Goal: Task Accomplishment & Management: Manage account settings

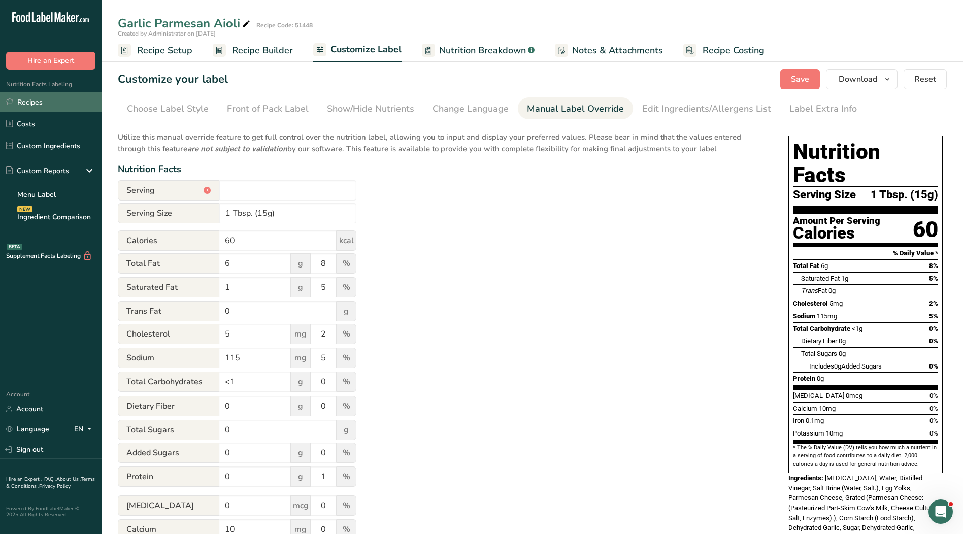
click at [17, 100] on link "Recipes" at bounding box center [51, 101] width 102 height 19
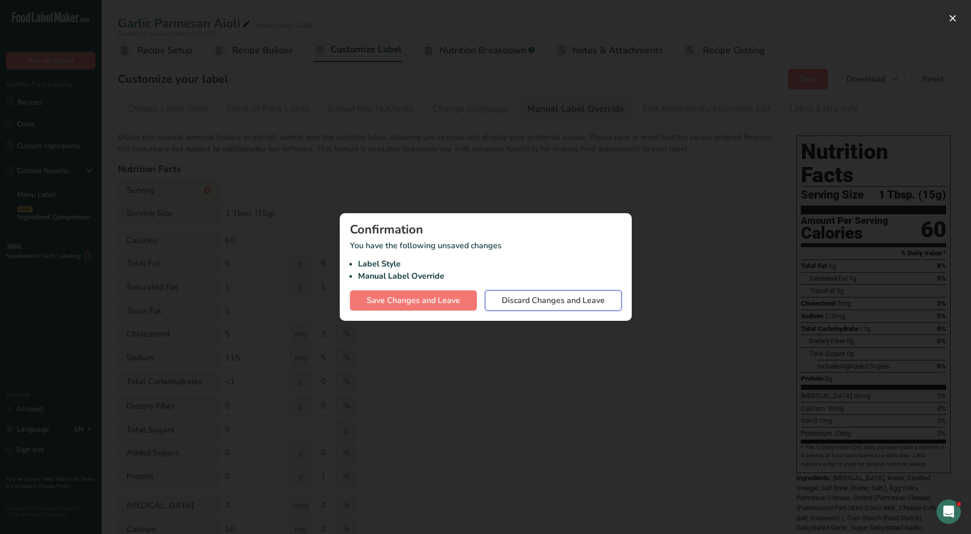
click at [562, 298] on span "Discard Changes and Leave" at bounding box center [553, 301] width 103 height 12
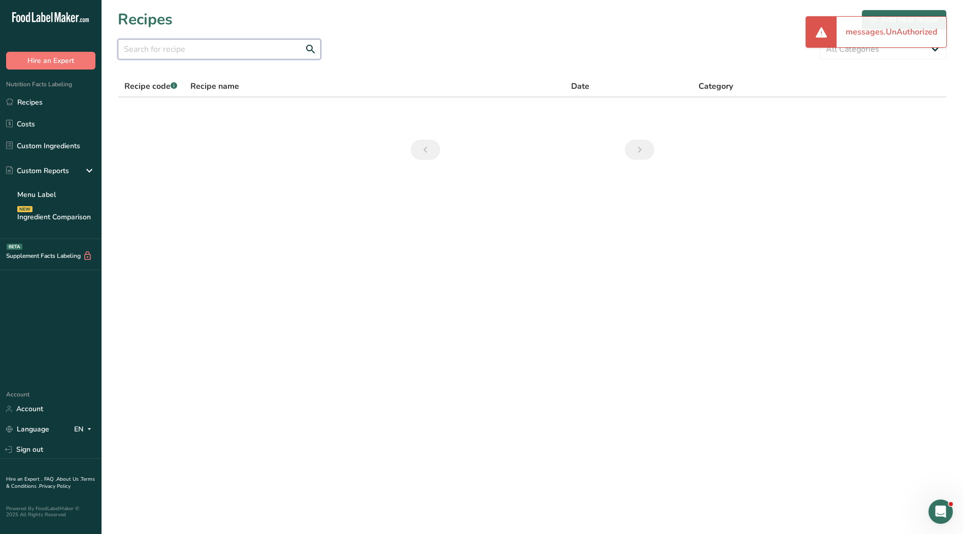
click at [215, 54] on input "text" at bounding box center [219, 49] width 203 height 20
type input "50503"
click at [31, 99] on link "Recipes" at bounding box center [51, 101] width 102 height 19
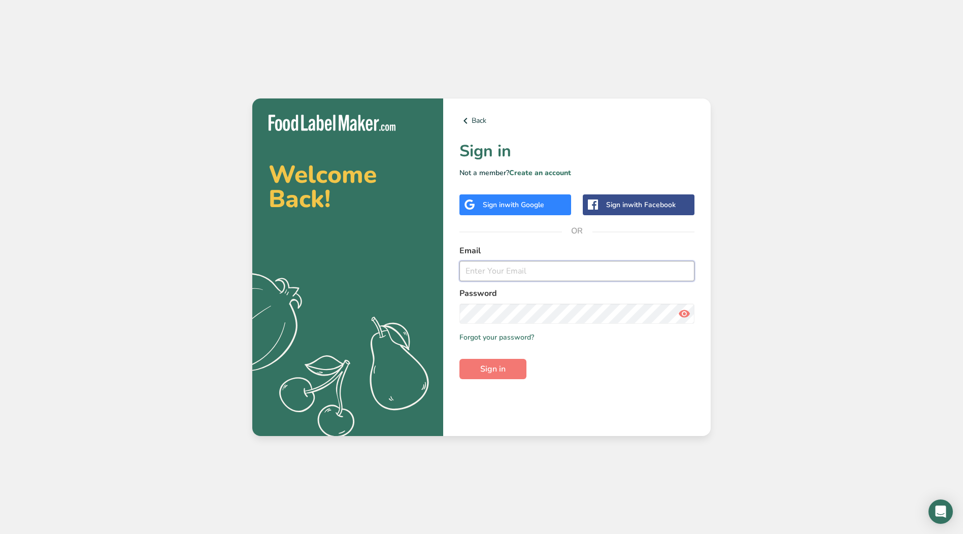
click at [534, 265] on input "email" at bounding box center [577, 271] width 235 height 20
type input "[EMAIL_ADDRESS][DOMAIN_NAME]"
click at [460, 359] on button "Sign in" at bounding box center [493, 369] width 67 height 20
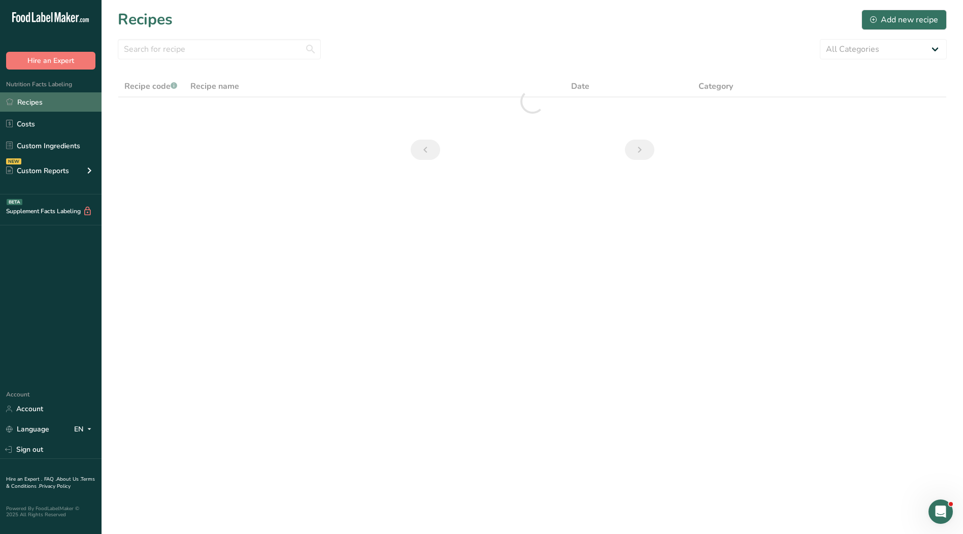
click at [40, 103] on link "Recipes" at bounding box center [51, 101] width 102 height 19
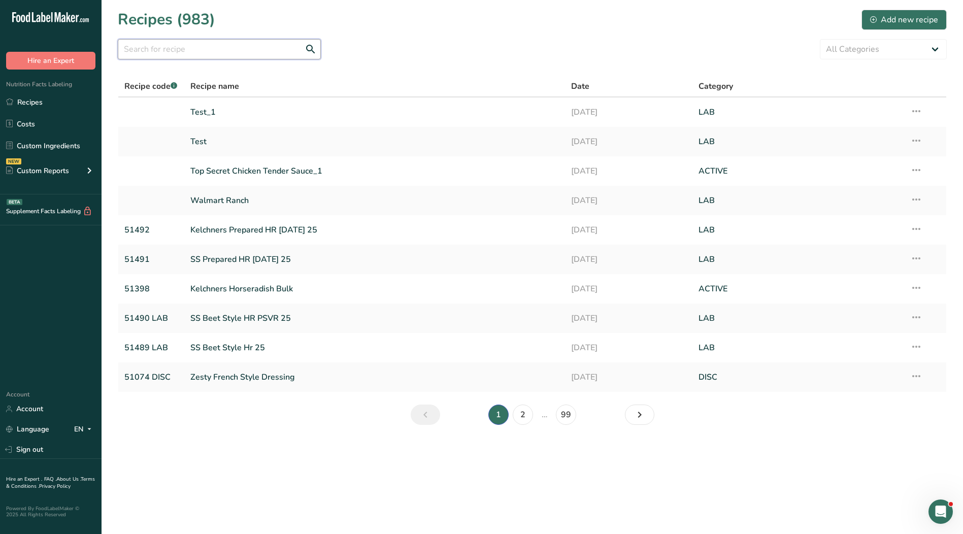
click at [184, 55] on input "text" at bounding box center [219, 49] width 203 height 20
type input "0"
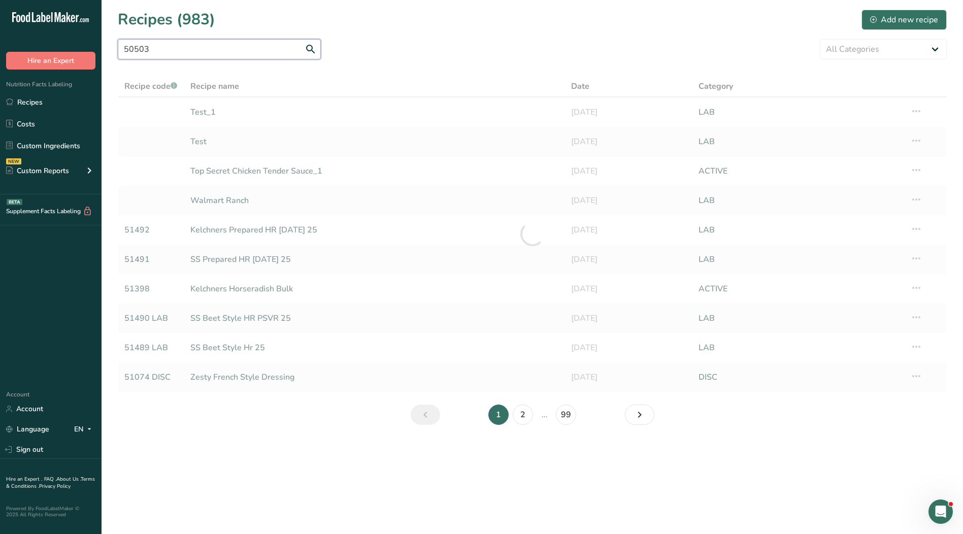
type input "50503"
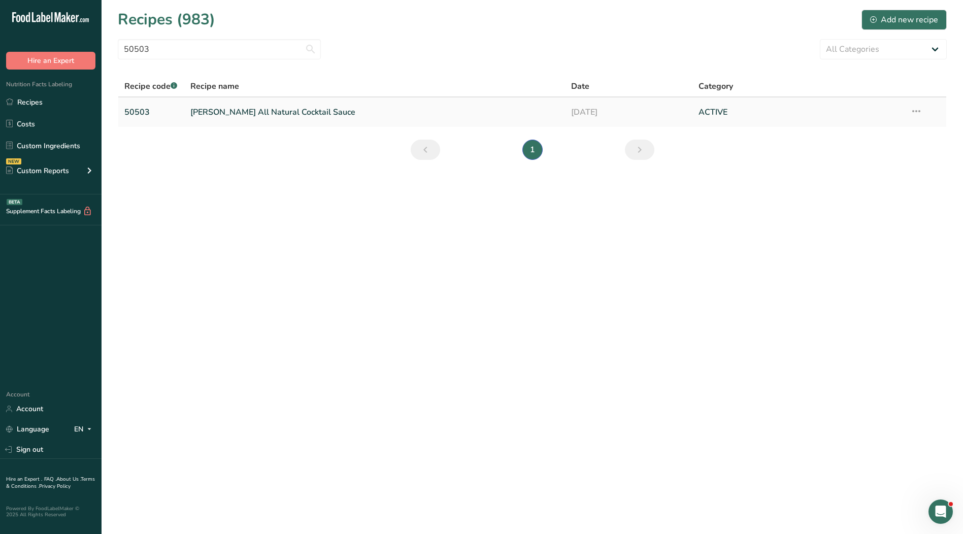
click at [264, 111] on link "[PERSON_NAME] All Natural Cocktail Sauce" at bounding box center [374, 112] width 369 height 21
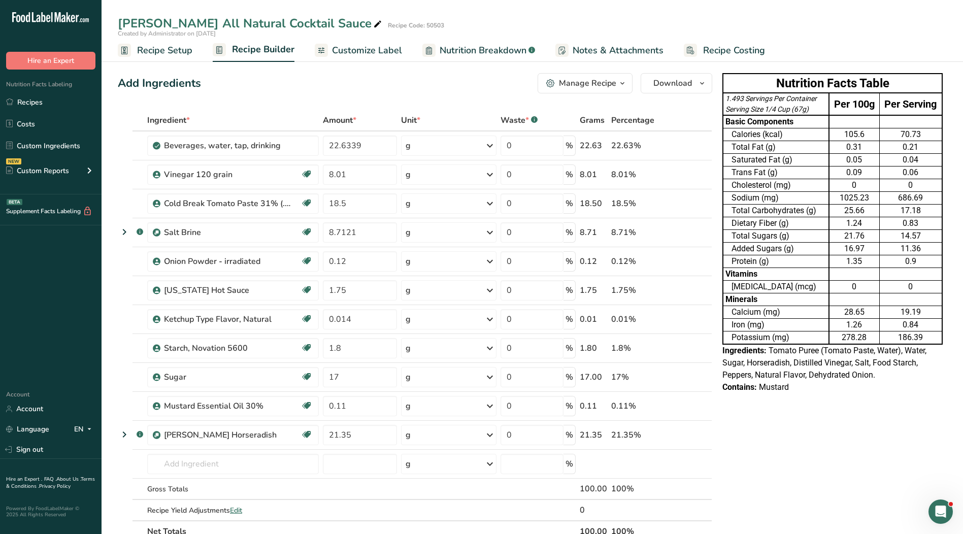
click at [170, 51] on span "Recipe Setup" at bounding box center [164, 51] width 55 height 14
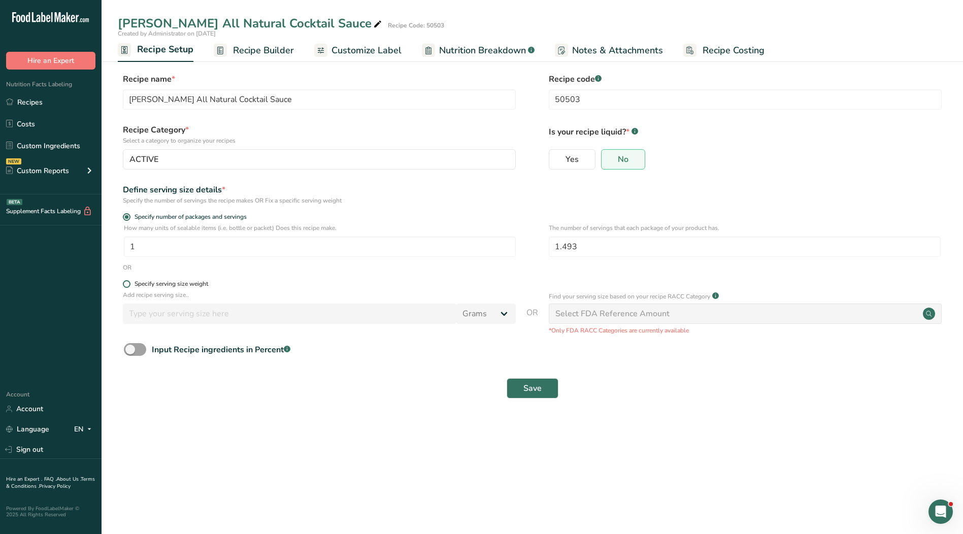
click at [184, 283] on div "Specify serving size weight" at bounding box center [172, 284] width 74 height 8
click at [129, 283] on input "Specify serving size weight" at bounding box center [126, 284] width 7 height 7
radio input "true"
radio input "false"
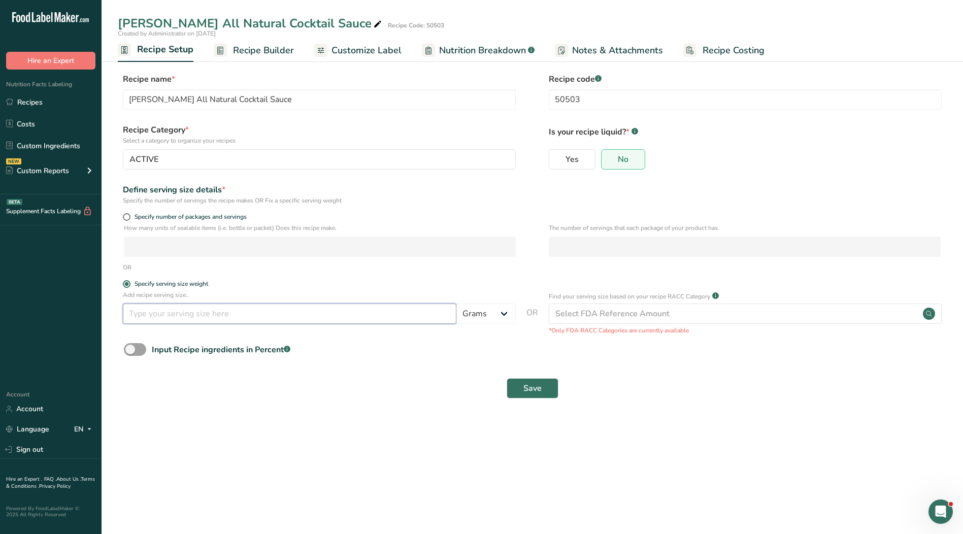
click at [224, 317] on input "number" at bounding box center [290, 314] width 334 height 20
type input "56.7"
click at [537, 389] on span "Save" at bounding box center [533, 388] width 18 height 12
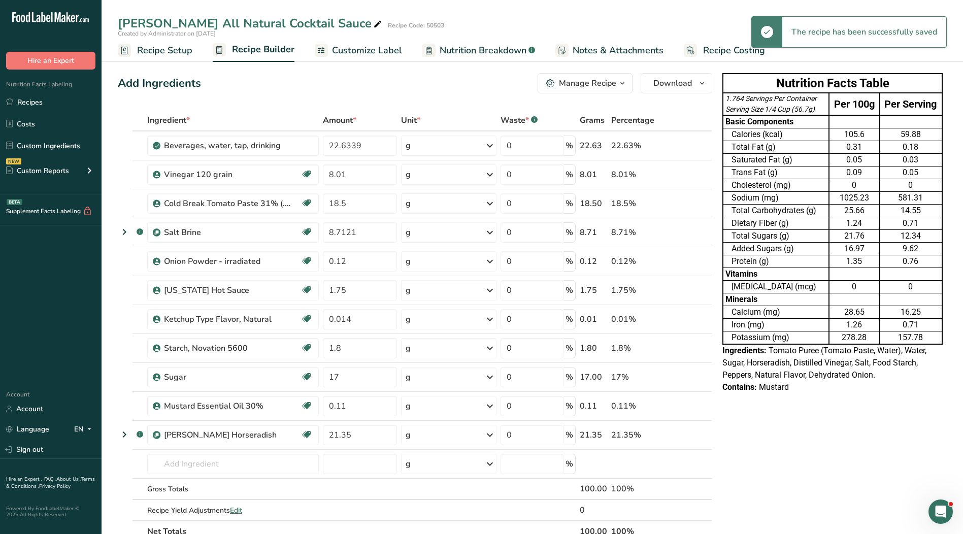
click at [353, 50] on span "Customize Label" at bounding box center [367, 51] width 70 height 14
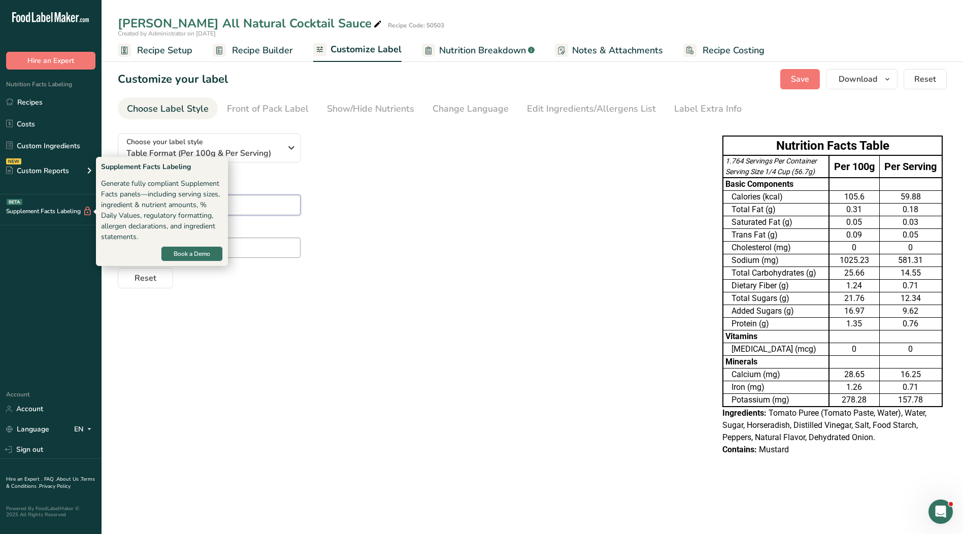
drag, startPoint x: 183, startPoint y: 209, endPoint x: 76, endPoint y: 209, distance: 107.6
click at [76, 209] on div ".a-20{fill:#fff;} Hire an Expert Nutrition Facts Labeling Recipes Costs Custom …" at bounding box center [481, 267] width 963 height 534
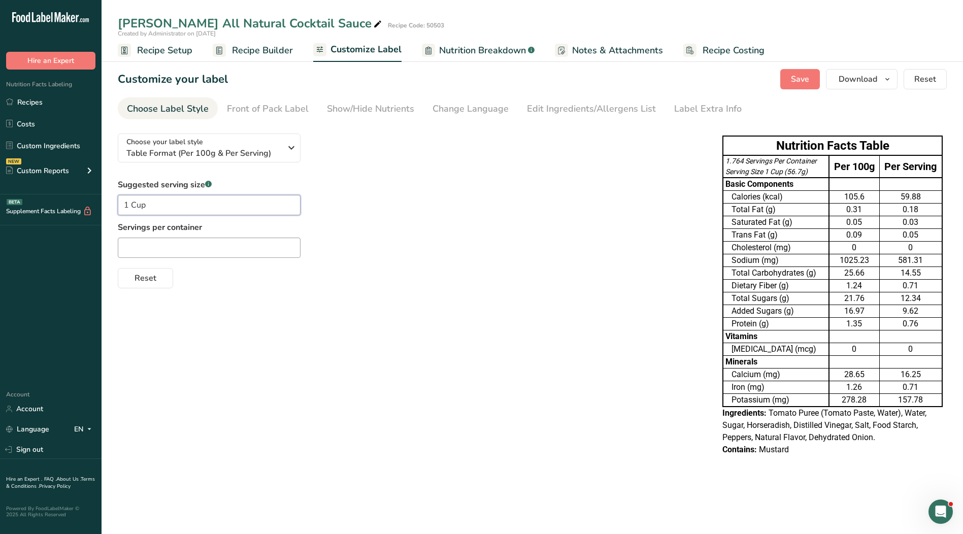
type input "1 Cup"
click at [146, 246] on input "text" at bounding box center [209, 248] width 183 height 20
type input "1"
click at [444, 291] on div "Choose your label style Table Format (Per 100g & Per Serving) USA (FDA) Standar…" at bounding box center [532, 295] width 829 height 341
click at [286, 148] on icon "button" at bounding box center [291, 148] width 12 height 18
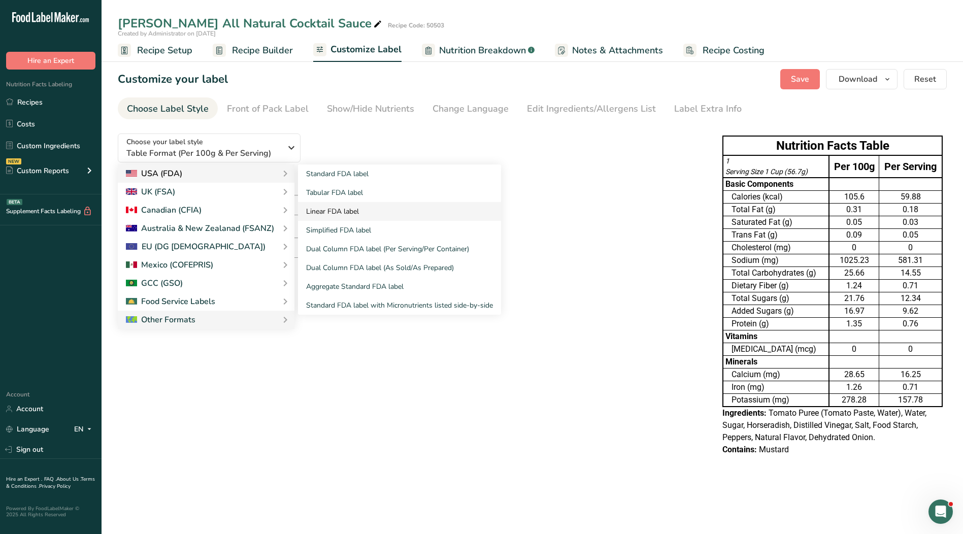
click at [330, 213] on link "Linear FDA label" at bounding box center [399, 211] width 203 height 19
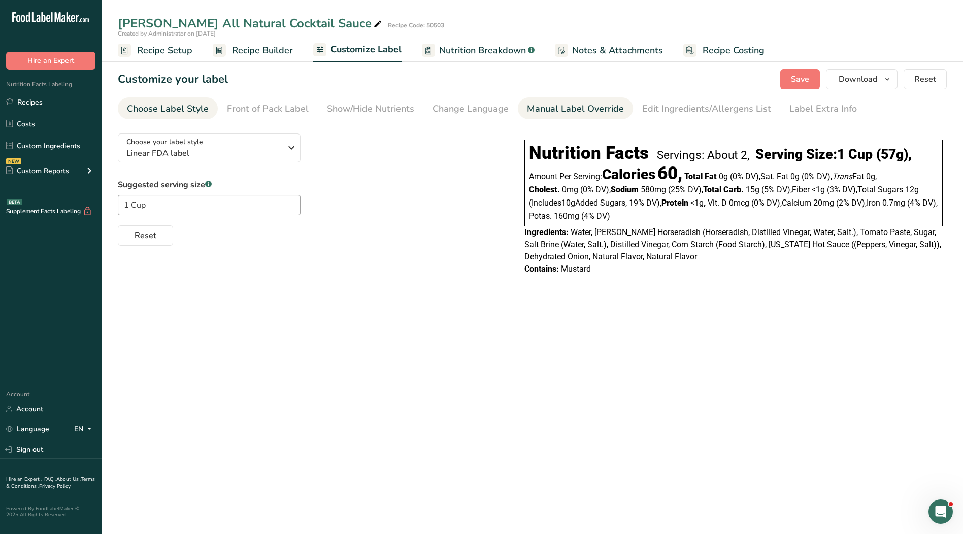
click at [604, 115] on div "Manual Label Override" at bounding box center [575, 109] width 97 height 14
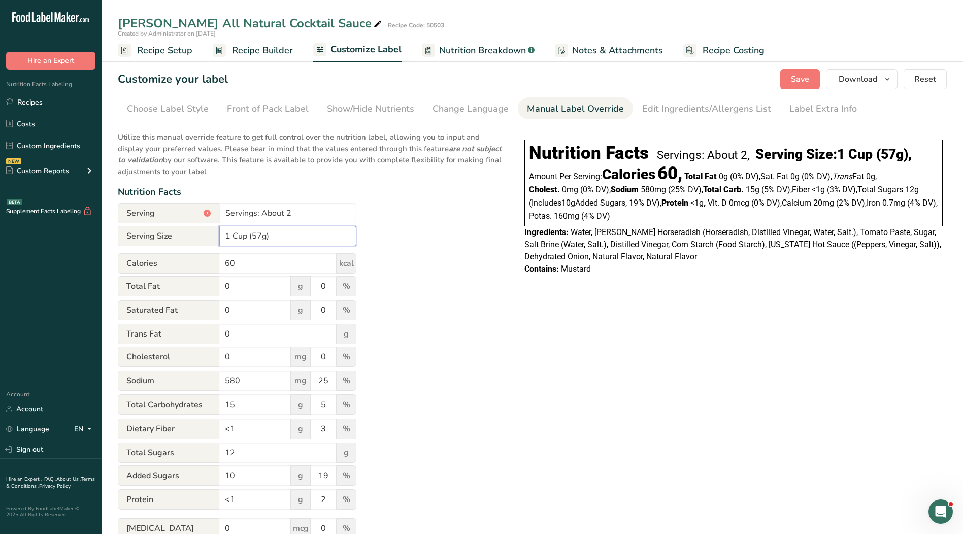
click at [275, 237] on input "1 Cup (57g)" at bounding box center [287, 236] width 137 height 20
drag, startPoint x: 304, startPoint y: 214, endPoint x: 194, endPoint y: 212, distance: 109.7
click at [194, 212] on div "Serving * Servings: About 2" at bounding box center [237, 213] width 239 height 20
click at [935, 75] on span "Reset" at bounding box center [926, 79] width 22 height 12
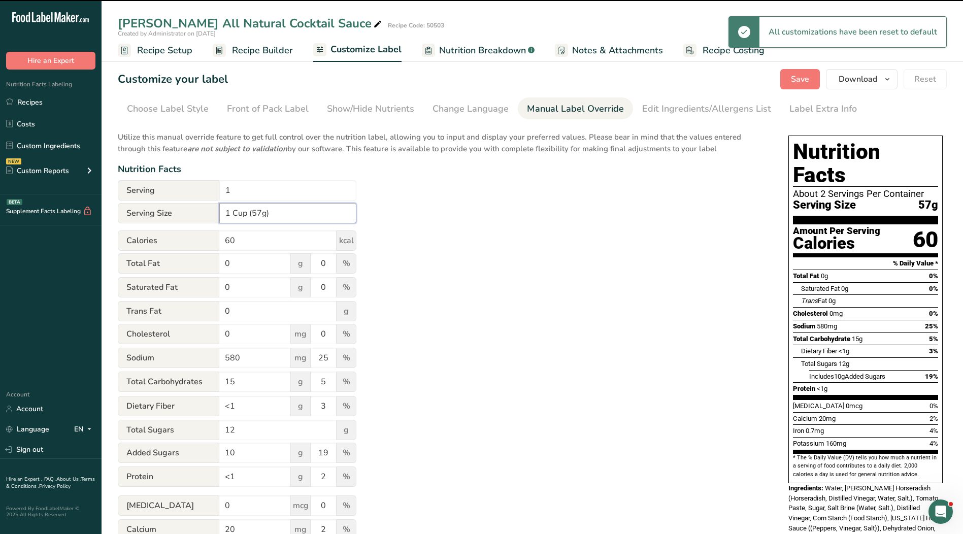
type input "About 2 Servings Per Container"
type input "57g"
click at [295, 218] on input "57g" at bounding box center [287, 213] width 137 height 20
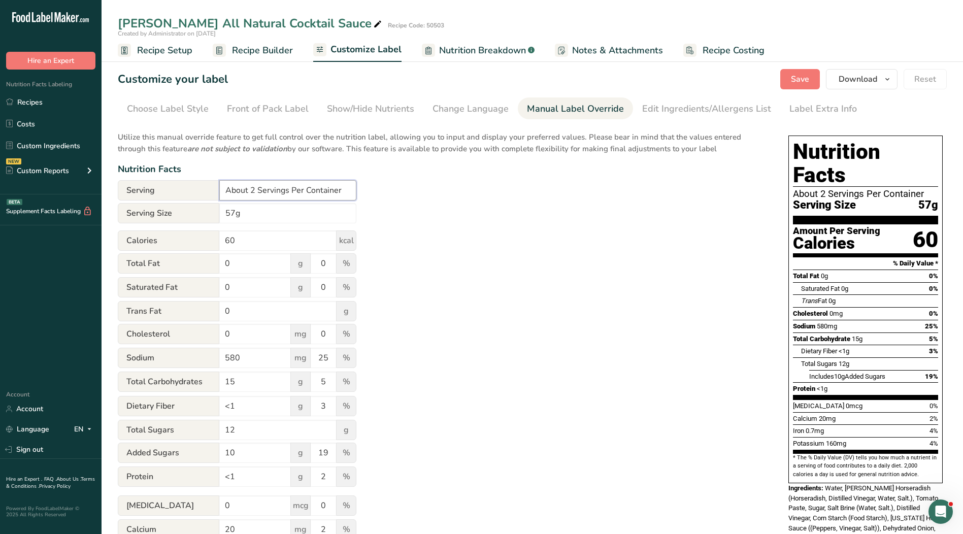
click at [351, 192] on input "About 2 Servings Per Container" at bounding box center [287, 190] width 137 height 20
drag, startPoint x: 351, startPoint y: 192, endPoint x: 255, endPoint y: 191, distance: 96.0
click at [255, 191] on input "About 2 Servings Per Container" at bounding box center [287, 190] width 137 height 20
click at [280, 190] on input "About 2 Servings Per Container" at bounding box center [287, 190] width 137 height 20
drag, startPoint x: 257, startPoint y: 191, endPoint x: 179, endPoint y: 191, distance: 78.2
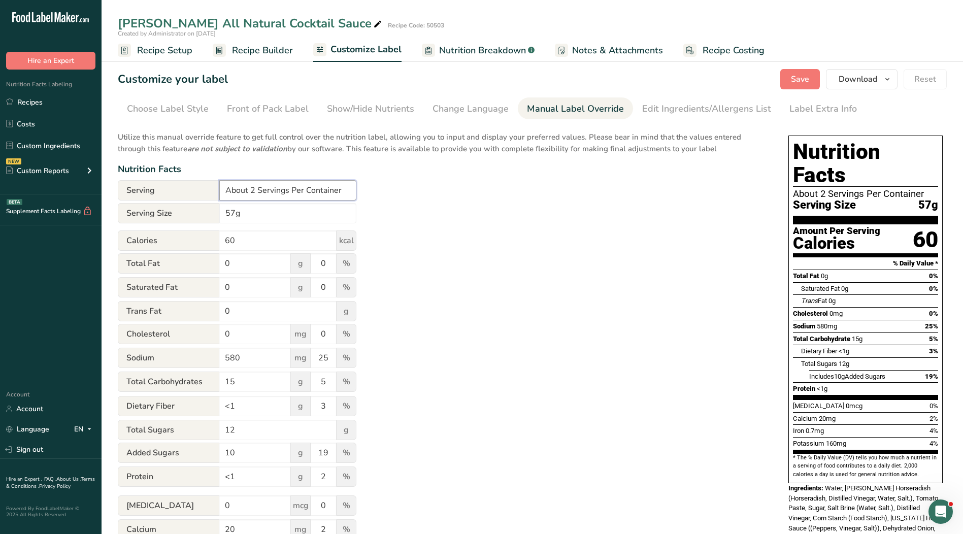
click at [179, 191] on div "Serving About 2 Servings Per Container" at bounding box center [237, 190] width 239 height 20
type input "1Servings Per Container"
click at [27, 96] on link "Recipes" at bounding box center [51, 101] width 102 height 19
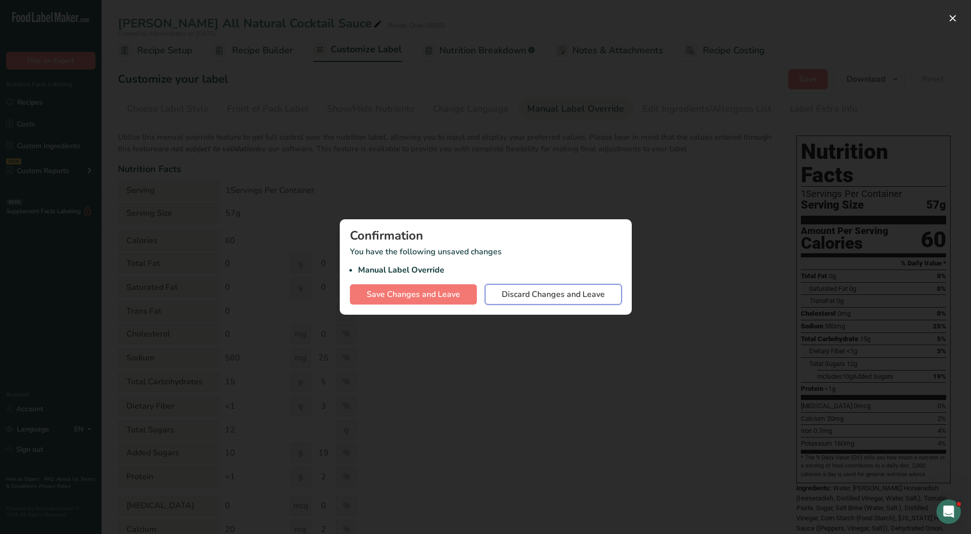
click at [583, 289] on span "Discard Changes and Leave" at bounding box center [553, 294] width 103 height 12
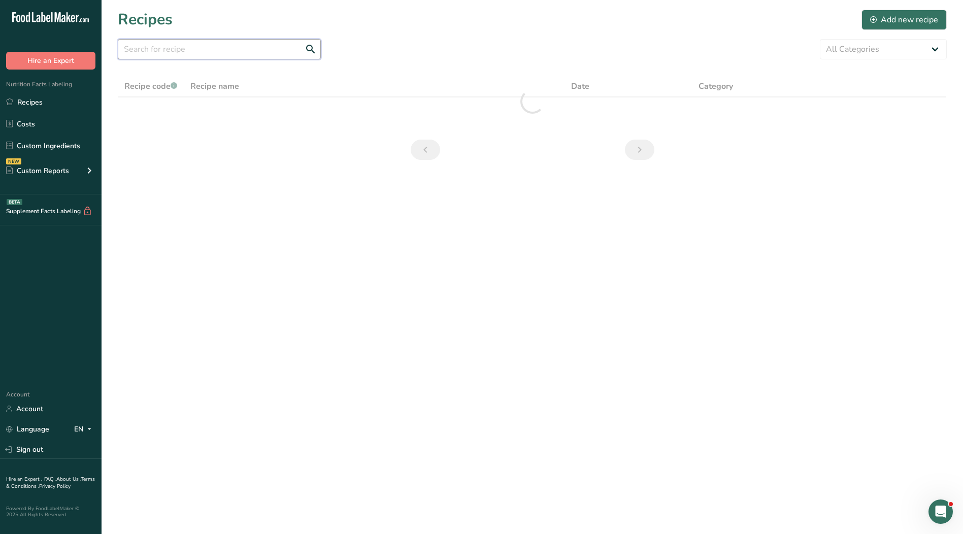
click at [186, 54] on input "text" at bounding box center [219, 49] width 203 height 20
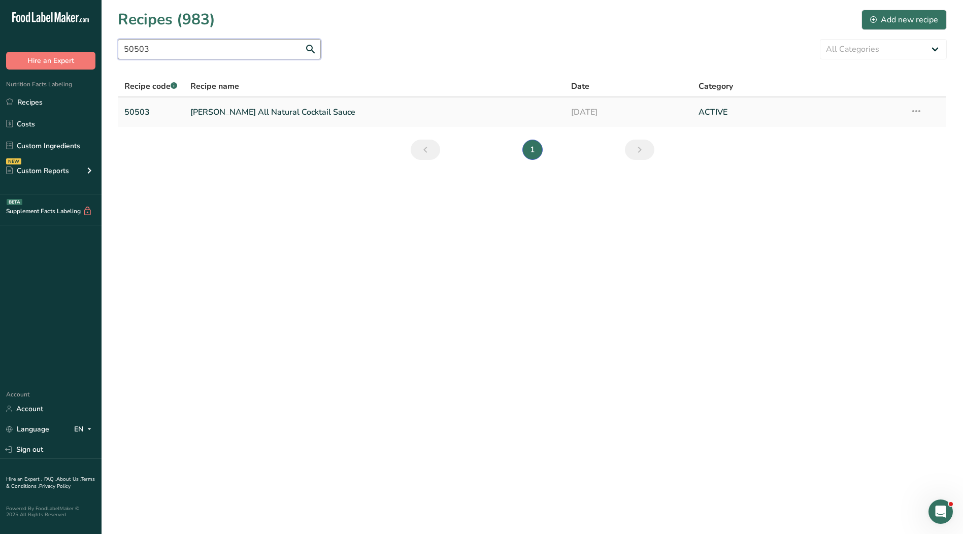
type input "50503"
click at [230, 115] on link "[PERSON_NAME] All Natural Cocktail Sauce" at bounding box center [374, 112] width 369 height 21
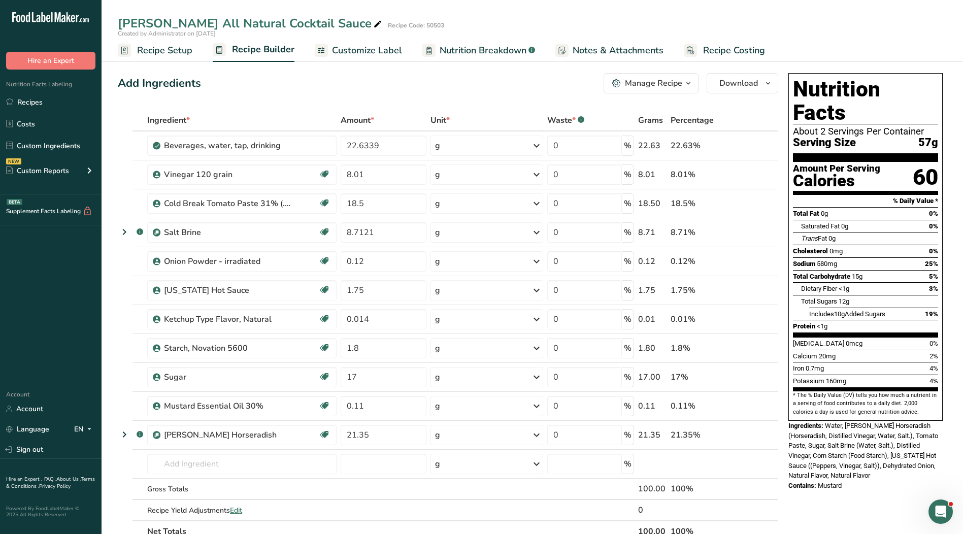
click at [150, 57] on span "Recipe Setup" at bounding box center [164, 51] width 55 height 14
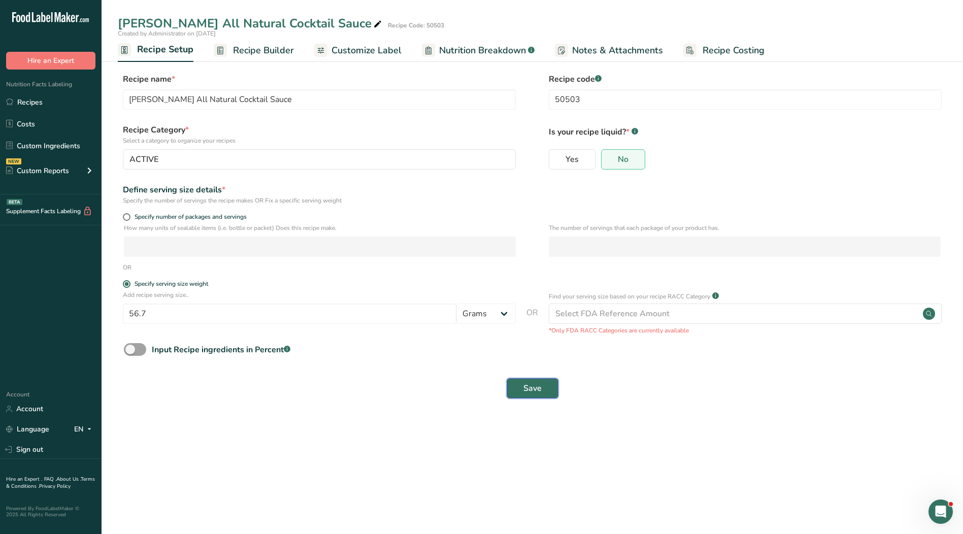
click at [530, 390] on span "Save" at bounding box center [533, 388] width 18 height 12
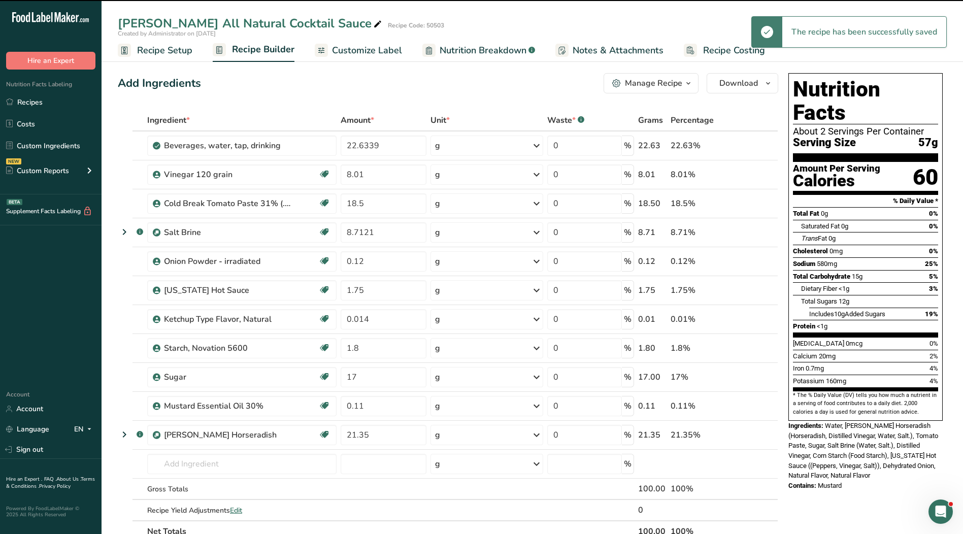
click at [360, 51] on span "Customize Label" at bounding box center [367, 51] width 70 height 14
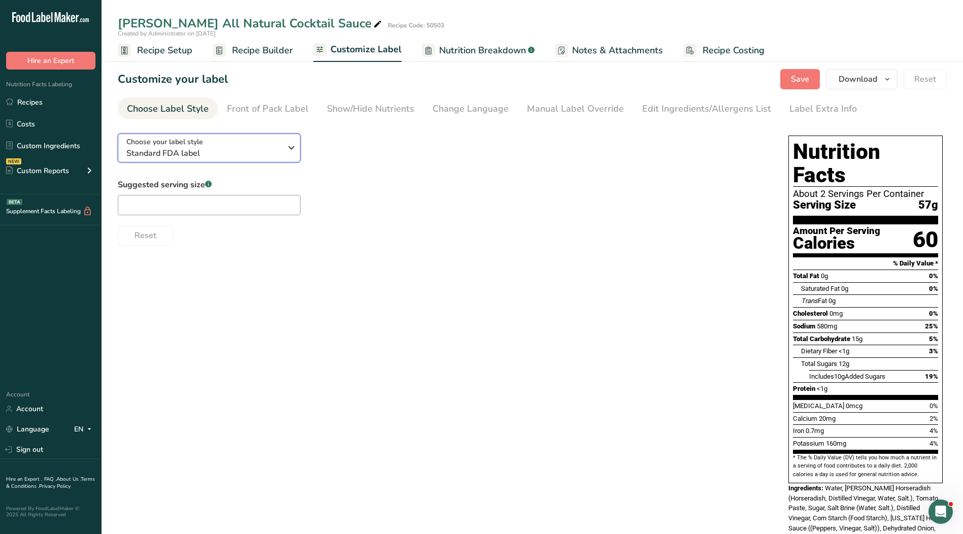
click at [273, 146] on div "Choose your label style Standard FDA label" at bounding box center [203, 148] width 155 height 23
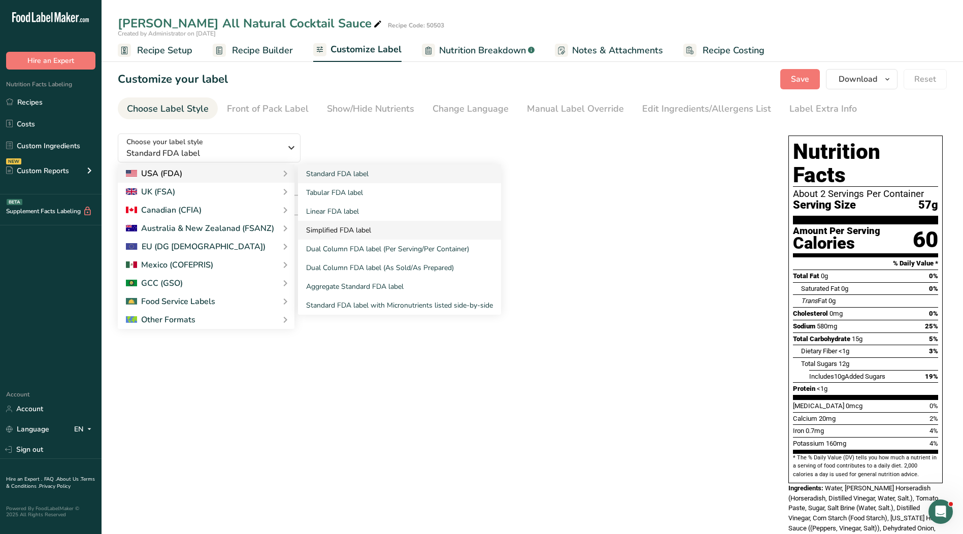
click at [342, 228] on link "Simplified FDA label" at bounding box center [399, 230] width 203 height 19
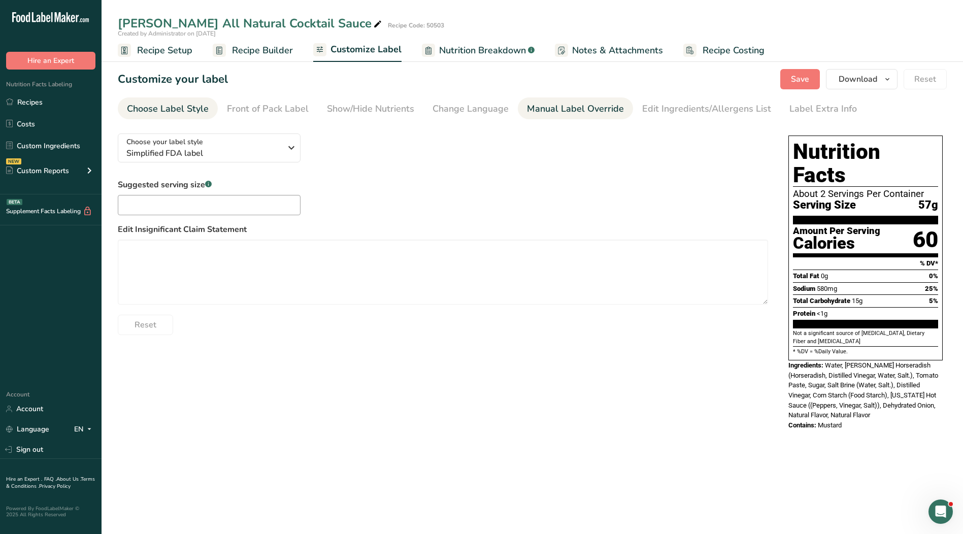
click at [603, 102] on link "Manual Label Override" at bounding box center [575, 108] width 97 height 23
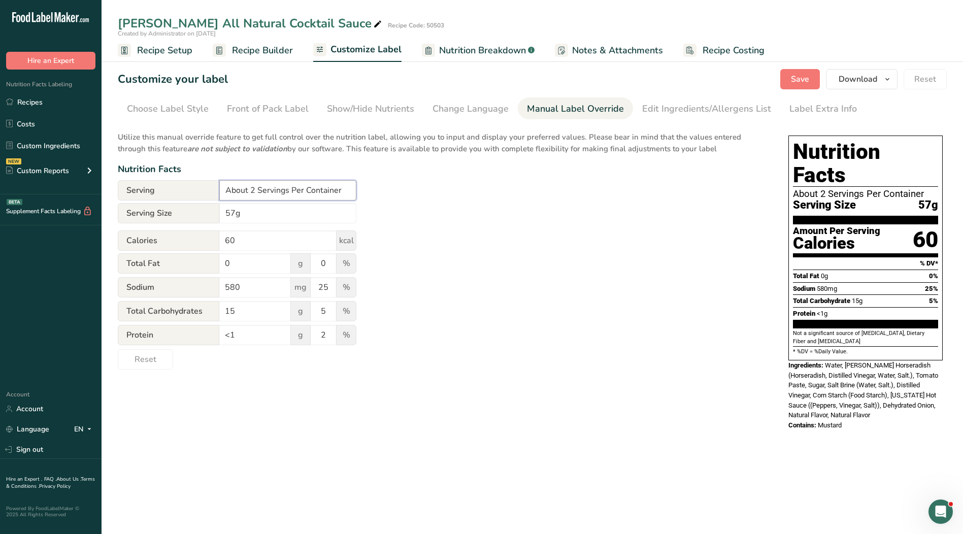
drag, startPoint x: 254, startPoint y: 194, endPoint x: 146, endPoint y: 197, distance: 108.2
click at [146, 197] on div "Serving About 2 Servings Per Container" at bounding box center [237, 190] width 239 height 20
click at [172, 115] on div "Choose Label Style" at bounding box center [168, 109] width 82 height 14
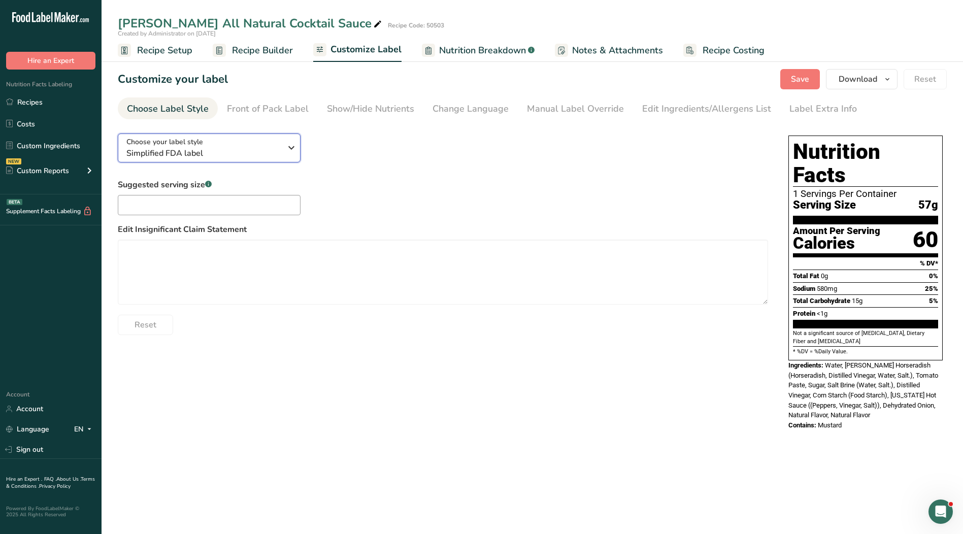
click at [245, 152] on span "Simplified FDA label" at bounding box center [203, 153] width 155 height 12
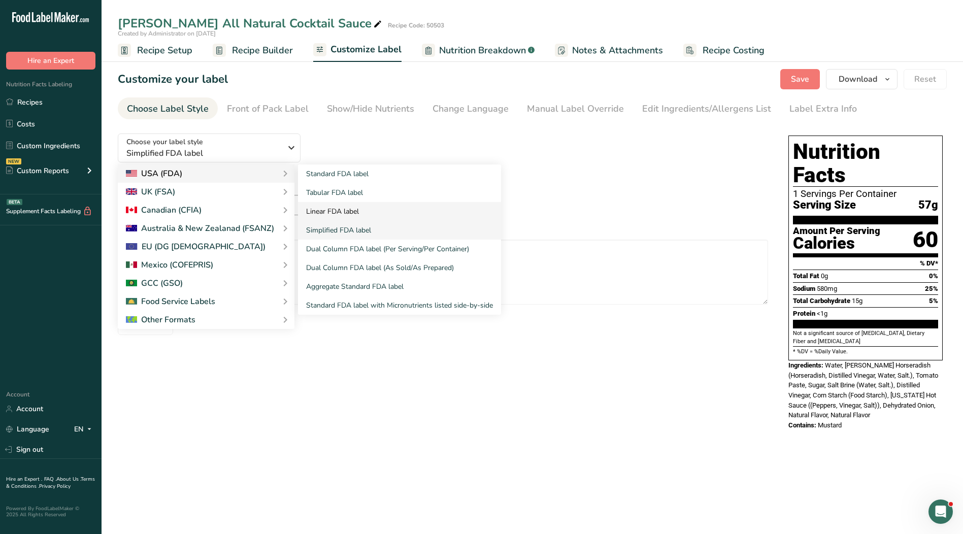
click at [321, 207] on link "Linear FDA label" at bounding box center [399, 211] width 203 height 19
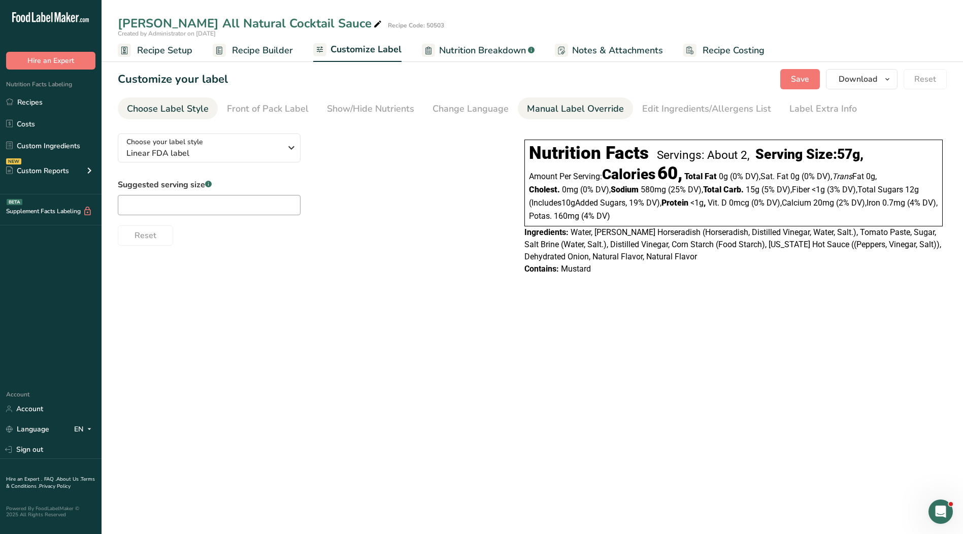
click at [546, 111] on div "Manual Label Override" at bounding box center [575, 109] width 97 height 14
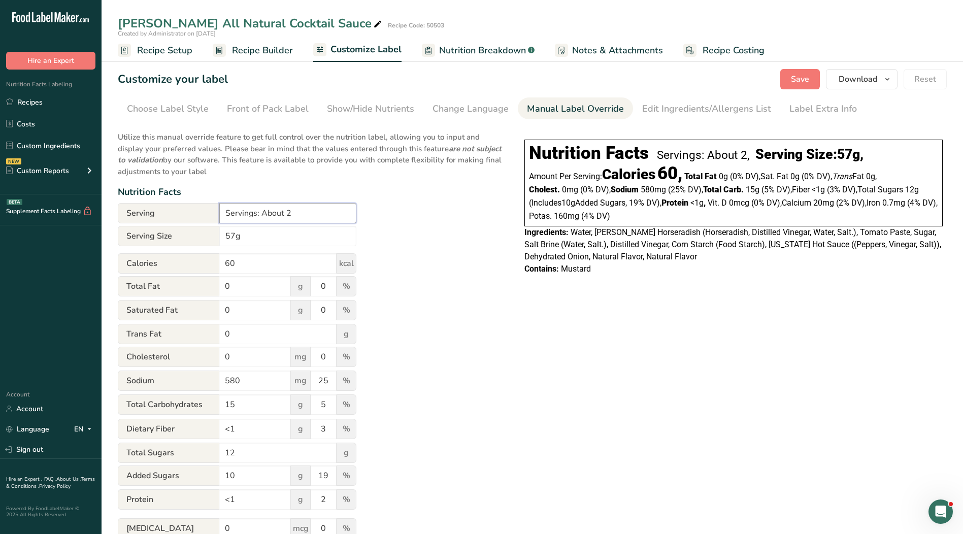
drag, startPoint x: 292, startPoint y: 214, endPoint x: 260, endPoint y: 214, distance: 32.0
click at [260, 214] on input "Servings: About 2" at bounding box center [287, 213] width 137 height 20
type input "Servings: 1"
click at [264, 241] on input "57g" at bounding box center [287, 236] width 137 height 20
drag, startPoint x: 264, startPoint y: 239, endPoint x: 158, endPoint y: 235, distance: 106.2
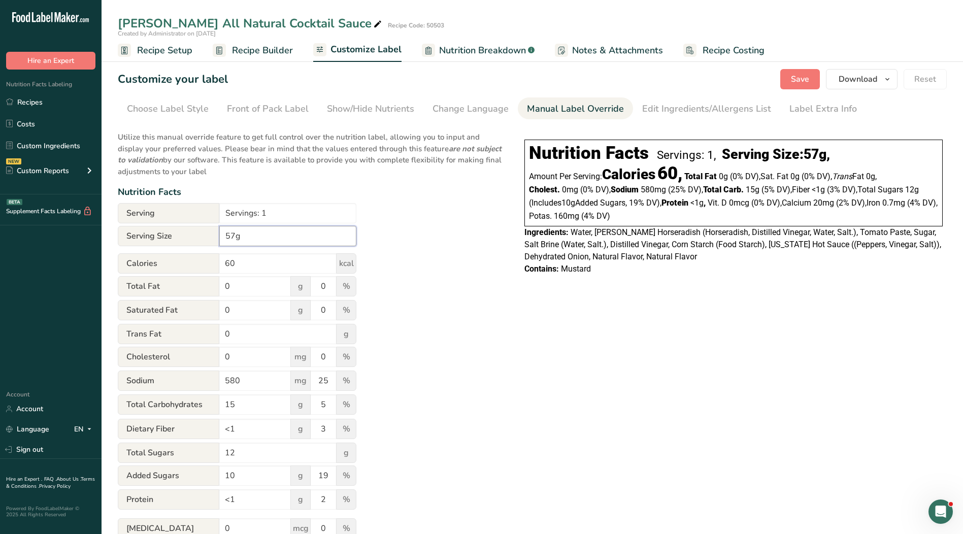
click at [158, 235] on div "Serving Size 57g" at bounding box center [237, 236] width 239 height 20
type input "2 oz (56.7g)"
click at [446, 287] on div "Utilize this manual override feature to get full control over the nutrition lab…" at bounding box center [311, 379] width 386 height 509
click at [173, 52] on span "Recipe Setup" at bounding box center [164, 51] width 55 height 14
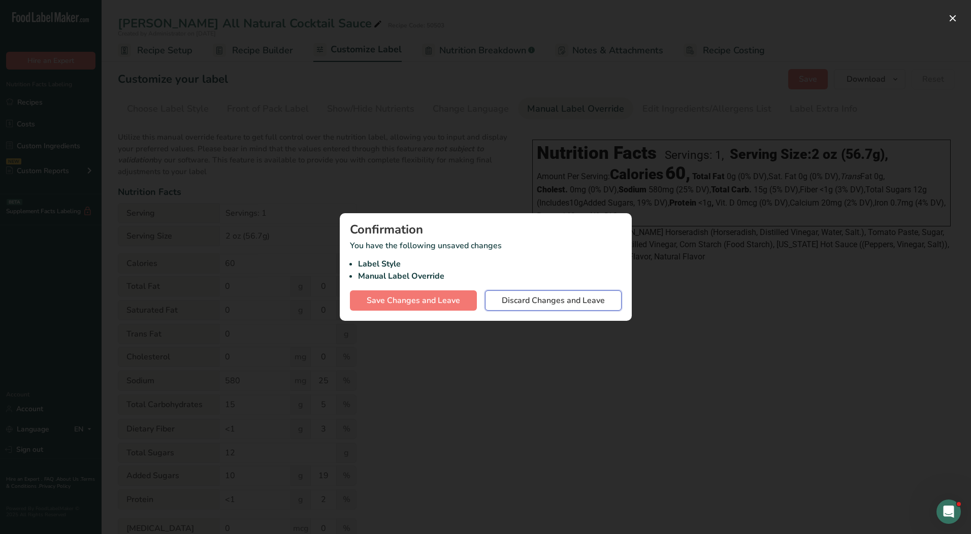
click at [565, 306] on span "Discard Changes and Leave" at bounding box center [553, 301] width 103 height 12
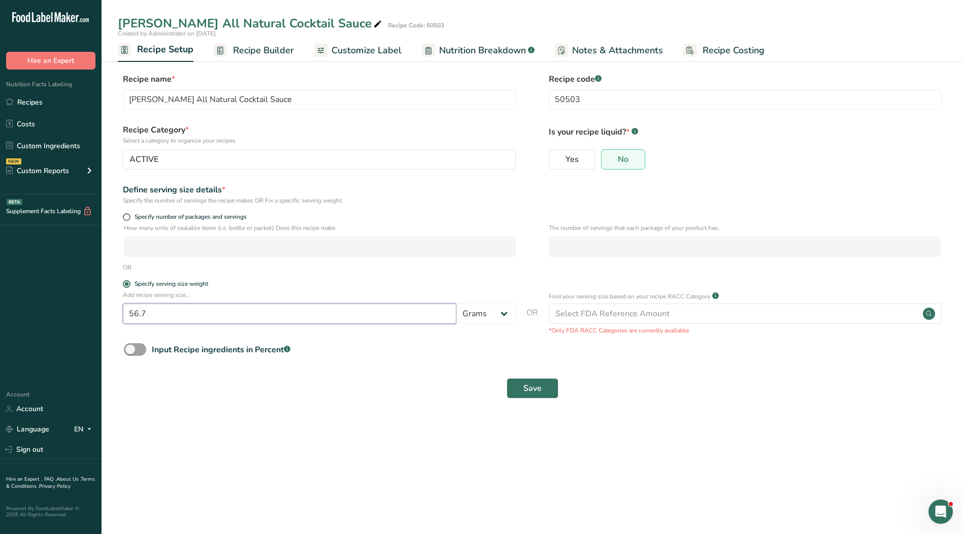
drag, startPoint x: 149, startPoint y: 317, endPoint x: 74, endPoint y: 316, distance: 75.7
click at [74, 316] on div ".a-20{fill:#fff;} Hire an Expert Nutrition Facts Labeling Recipes Costs Custom …" at bounding box center [481, 267] width 963 height 534
type input "28.35"
click at [546, 390] on button "Save" at bounding box center [533, 388] width 52 height 20
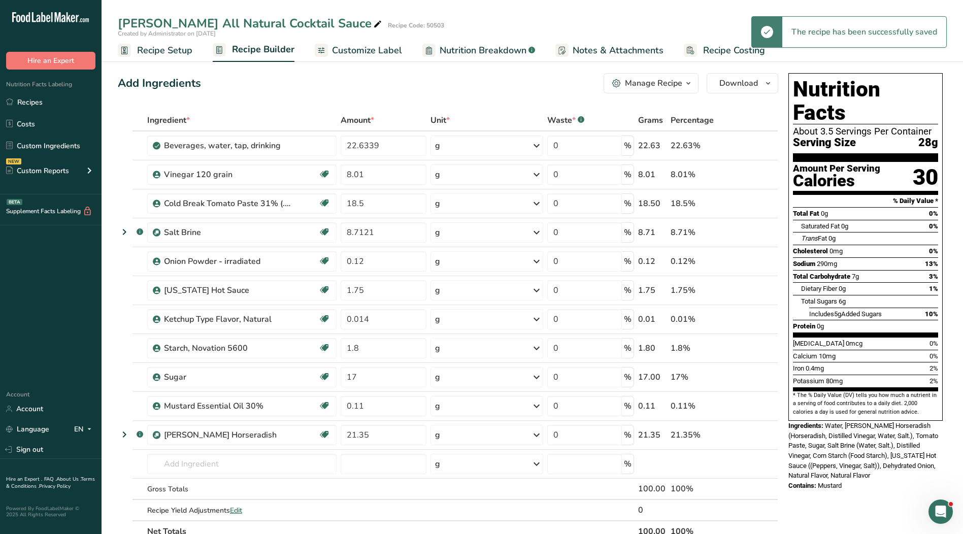
click at [360, 47] on span "Customize Label" at bounding box center [367, 51] width 70 height 14
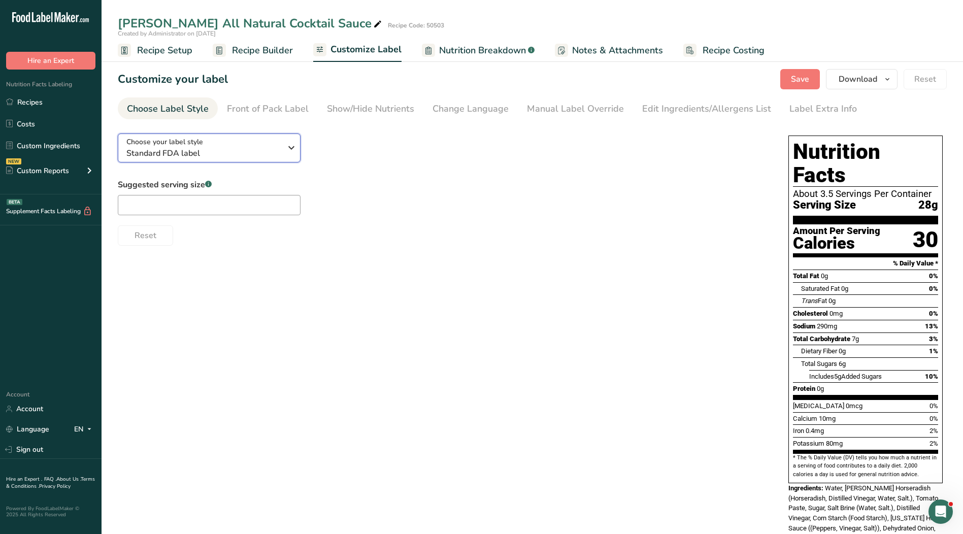
click at [262, 153] on span "Standard FDA label" at bounding box center [203, 153] width 155 height 12
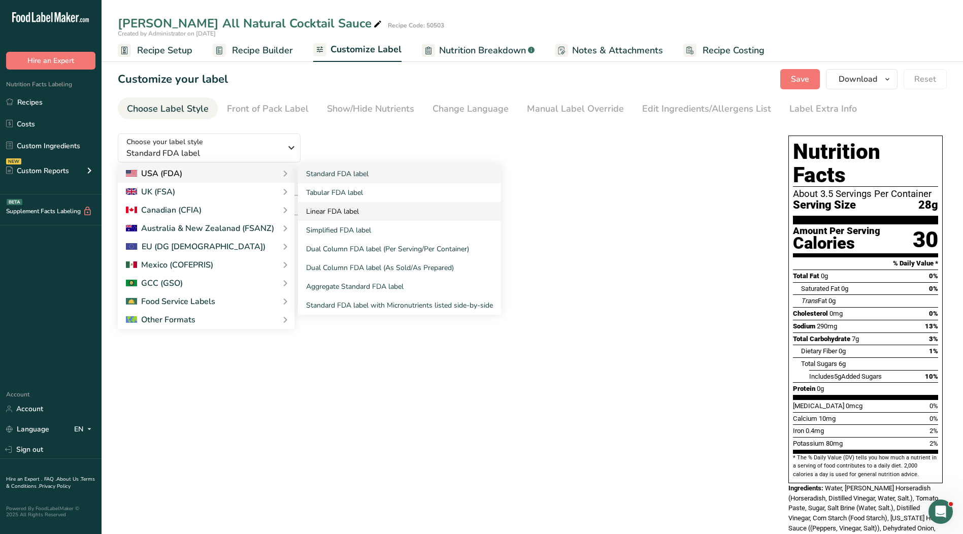
click at [336, 212] on link "Linear FDA label" at bounding box center [399, 211] width 203 height 19
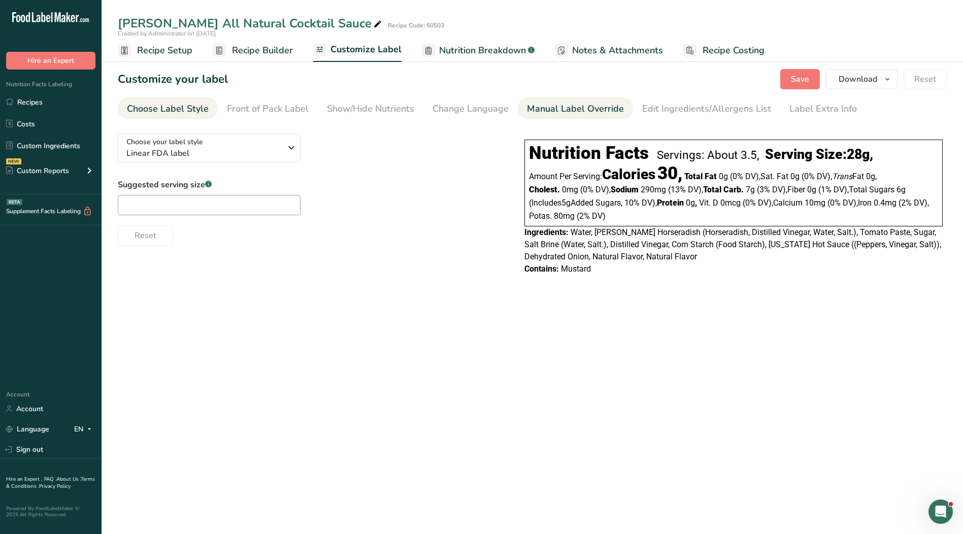
click at [583, 108] on div "Manual Label Override" at bounding box center [575, 109] width 97 height 14
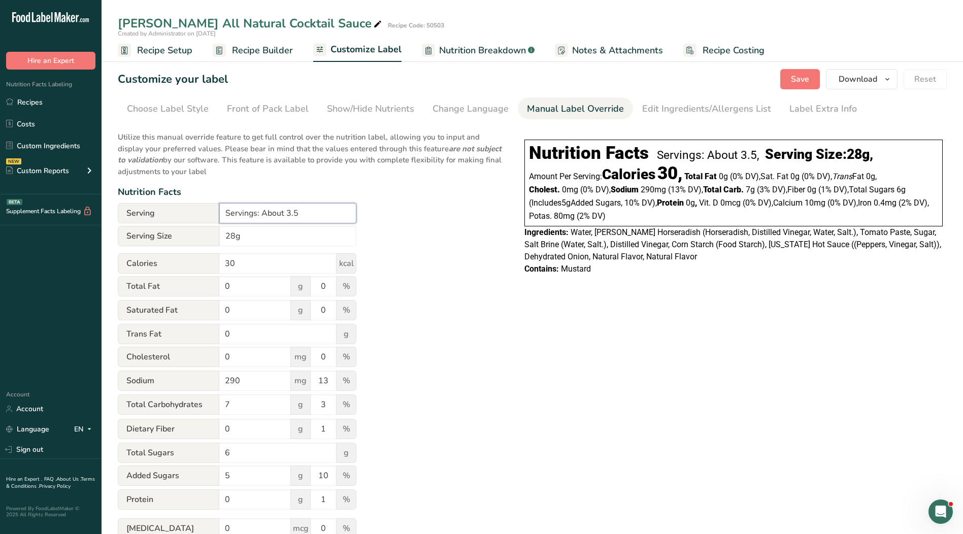
drag, startPoint x: 309, startPoint y: 214, endPoint x: 262, endPoint y: 219, distance: 47.5
click at [262, 219] on input "Servings: About 3.5" at bounding box center [287, 213] width 137 height 20
type input "Servings: 1"
click at [225, 236] on input "28g" at bounding box center [287, 236] width 137 height 20
click at [254, 237] on input "1 oz (28g" at bounding box center [287, 236] width 137 height 20
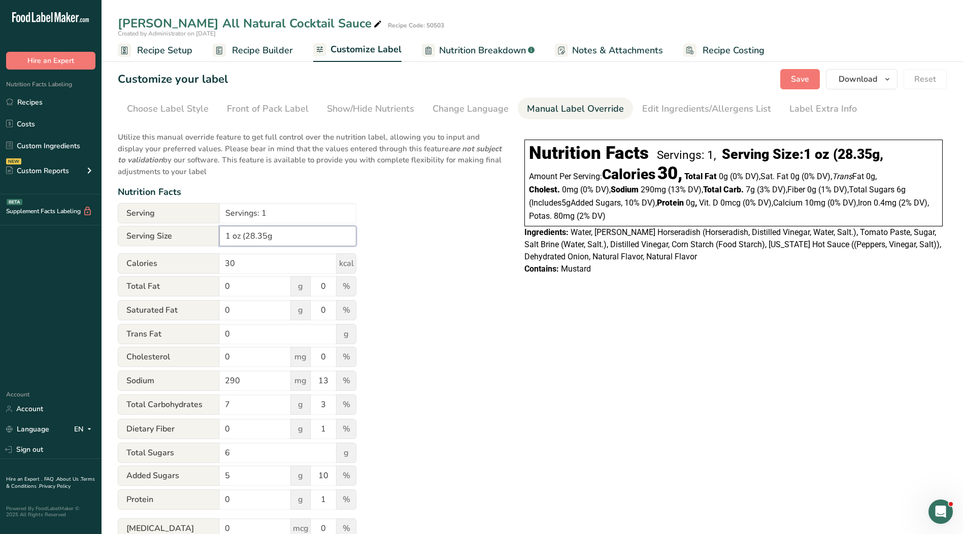
click at [286, 231] on input "1 oz (28.35g" at bounding box center [287, 236] width 137 height 20
type input "1 oz (28.35g)"
click at [276, 213] on input "Servings: 1" at bounding box center [287, 213] width 137 height 20
type input "Servings: 1"
click at [168, 52] on span "Recipe Setup" at bounding box center [164, 51] width 55 height 14
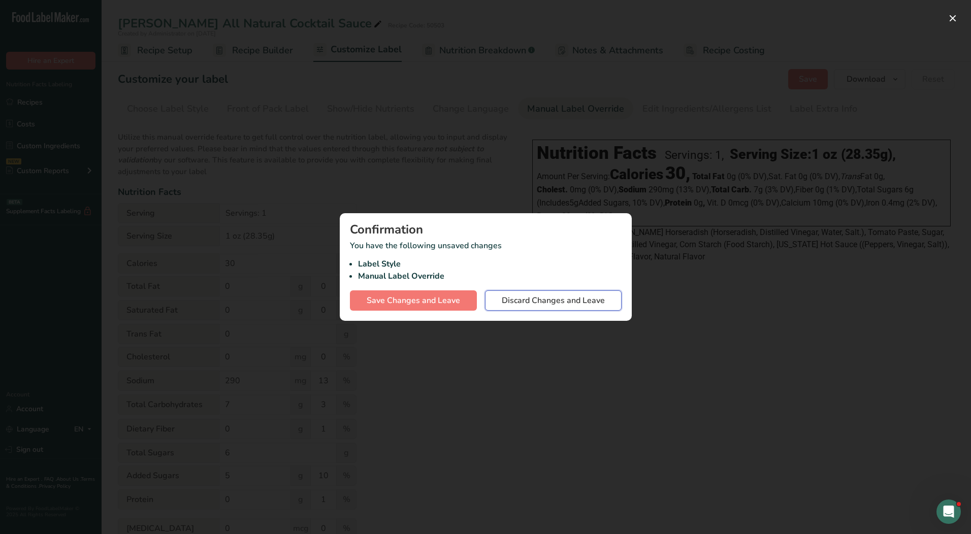
click at [544, 298] on span "Discard Changes and Leave" at bounding box center [553, 301] width 103 height 12
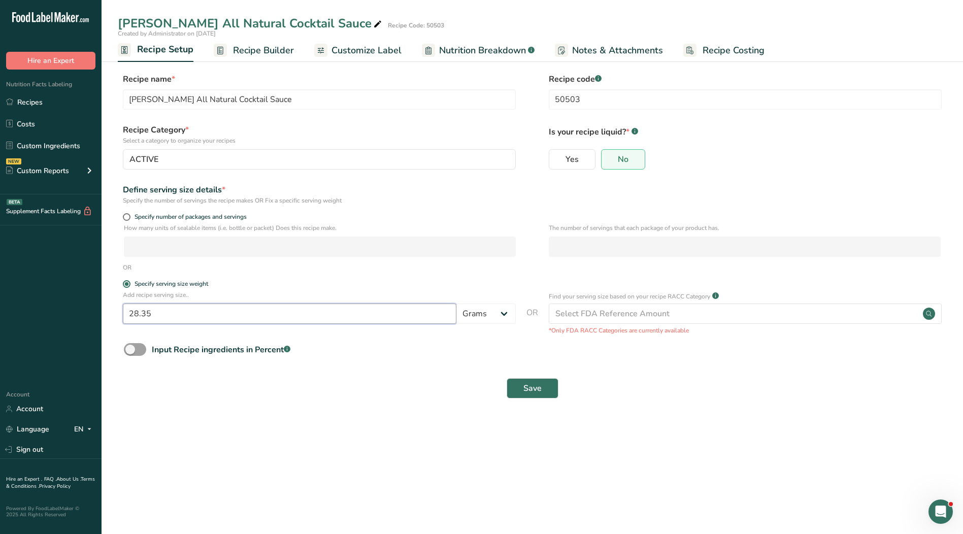
drag, startPoint x: 171, startPoint y: 315, endPoint x: 66, endPoint y: 310, distance: 105.2
click at [66, 311] on div ".a-20{fill:#fff;} Hire an Expert Nutrition Facts Labeling Recipes Costs Custom …" at bounding box center [481, 267] width 963 height 534
type input "67"
click at [515, 393] on button "Save" at bounding box center [533, 388] width 52 height 20
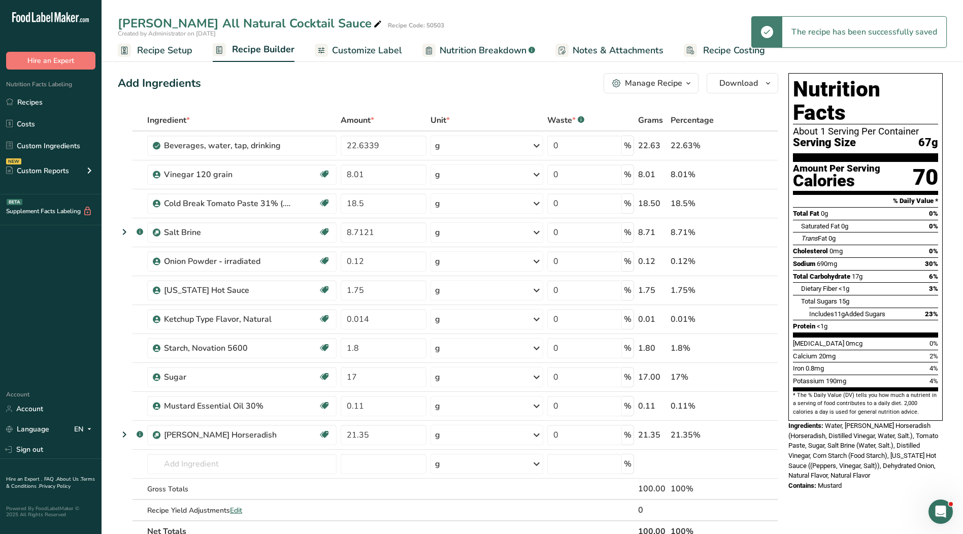
click at [347, 52] on span "Customize Label" at bounding box center [367, 51] width 70 height 14
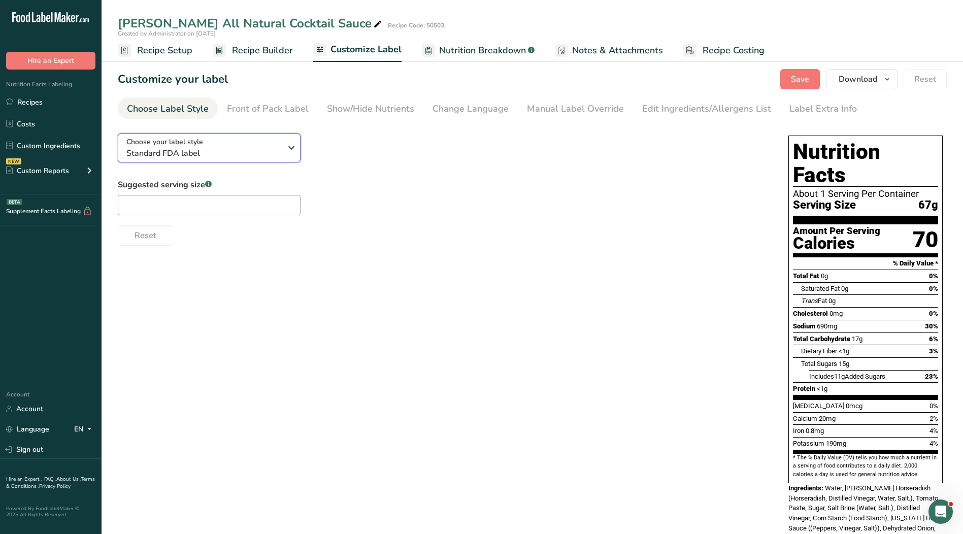
click at [230, 142] on div "Choose your label style Standard FDA label" at bounding box center [203, 148] width 155 height 23
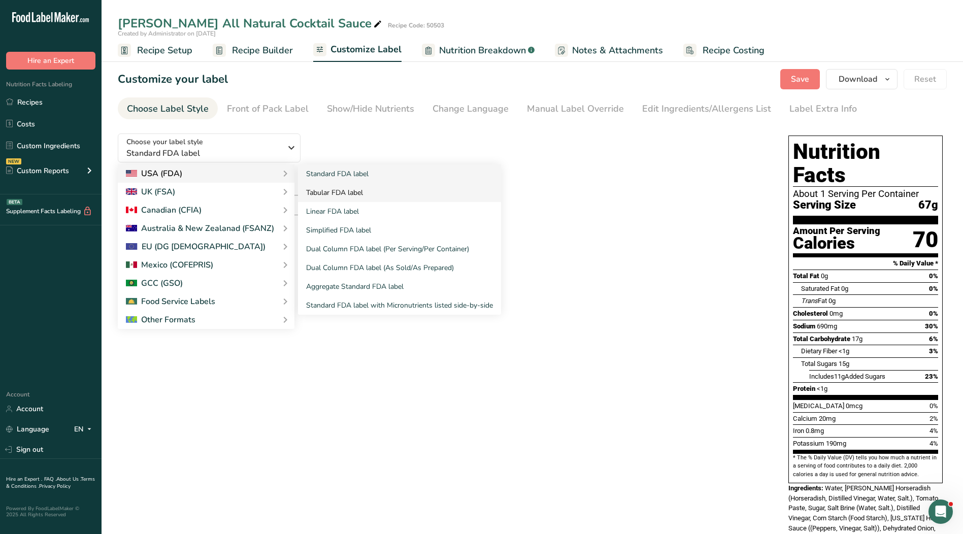
click at [354, 190] on link "Tabular FDA label" at bounding box center [399, 192] width 203 height 19
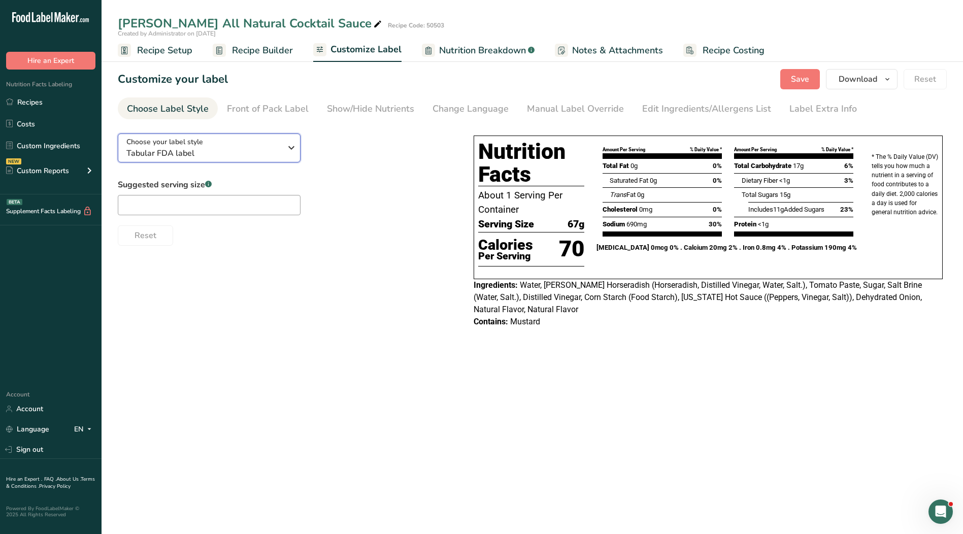
click at [267, 141] on div "Choose your label style Tabular FDA label" at bounding box center [203, 148] width 155 height 23
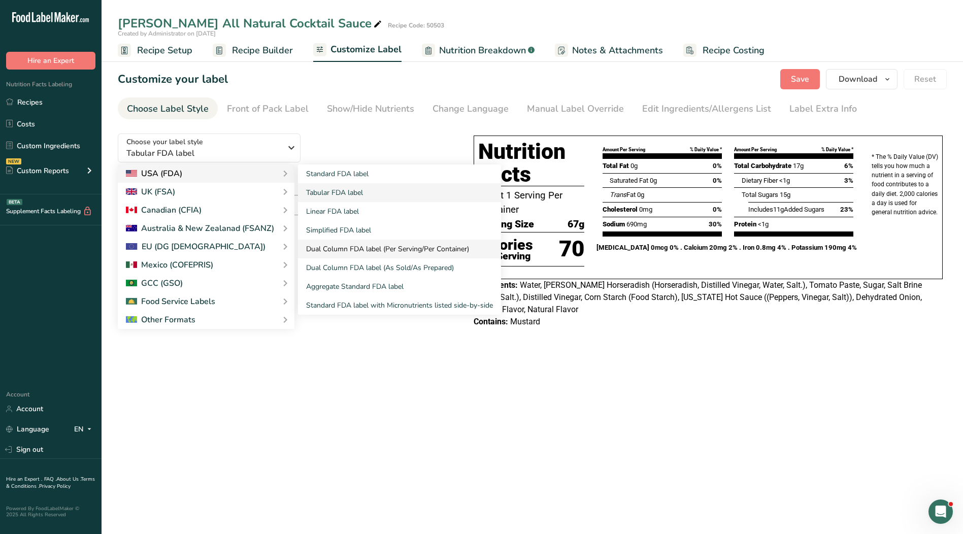
click at [401, 250] on link "Dual Column FDA label (Per Serving/Per Container)" at bounding box center [399, 249] width 203 height 19
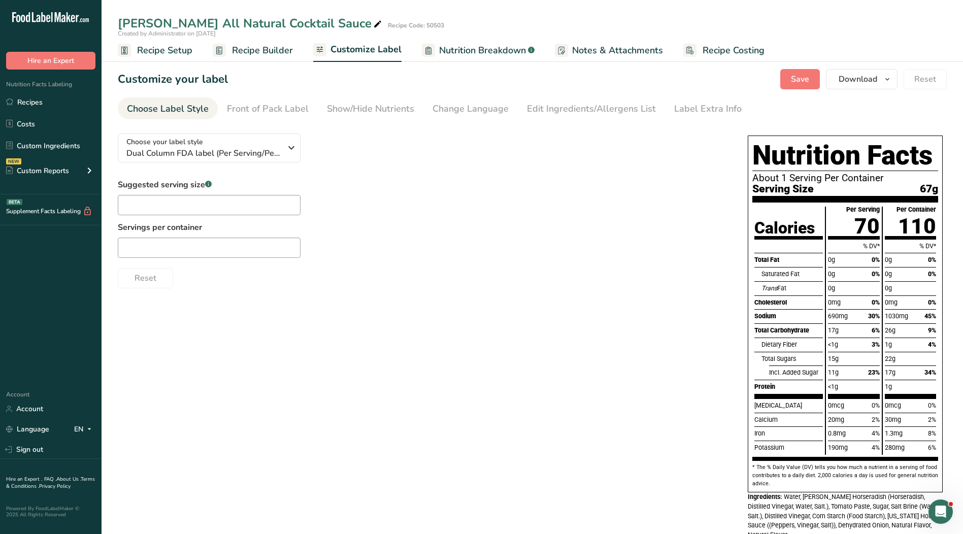
click at [146, 47] on span "Recipe Setup" at bounding box center [164, 51] width 55 height 14
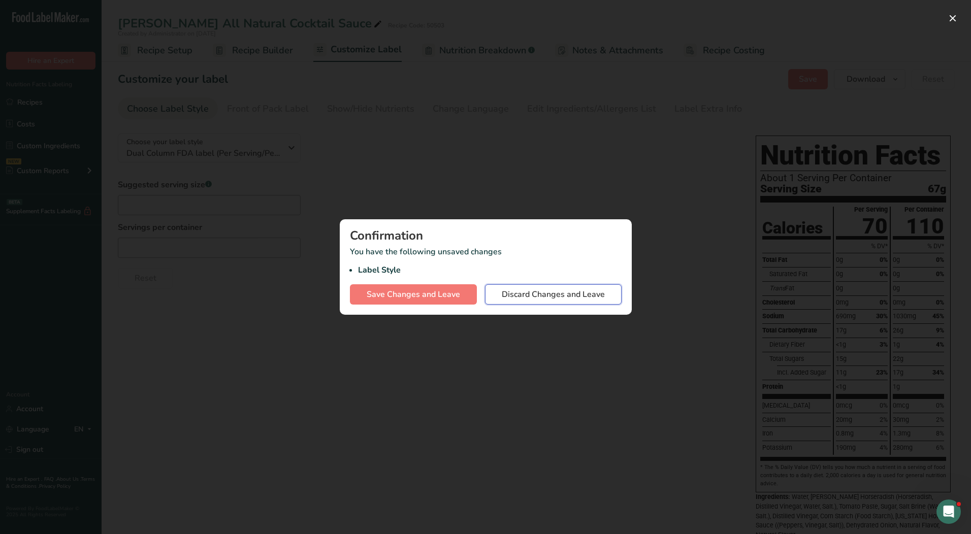
click at [526, 297] on span "Discard Changes and Leave" at bounding box center [553, 294] width 103 height 12
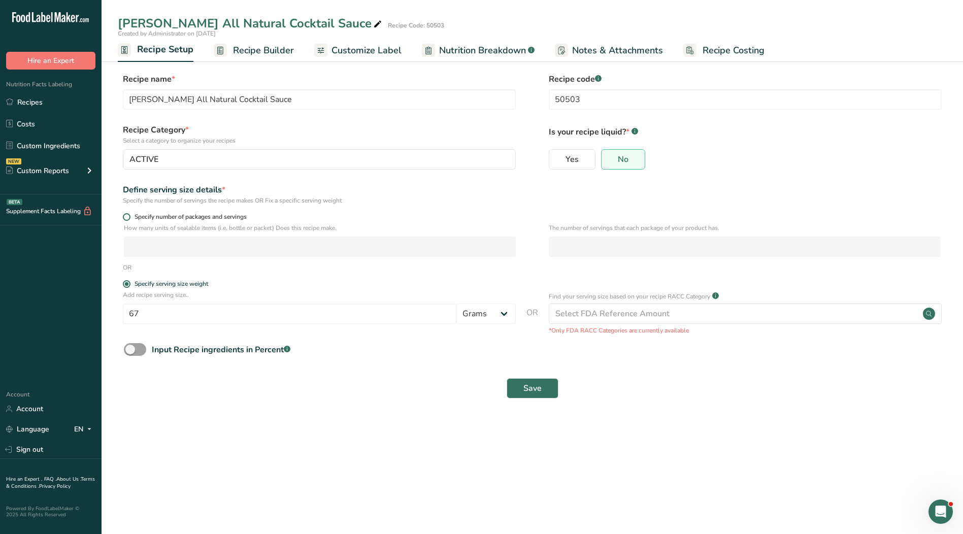
click at [127, 216] on span at bounding box center [127, 217] width 8 height 8
click at [127, 216] on input "Specify number of packages and servings" at bounding box center [126, 217] width 7 height 7
radio input "true"
radio input "false"
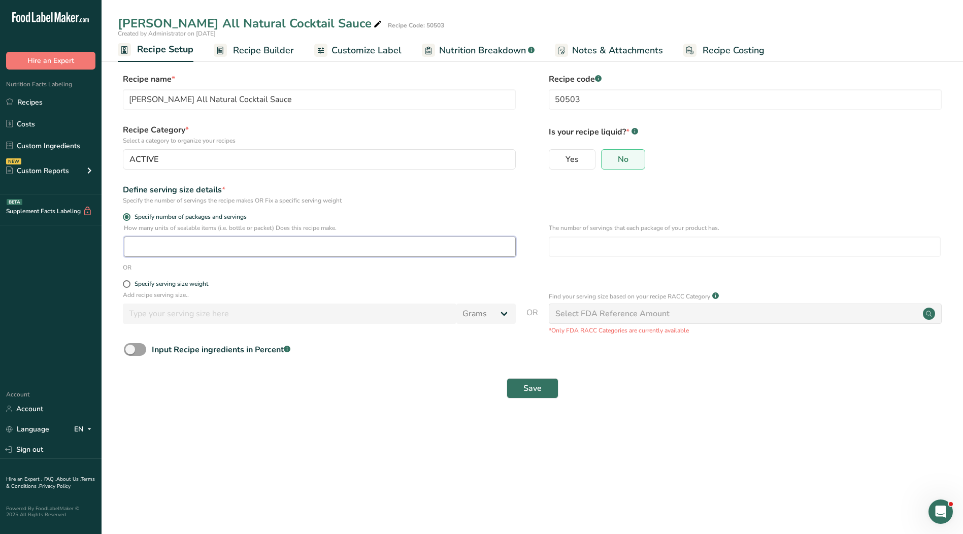
click at [187, 245] on input "number" at bounding box center [320, 247] width 392 height 20
click at [143, 350] on span at bounding box center [135, 349] width 22 height 13
click at [130, 350] on input "Input Recipe ingredients in Percent .a-a{fill:#347362;}.b-a{fill:#fff;}" at bounding box center [127, 349] width 7 height 7
checkbox input "true"
click at [273, 393] on input "number" at bounding box center [503, 392] width 759 height 20
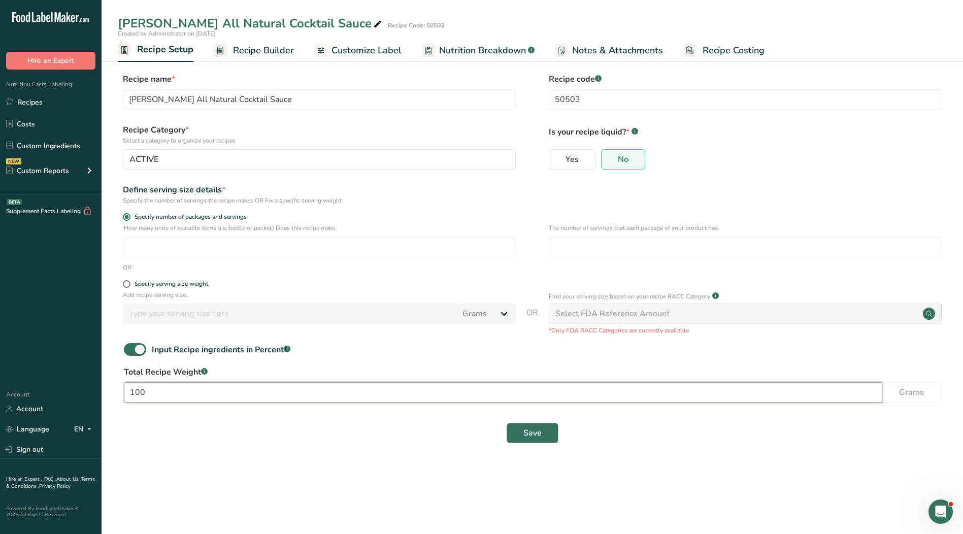
type input "100"
click at [532, 436] on span "Save" at bounding box center [533, 433] width 18 height 12
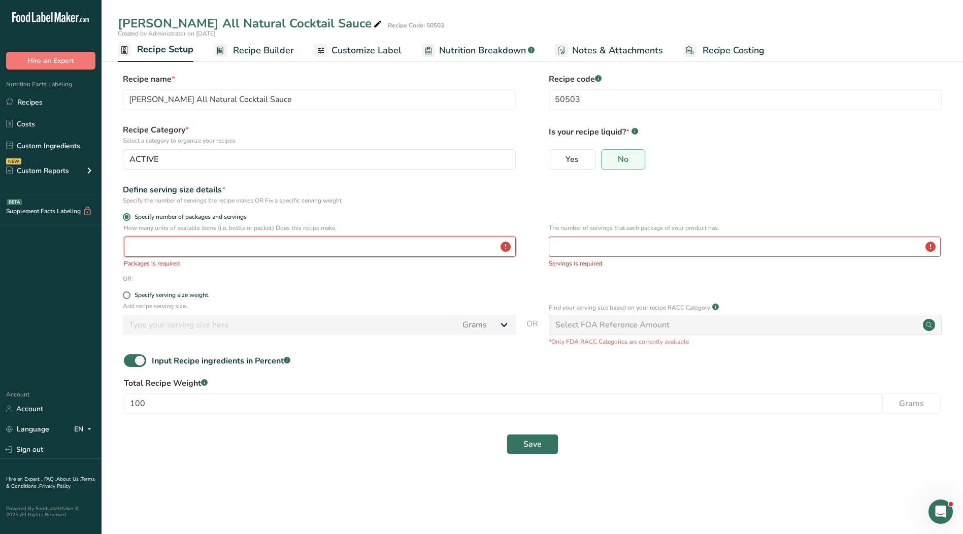
click at [167, 250] on input "number" at bounding box center [320, 247] width 392 height 20
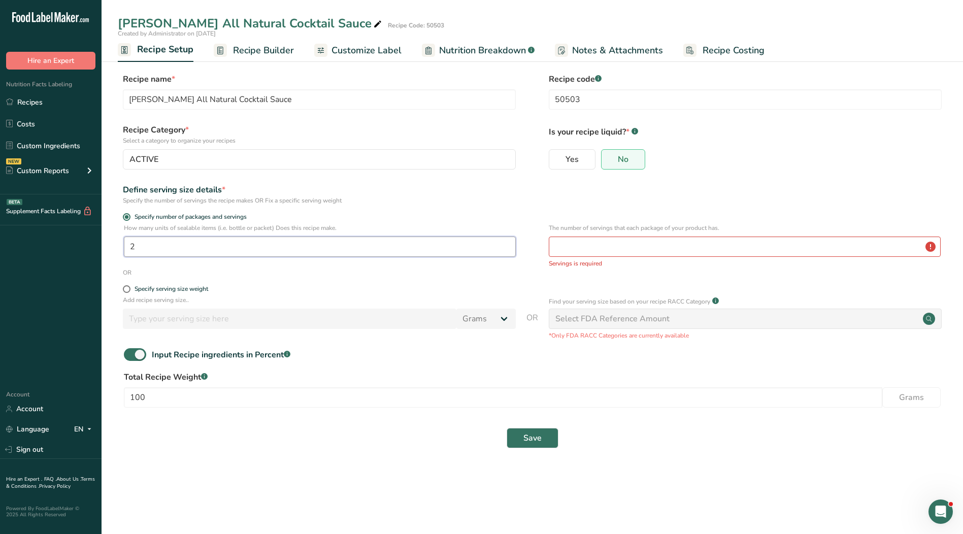
drag, startPoint x: 143, startPoint y: 248, endPoint x: 103, endPoint y: 248, distance: 40.1
click at [103, 248] on section "Recipe name * [PERSON_NAME] All Natural Cocktail Sauce Recipe code .a-a{fill:#3…" at bounding box center [533, 262] width 862 height 418
type input "1"
click at [629, 248] on input "number" at bounding box center [745, 247] width 392 height 20
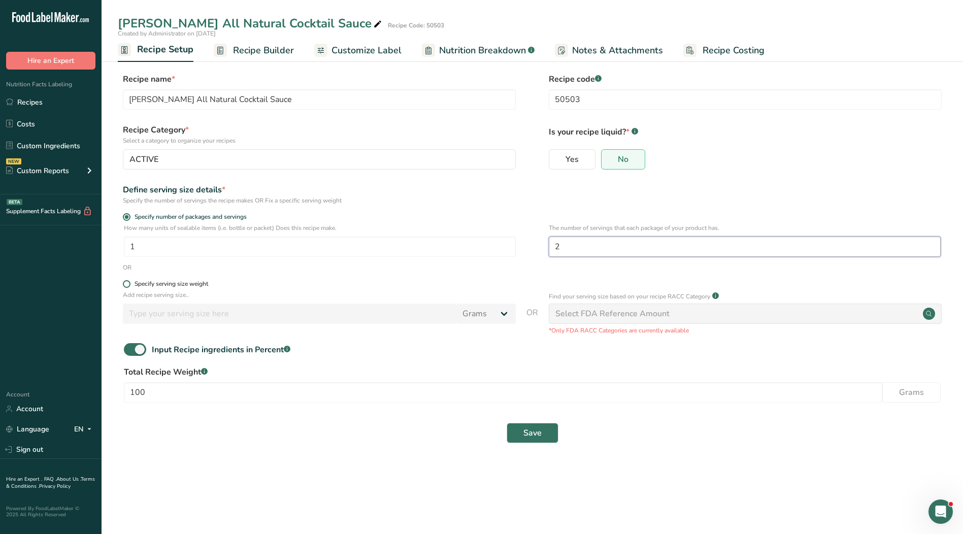
type input "2"
click at [150, 286] on div "Specify serving size weight" at bounding box center [172, 284] width 74 height 8
click at [129, 286] on input "Specify serving size weight" at bounding box center [126, 284] width 7 height 7
radio input "true"
radio input "false"
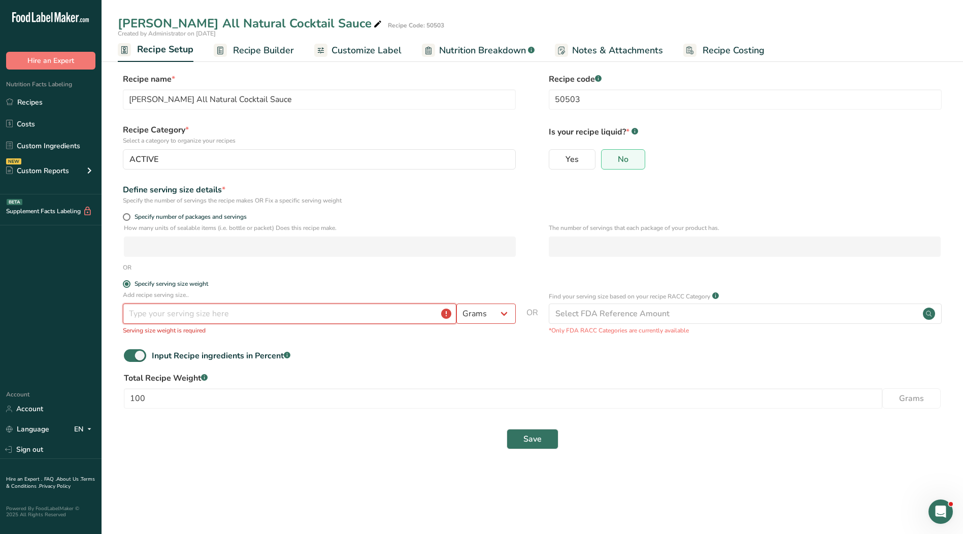
click at [160, 312] on input "number" at bounding box center [290, 314] width 334 height 20
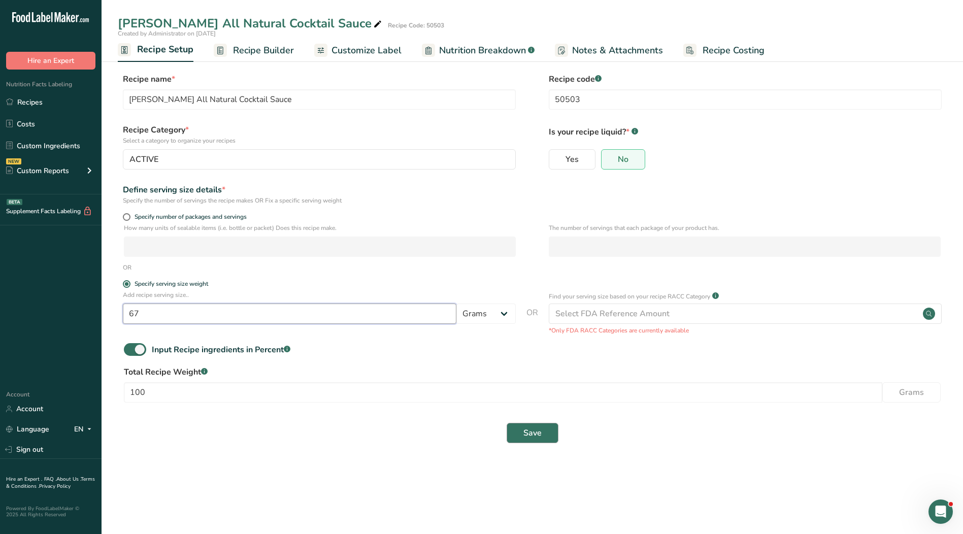
type input "67"
click at [538, 436] on span "Save" at bounding box center [533, 433] width 18 height 12
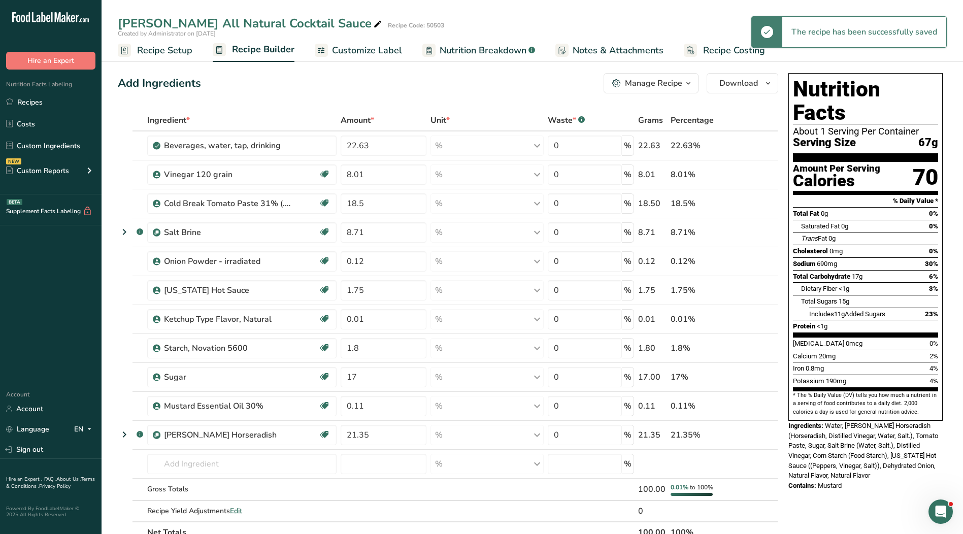
click at [357, 49] on span "Customize Label" at bounding box center [367, 51] width 70 height 14
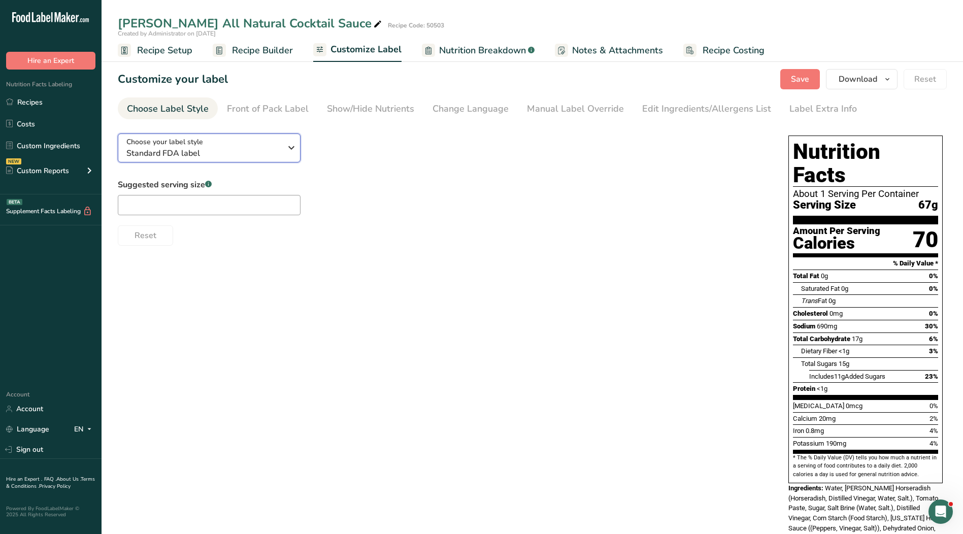
click at [254, 147] on span "Standard FDA label" at bounding box center [203, 153] width 155 height 12
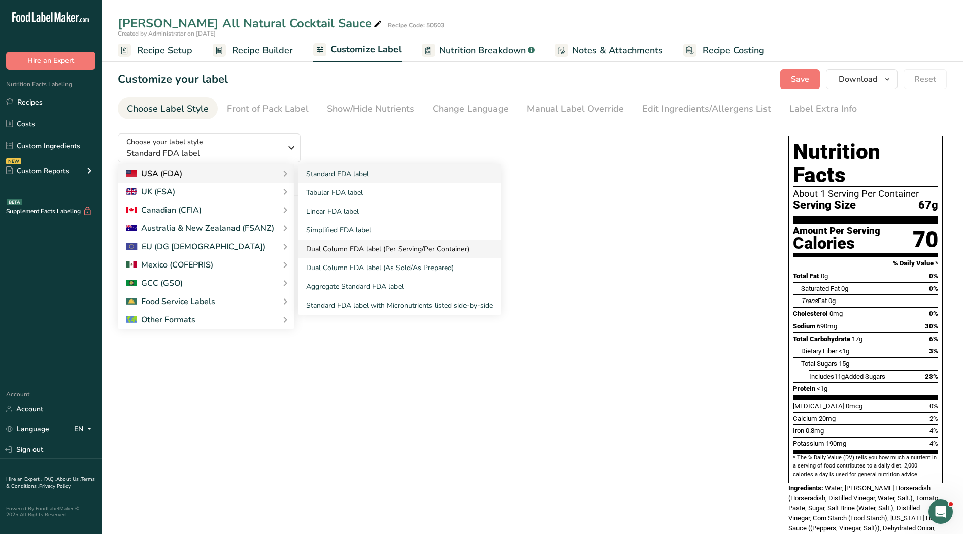
click at [369, 255] on link "Dual Column FDA label (Per Serving/Per Container)" at bounding box center [399, 249] width 203 height 19
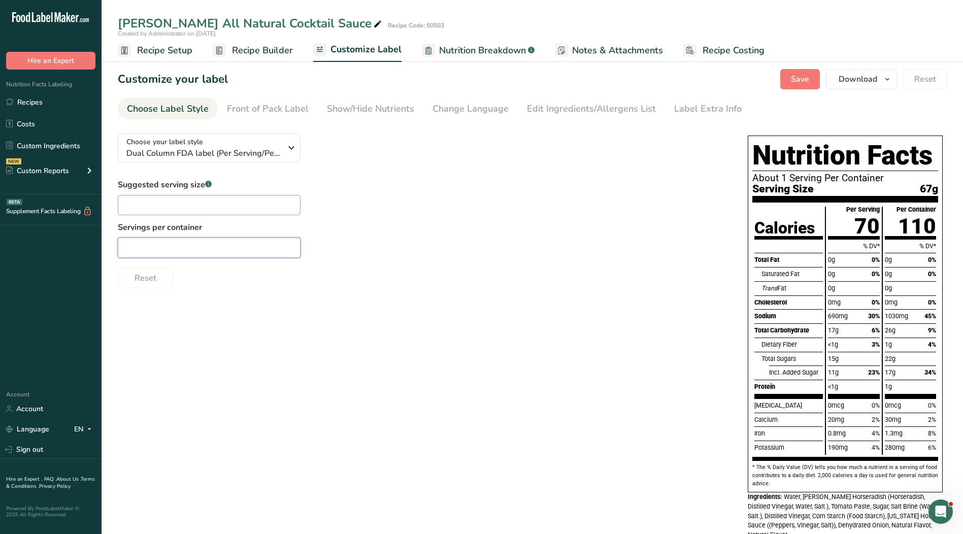
click at [260, 247] on input "text" at bounding box center [209, 248] width 183 height 20
click at [164, 52] on span "Recipe Setup" at bounding box center [164, 51] width 55 height 14
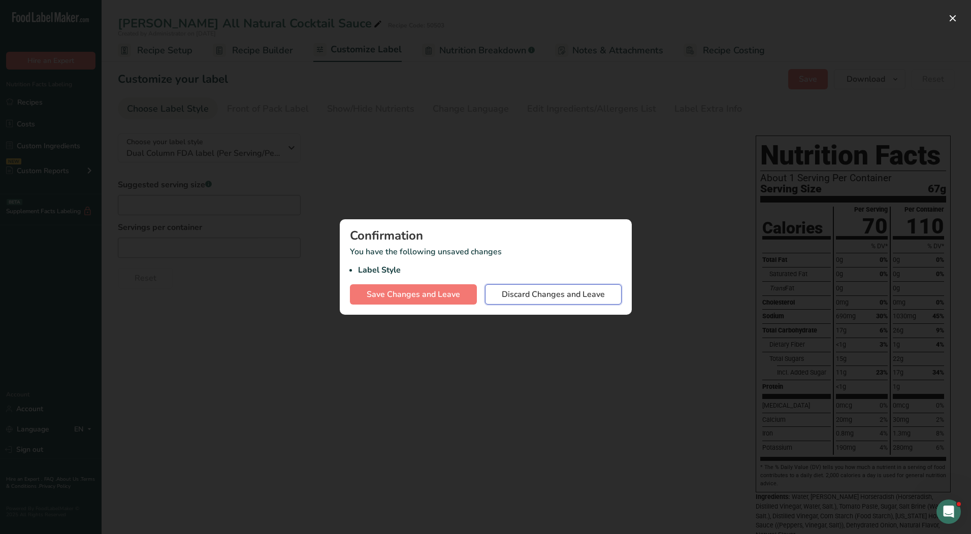
click at [550, 292] on span "Discard Changes and Leave" at bounding box center [553, 294] width 103 height 12
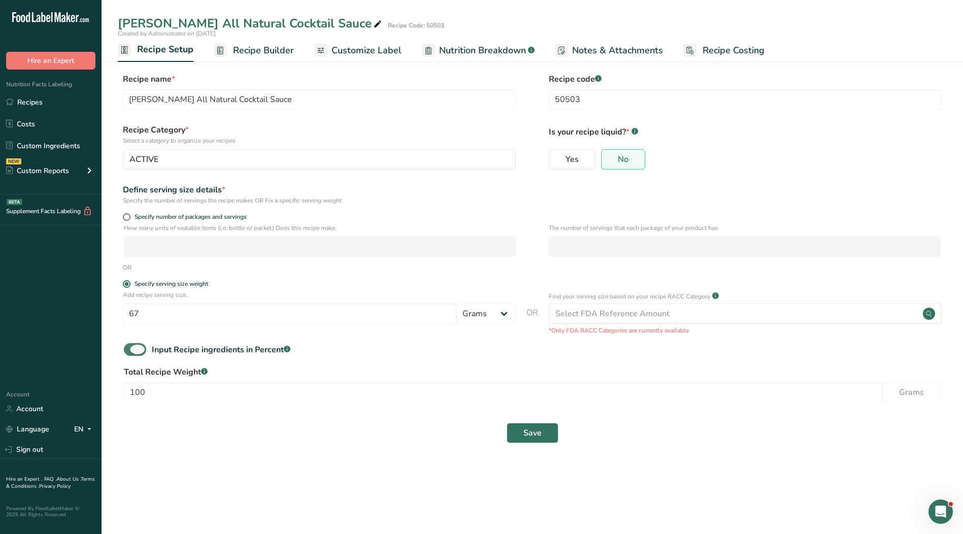
click at [125, 348] on span at bounding box center [135, 349] width 22 height 13
click at [125, 348] on input "Input Recipe ingredients in Percent .a-a{fill:#347362;}.b-a{fill:#fff;}" at bounding box center [127, 349] width 7 height 7
checkbox input "false"
click at [126, 218] on span at bounding box center [127, 217] width 8 height 8
click at [126, 218] on input "Specify number of packages and servings" at bounding box center [126, 217] width 7 height 7
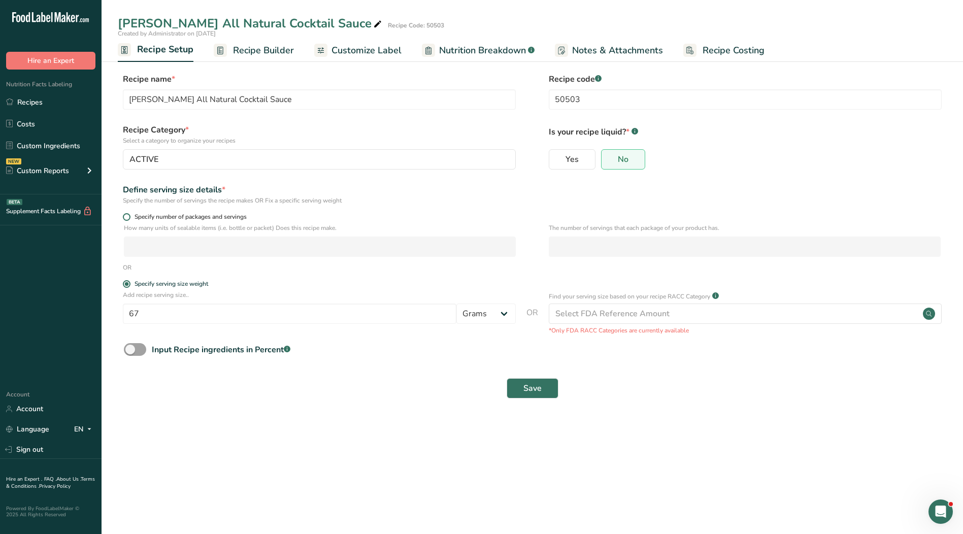
radio input "true"
radio input "false"
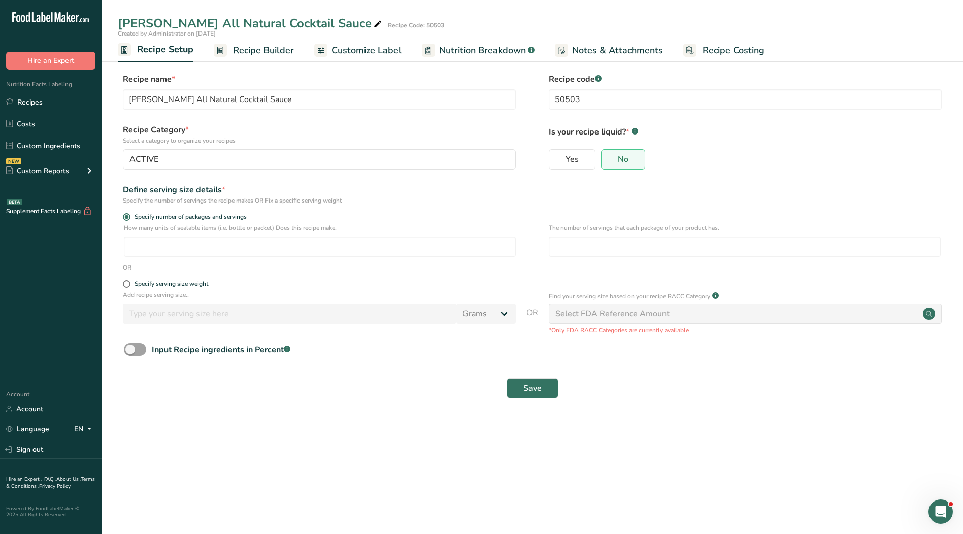
click at [257, 49] on span "Recipe Builder" at bounding box center [263, 51] width 61 height 14
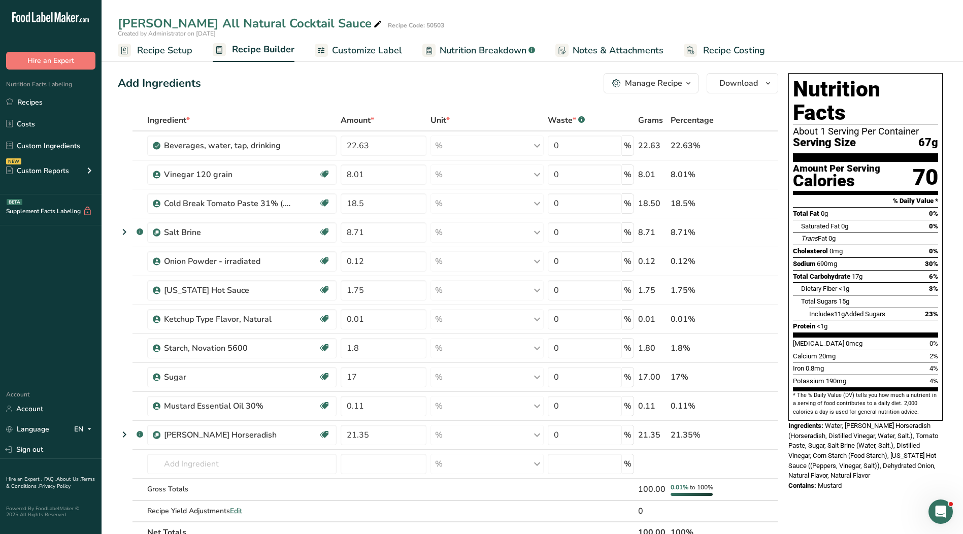
click at [142, 52] on span "Recipe Setup" at bounding box center [164, 51] width 55 height 14
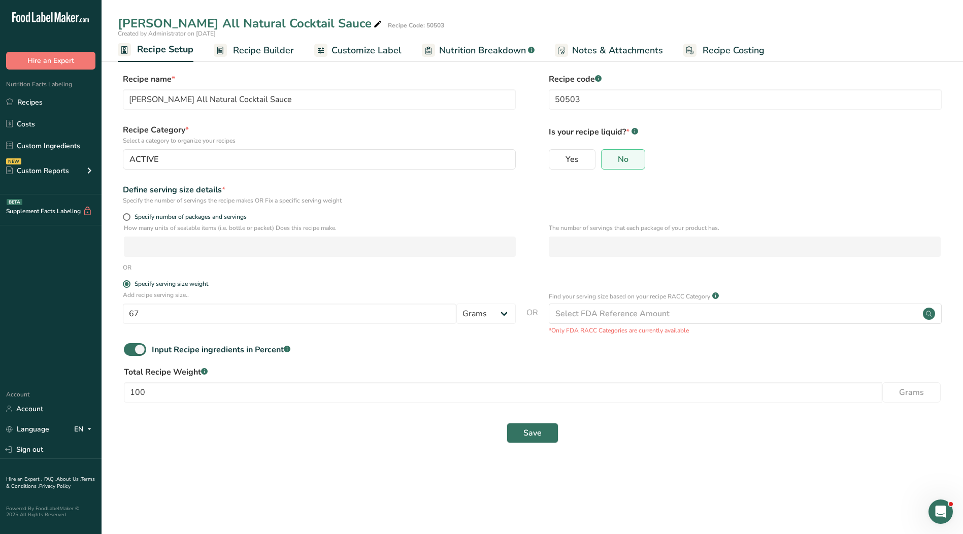
click at [364, 44] on span "Customize Label" at bounding box center [367, 51] width 70 height 14
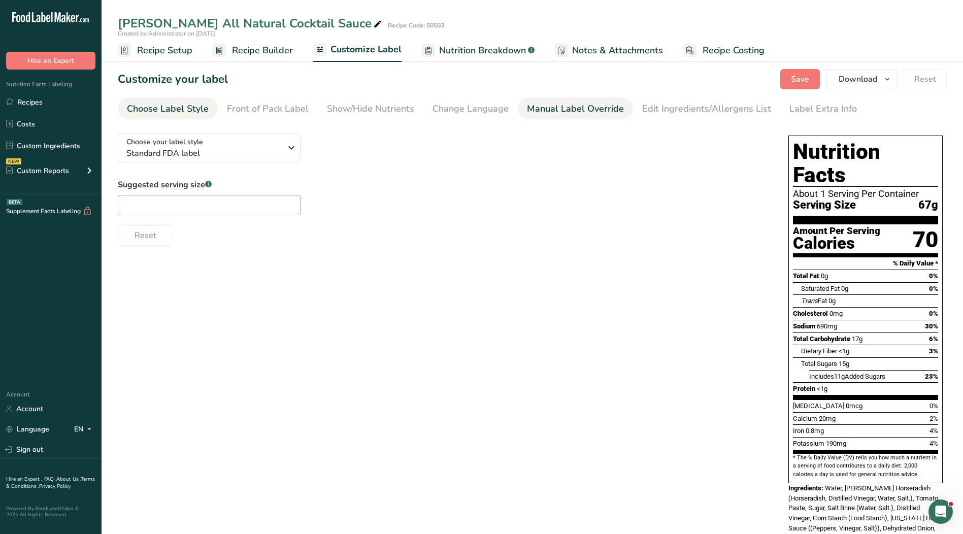
click at [549, 117] on link "Manual Label Override" at bounding box center [575, 108] width 97 height 23
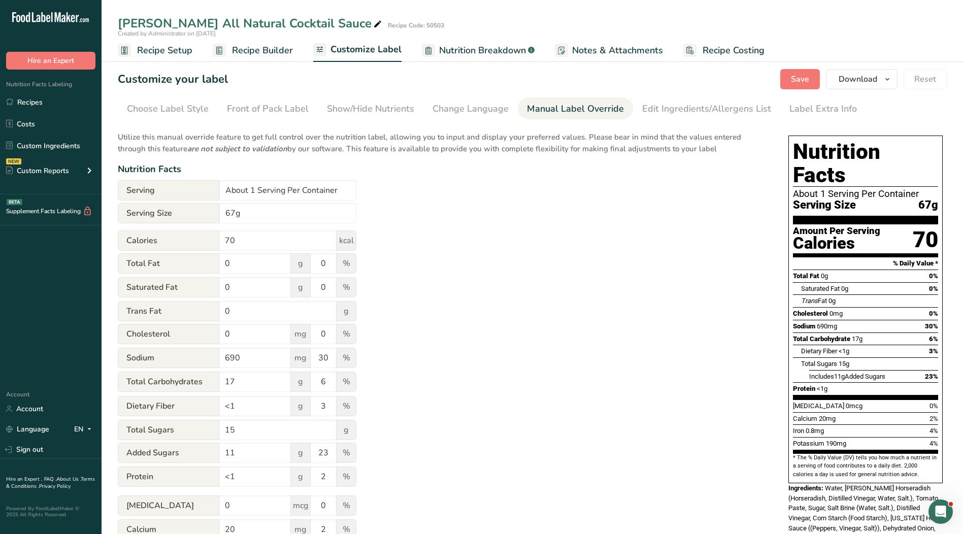
click at [133, 46] on link "Recipe Setup" at bounding box center [155, 50] width 75 height 23
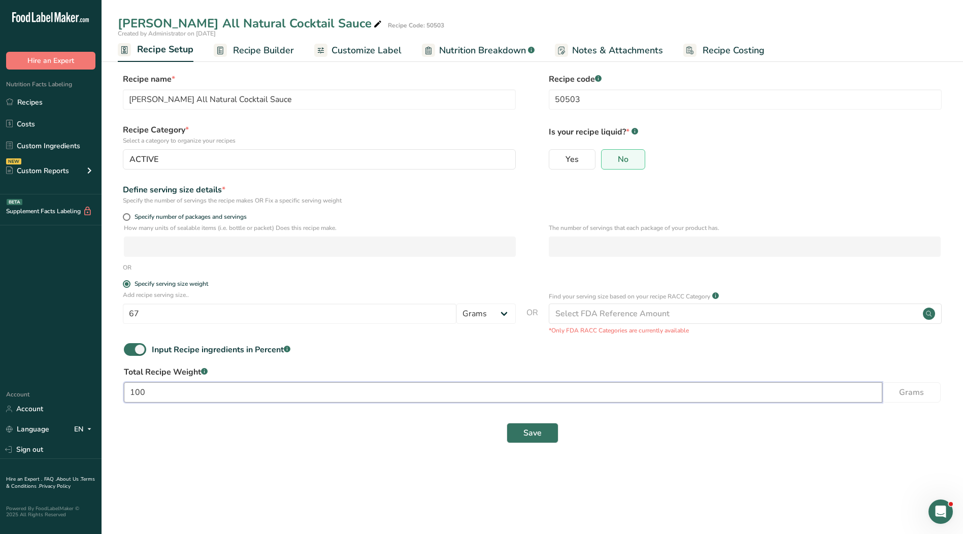
drag, startPoint x: 159, startPoint y: 393, endPoint x: 76, endPoint y: 390, distance: 83.8
click at [76, 390] on div ".a-20{fill:#fff;} Hire an Expert Nutrition Facts Labeling Recipes Costs Custom …" at bounding box center [481, 267] width 963 height 534
type input "113.4"
click at [544, 434] on button "Save" at bounding box center [533, 433] width 52 height 20
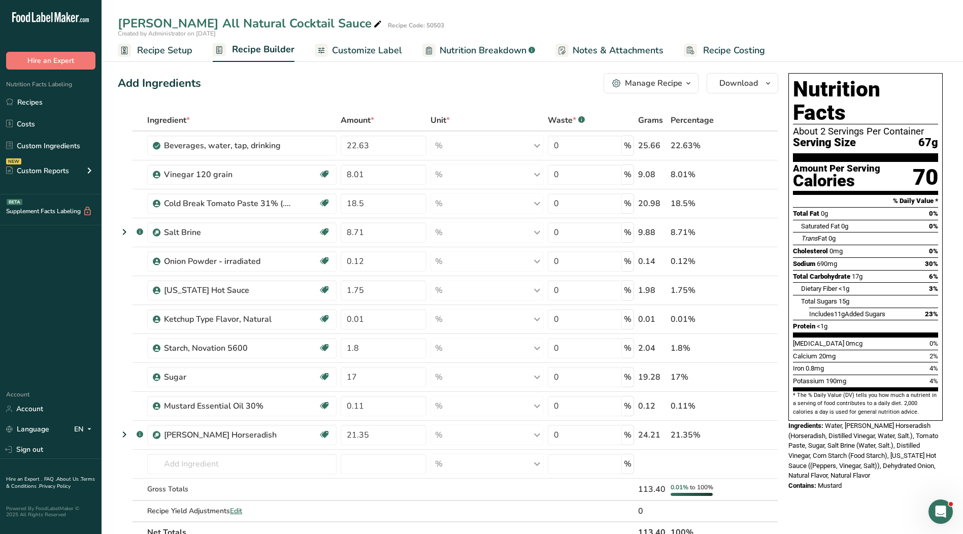
click at [166, 52] on span "Recipe Setup" at bounding box center [164, 51] width 55 height 14
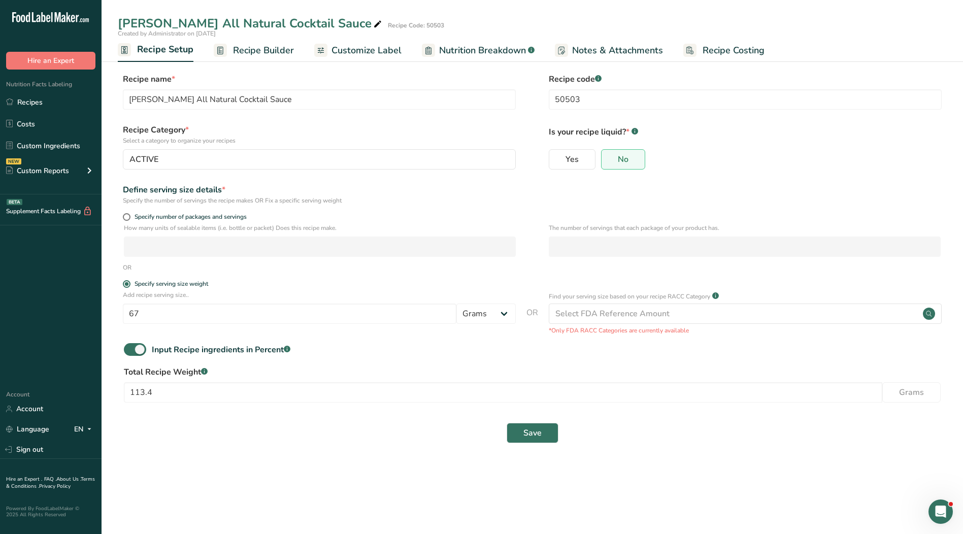
click at [341, 54] on span "Customize Label" at bounding box center [367, 51] width 70 height 14
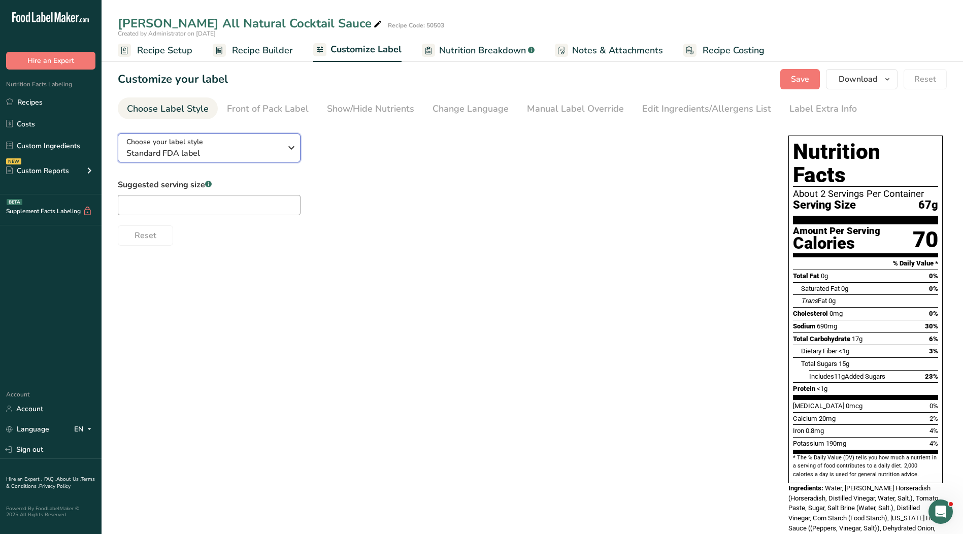
click at [268, 149] on span "Standard FDA label" at bounding box center [203, 153] width 155 height 12
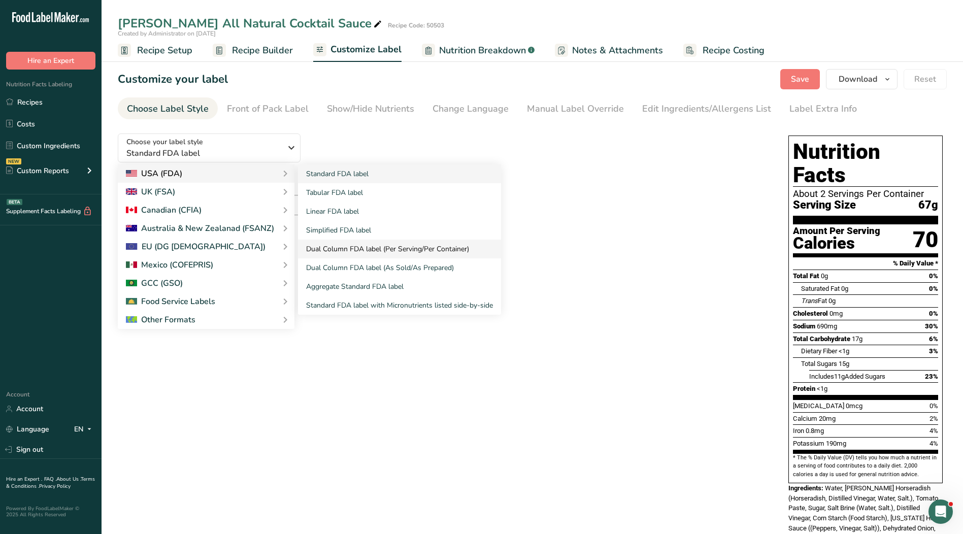
click at [340, 250] on link "Dual Column FDA label (Per Serving/Per Container)" at bounding box center [399, 249] width 203 height 19
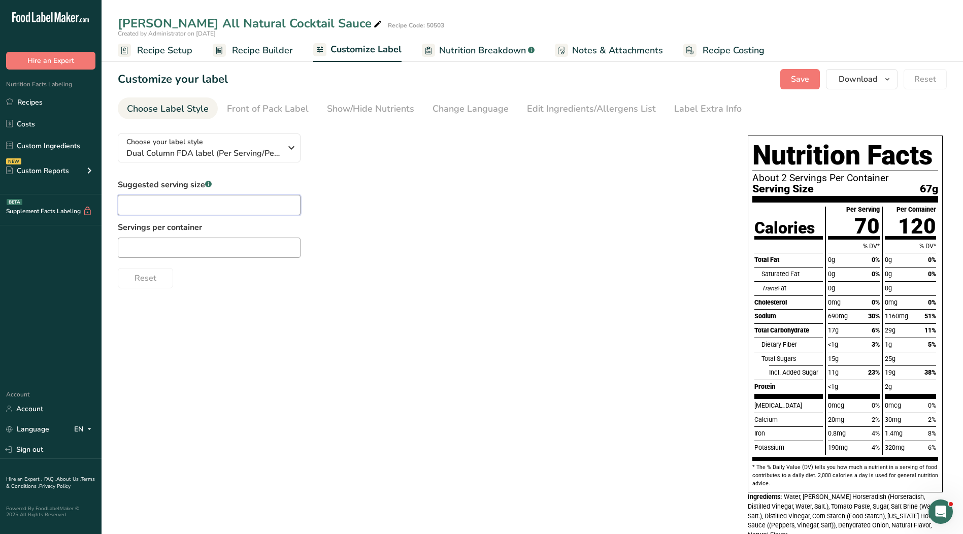
click at [170, 204] on input "text" at bounding box center [209, 205] width 183 height 20
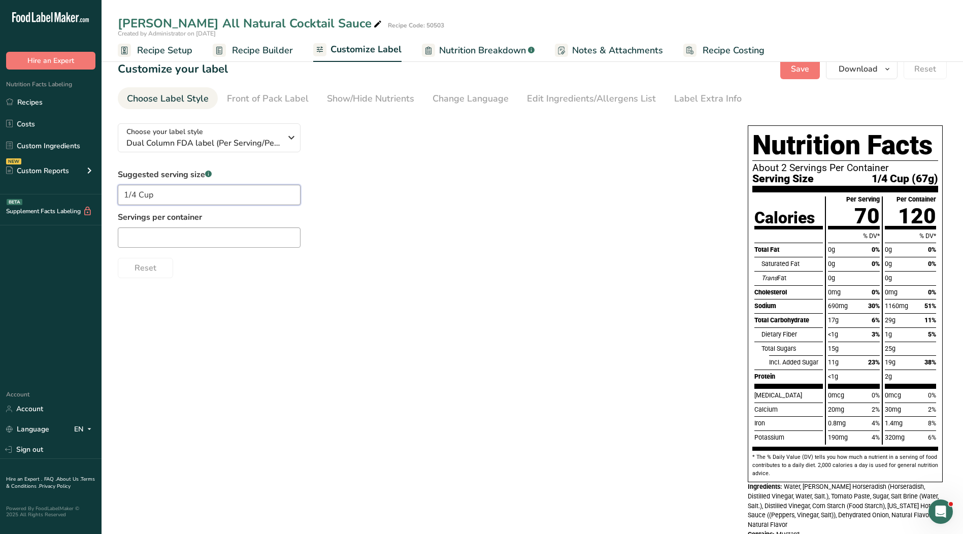
scroll to position [42, 0]
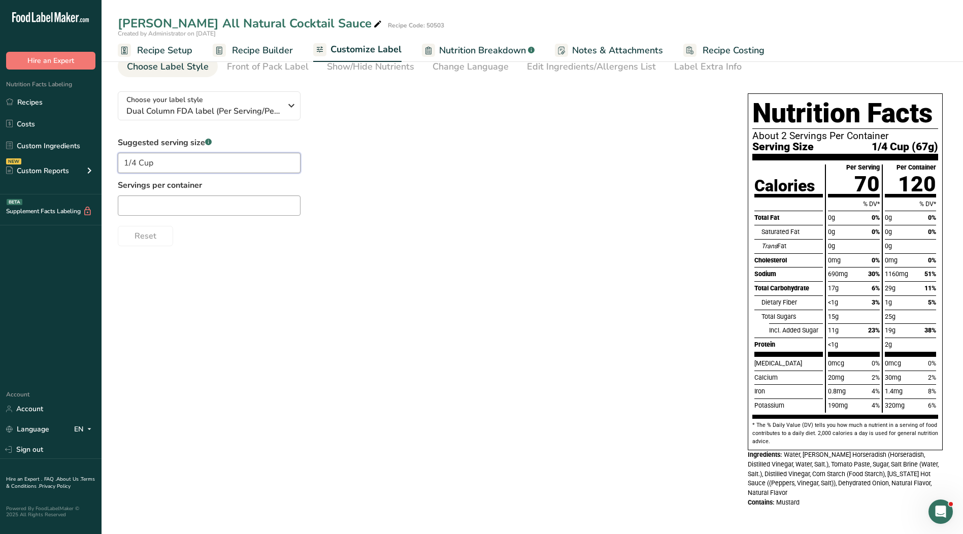
type input "1/4 Cup"
click at [286, 101] on icon "button" at bounding box center [291, 105] width 12 height 18
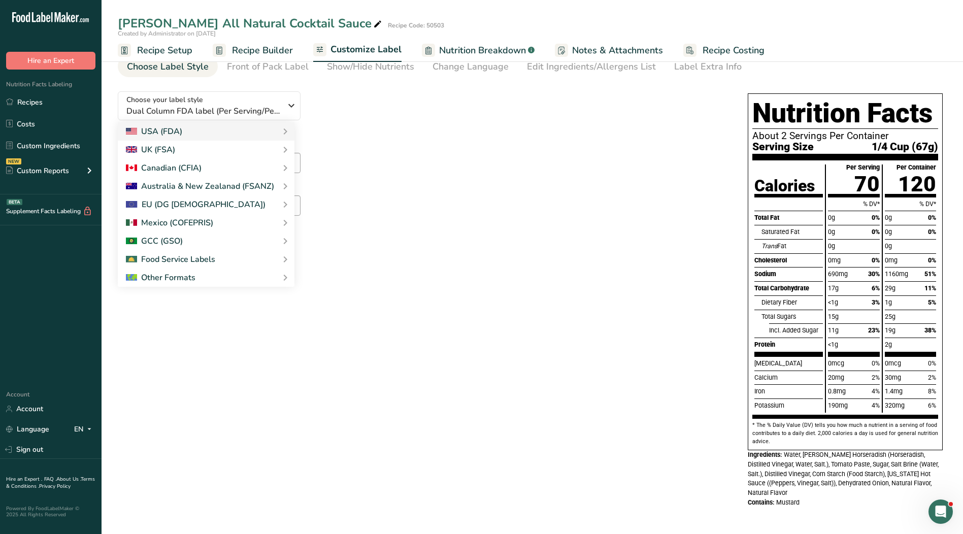
click at [382, 155] on div "Suggested serving size .a-a{fill:#347362;}.b-a{fill:#fff;} 1/4 Cup Servings per…" at bounding box center [423, 192] width 610 height 110
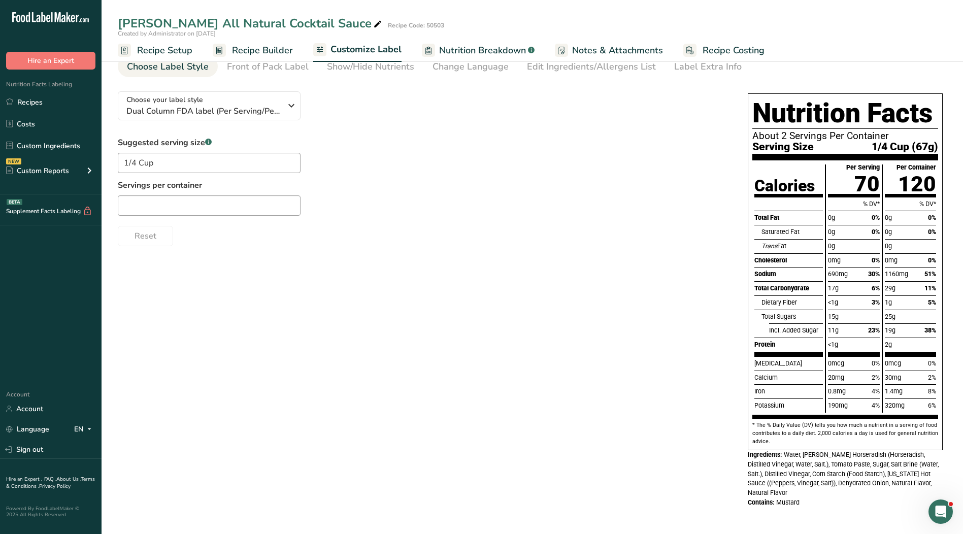
click at [170, 50] on span "Recipe Setup" at bounding box center [164, 51] width 55 height 14
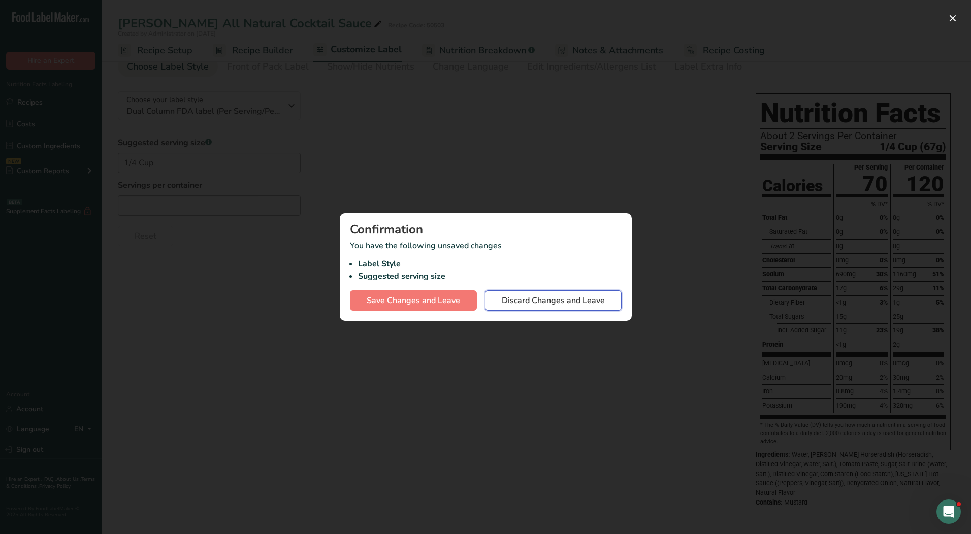
click at [522, 304] on span "Discard Changes and Leave" at bounding box center [553, 301] width 103 height 12
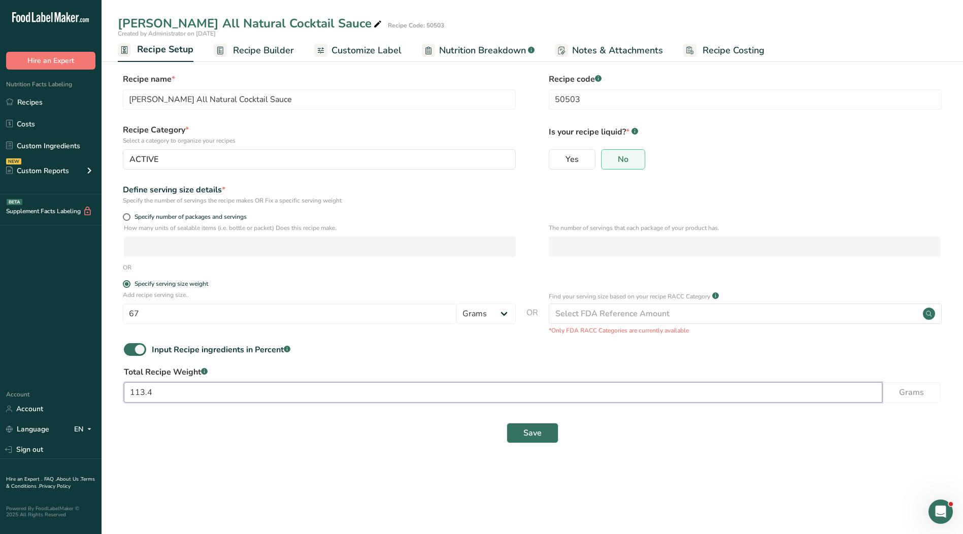
drag, startPoint x: 190, startPoint y: 396, endPoint x: 31, endPoint y: 395, distance: 158.9
click at [31, 395] on div ".a-20{fill:#fff;} Hire an Expert Nutrition Facts Labeling Recipes Costs Custom …" at bounding box center [481, 267] width 963 height 534
click at [135, 352] on span at bounding box center [135, 349] width 22 height 13
click at [130, 352] on input "Input Recipe ingredients in Percent .a-a{fill:#347362;}.b-a{fill:#fff;}" at bounding box center [127, 349] width 7 height 7
checkbox input "false"
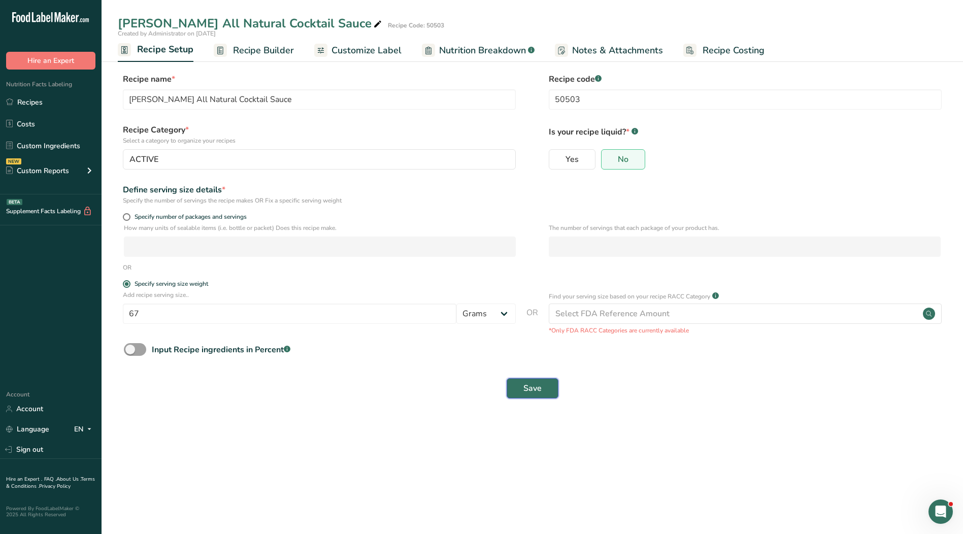
click at [533, 394] on span "Save" at bounding box center [533, 388] width 18 height 12
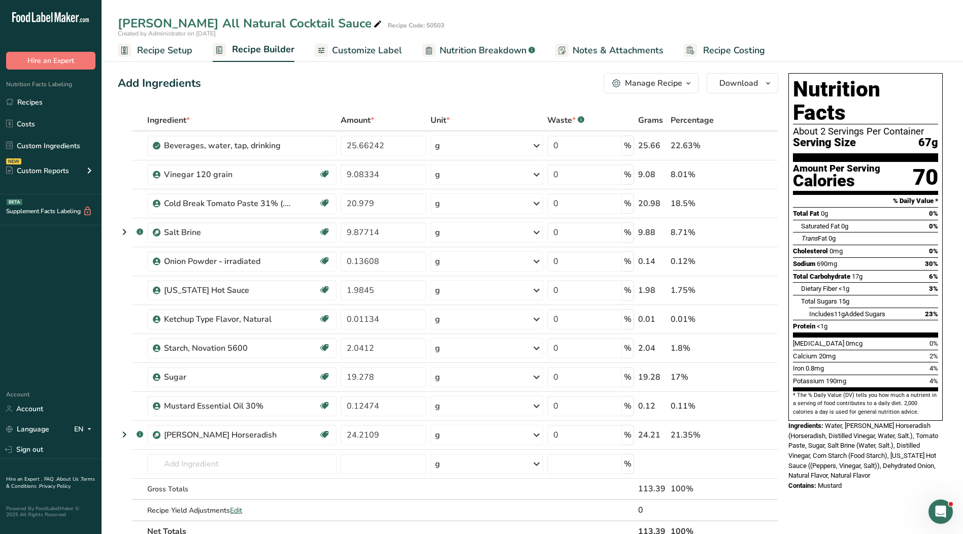
drag, startPoint x: 28, startPoint y: 104, endPoint x: 214, endPoint y: 117, distance: 185.8
click at [28, 104] on link "Recipes" at bounding box center [51, 101] width 102 height 19
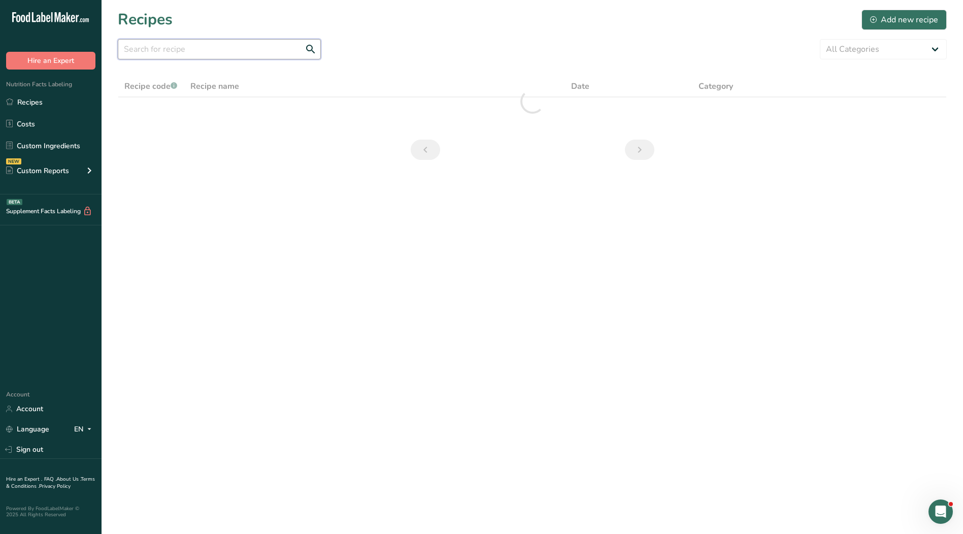
click at [180, 53] on input "text" at bounding box center [219, 49] width 203 height 20
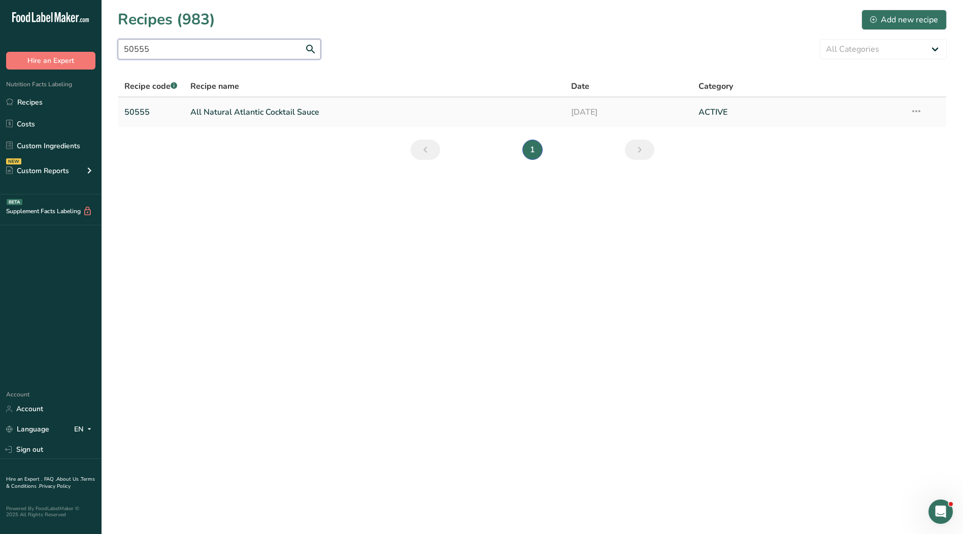
type input "50555"
click at [209, 114] on link "All Natural Atlantic Cocktail Sauce" at bounding box center [374, 112] width 369 height 21
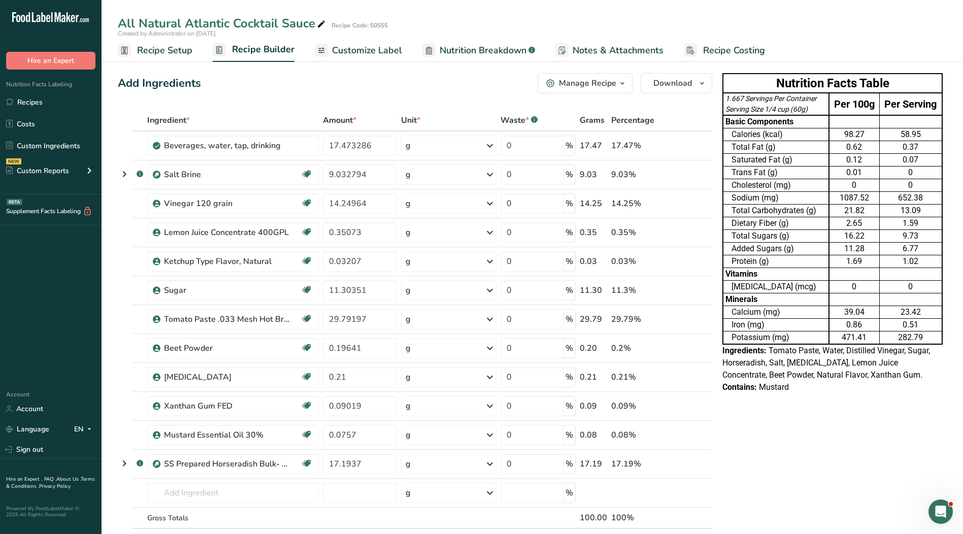
click at [135, 46] on link "Recipe Setup" at bounding box center [155, 50] width 75 height 23
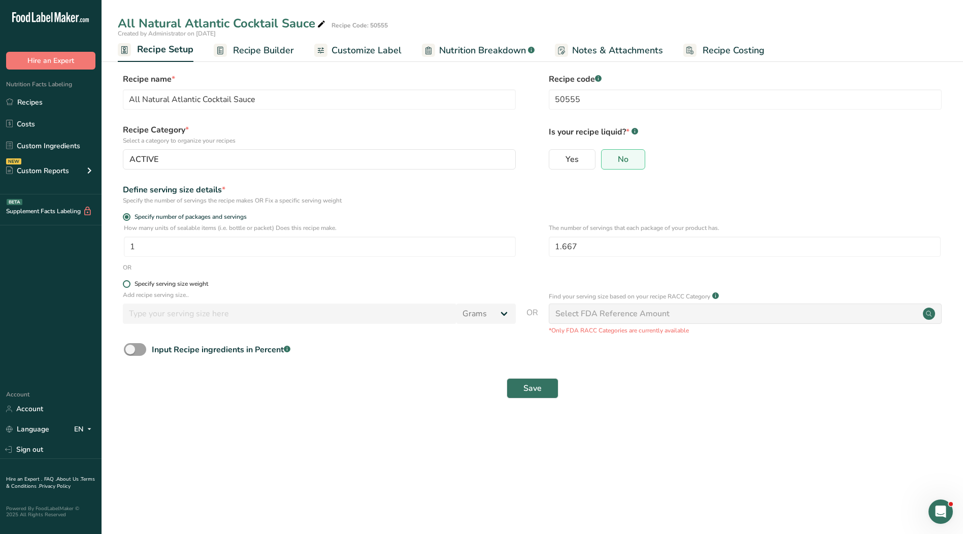
click at [128, 283] on span at bounding box center [127, 284] width 8 height 8
click at [128, 283] on input "Specify serving size weight" at bounding box center [126, 284] width 7 height 7
radio input "true"
radio input "false"
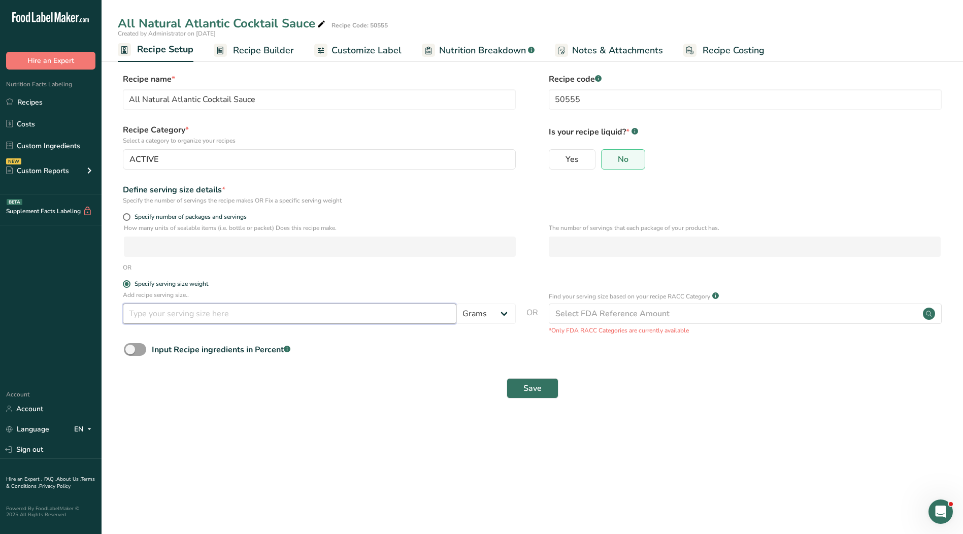
click at [184, 314] on input "number" at bounding box center [290, 314] width 334 height 20
type input "56.7"
click at [524, 389] on span "Save" at bounding box center [533, 388] width 18 height 12
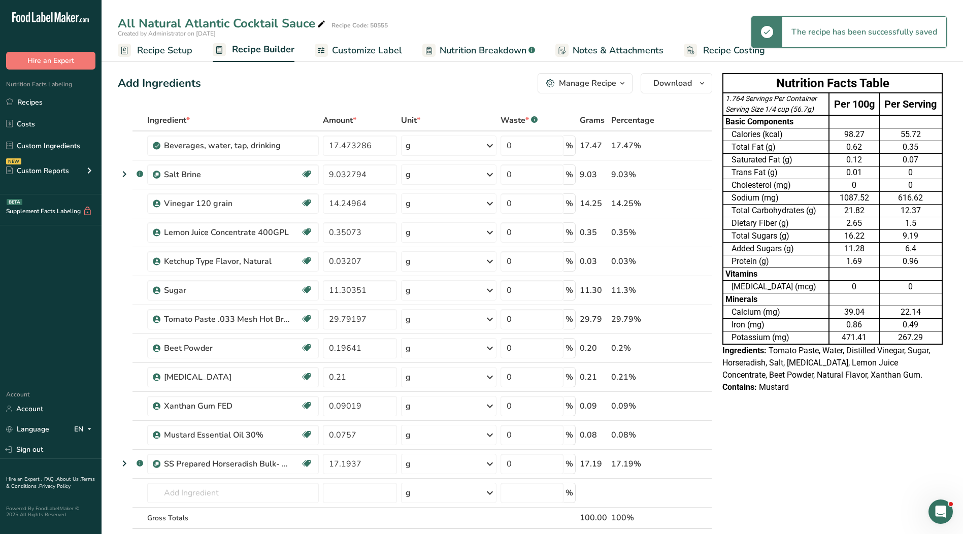
click at [340, 51] on span "Customize Label" at bounding box center [367, 51] width 70 height 14
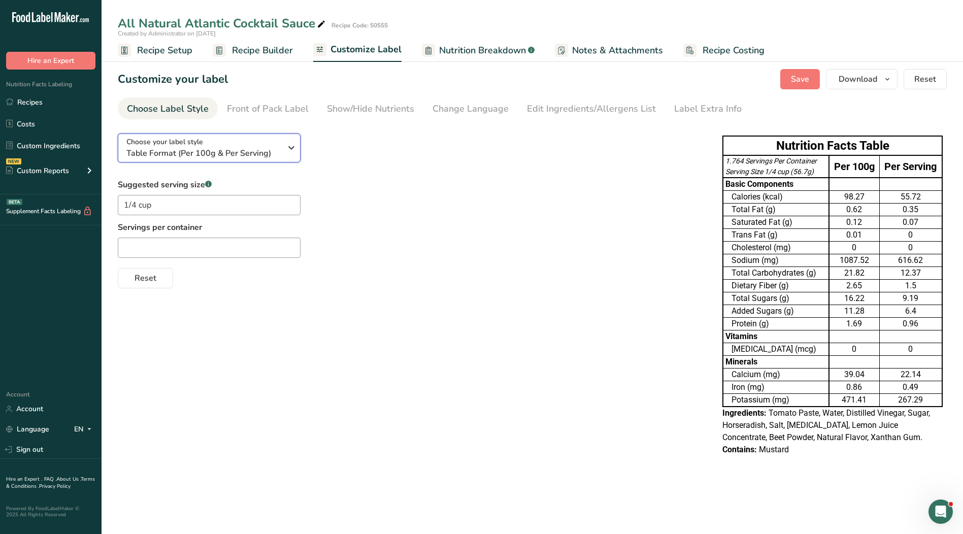
click at [255, 158] on span "Table Format (Per 100g & Per Serving)" at bounding box center [203, 153] width 155 height 12
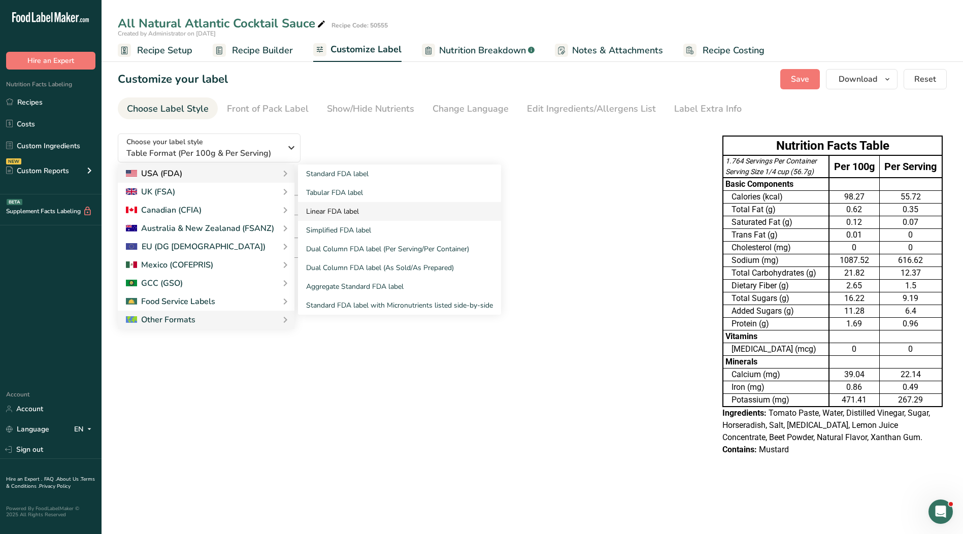
click at [355, 208] on link "Linear FDA label" at bounding box center [399, 211] width 203 height 19
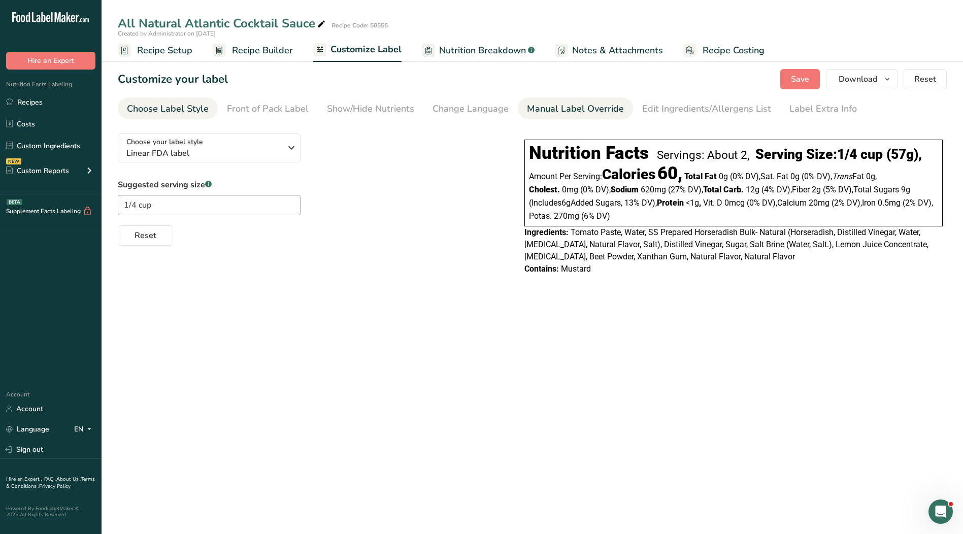
click at [593, 109] on div "Manual Label Override" at bounding box center [575, 109] width 97 height 14
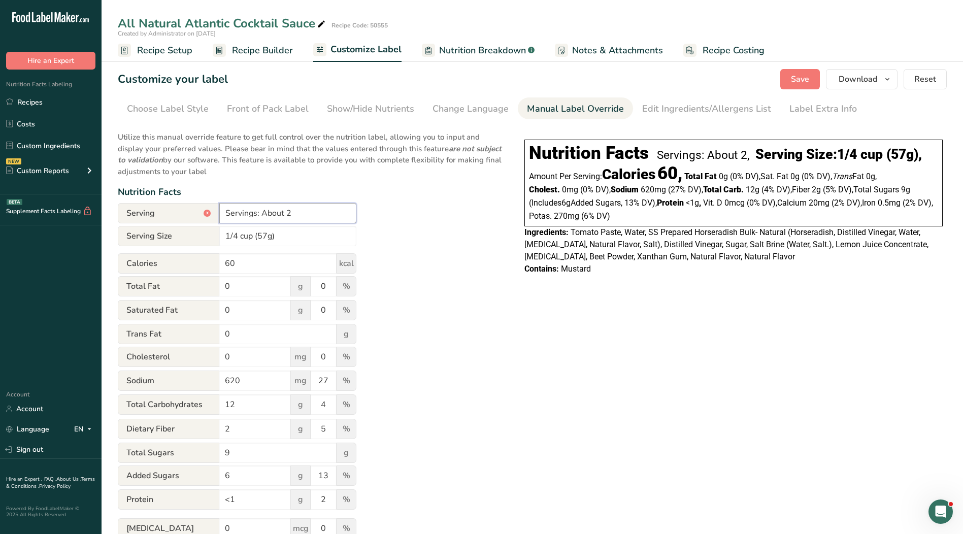
drag, startPoint x: 303, startPoint y: 215, endPoint x: 261, endPoint y: 213, distance: 41.7
click at [261, 213] on input "Servings: About 2" at bounding box center [287, 213] width 137 height 20
type input "Servings: 1"
drag, startPoint x: 277, startPoint y: 237, endPoint x: 180, endPoint y: 239, distance: 97.0
click at [180, 239] on div "Serving Size 1/4 cup (57g)" at bounding box center [237, 236] width 239 height 20
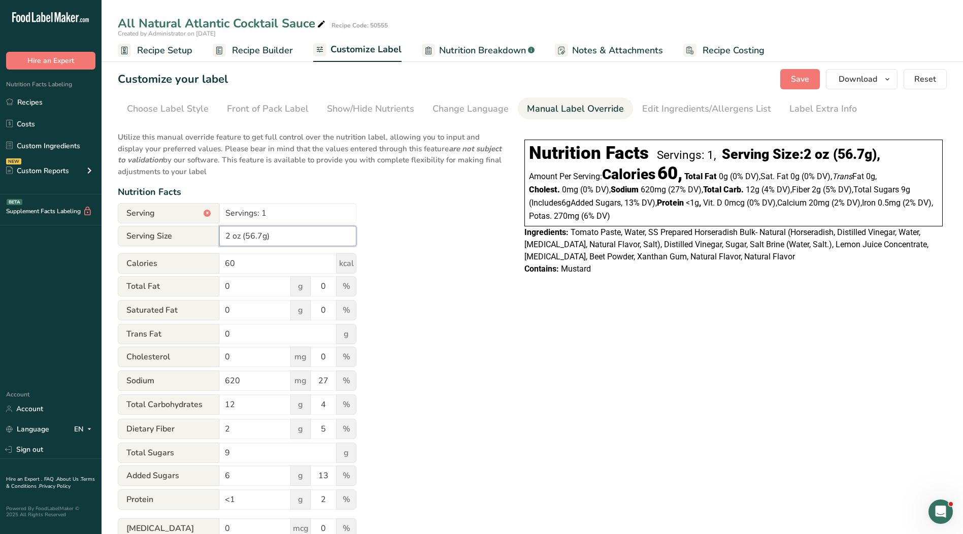
type input "2 oz (56.7g)"
click at [170, 53] on span "Recipe Setup" at bounding box center [164, 51] width 55 height 14
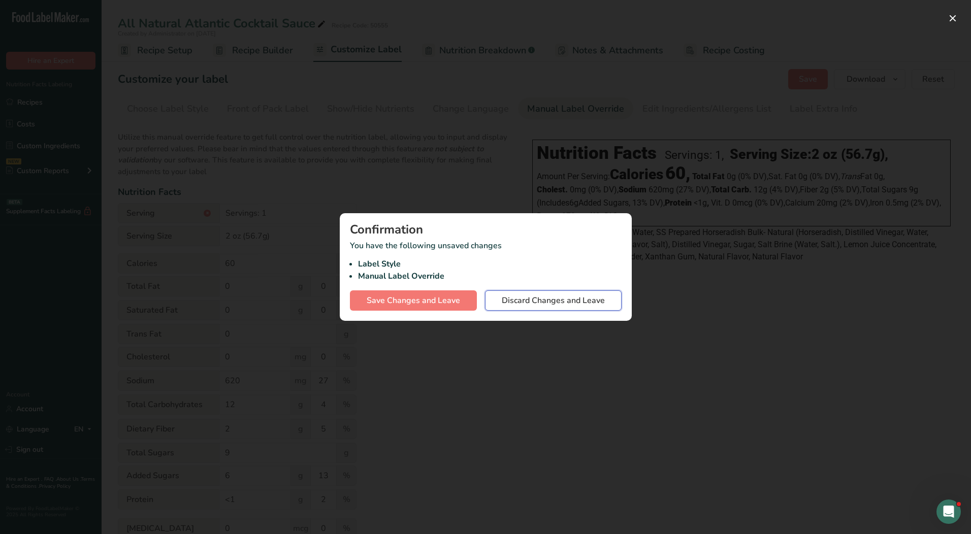
click at [524, 301] on span "Discard Changes and Leave" at bounding box center [553, 301] width 103 height 12
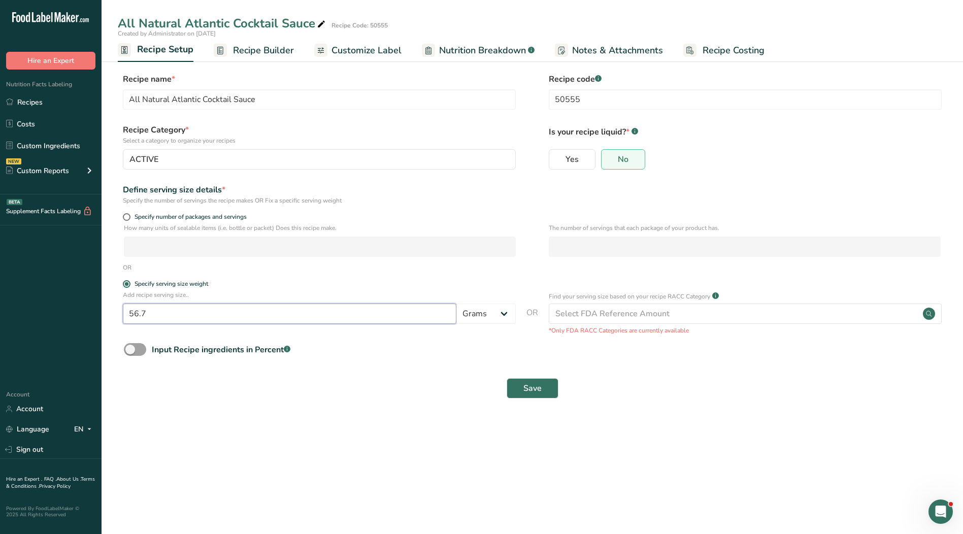
drag, startPoint x: 173, startPoint y: 311, endPoint x: 24, endPoint y: 307, distance: 148.3
click at [24, 307] on div ".a-20{fill:#fff;} Hire an Expert Nutrition Facts Labeling Recipes Costs Custom …" at bounding box center [481, 267] width 963 height 534
type input "60"
click at [532, 391] on span "Save" at bounding box center [533, 388] width 18 height 12
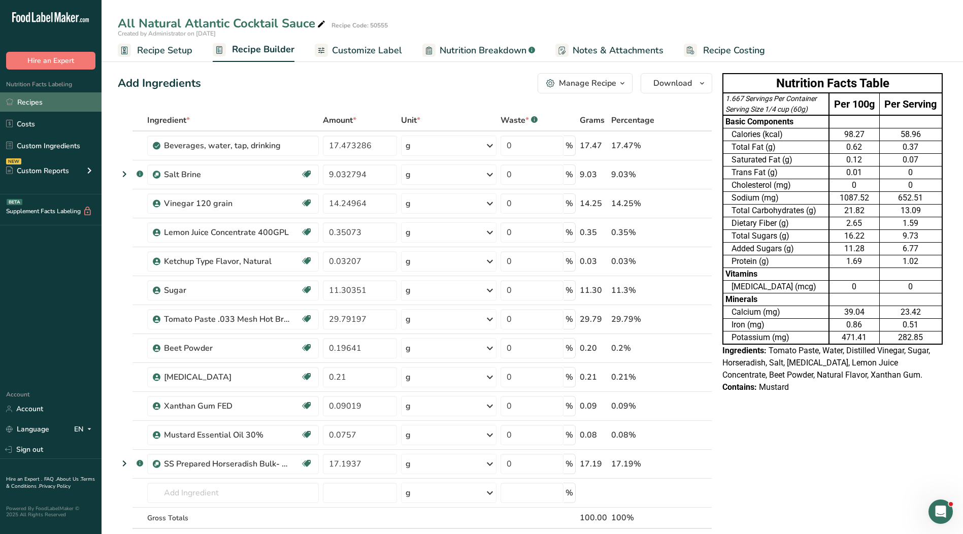
click at [62, 101] on link "Recipes" at bounding box center [51, 101] width 102 height 19
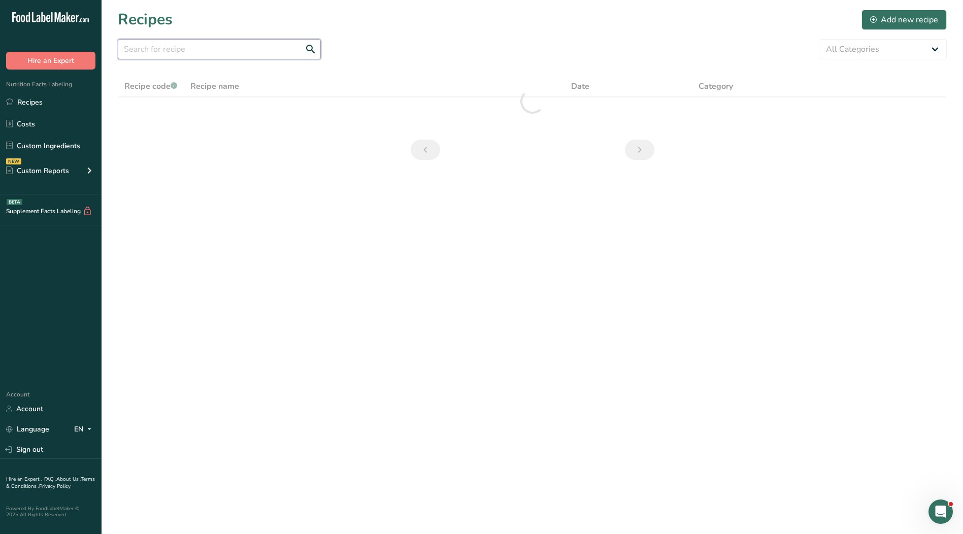
click at [194, 53] on input "text" at bounding box center [219, 49] width 203 height 20
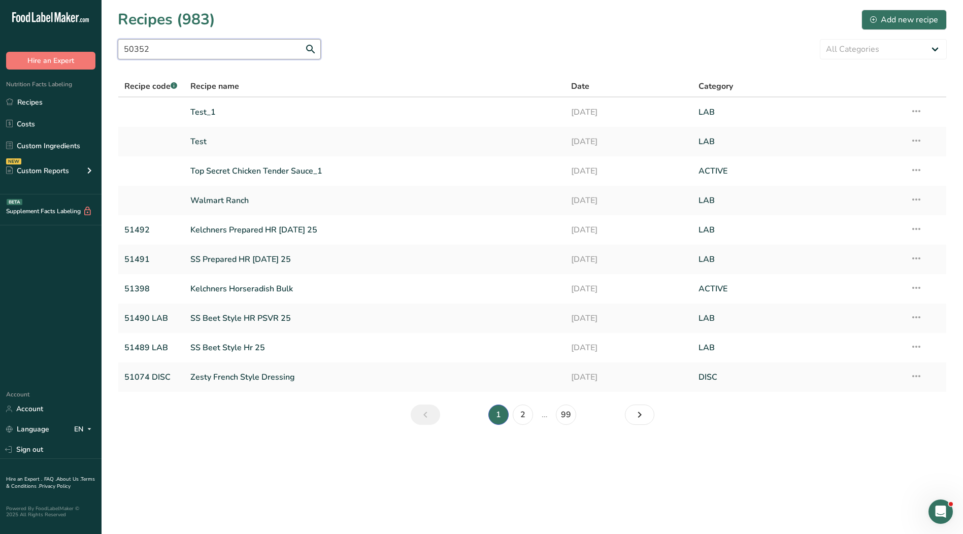
type input "50352"
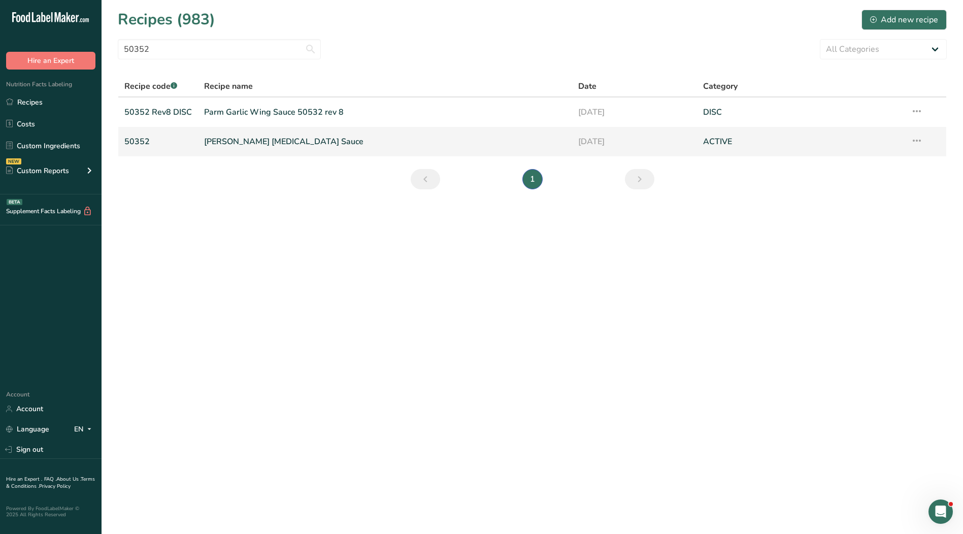
click at [226, 143] on link "[PERSON_NAME] [MEDICAL_DATA] Sauce" at bounding box center [385, 141] width 362 height 21
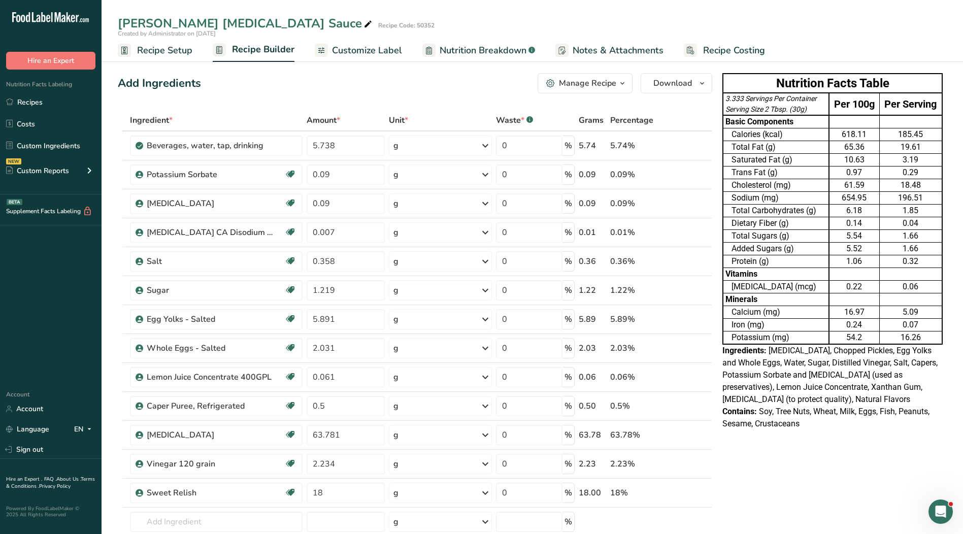
click at [170, 52] on span "Recipe Setup" at bounding box center [164, 51] width 55 height 14
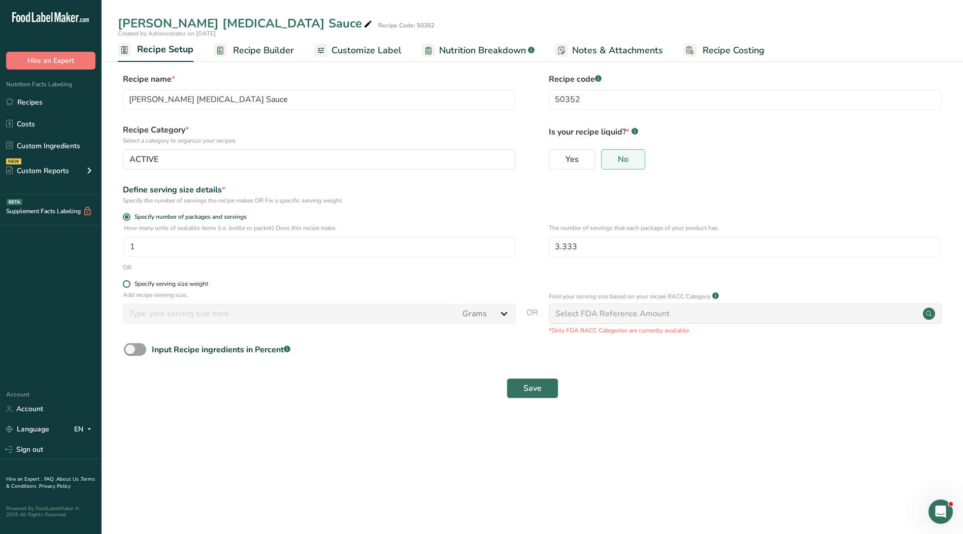
click at [138, 286] on div "Specify serving size weight" at bounding box center [172, 284] width 74 height 8
click at [129, 286] on input "Specify serving size weight" at bounding box center [126, 284] width 7 height 7
radio input "true"
radio input "false"
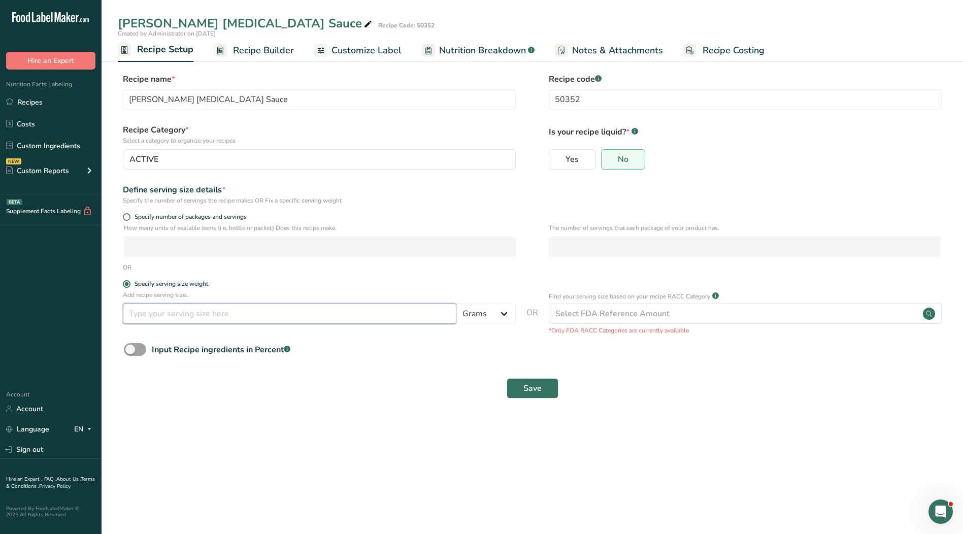
click at [177, 317] on input "number" at bounding box center [290, 314] width 334 height 20
type input "28.35"
click at [516, 390] on button "Save" at bounding box center [533, 388] width 52 height 20
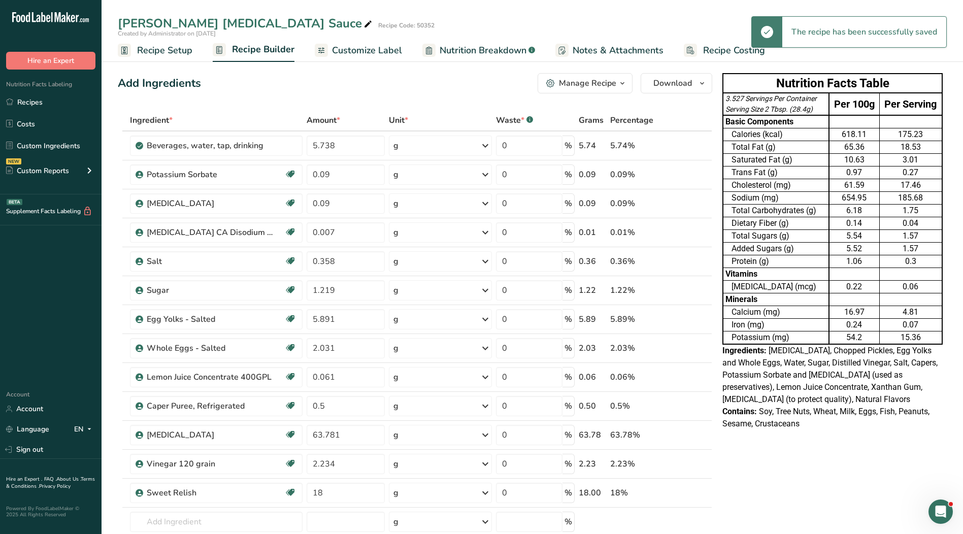
click at [370, 45] on span "Customize Label" at bounding box center [367, 51] width 70 height 14
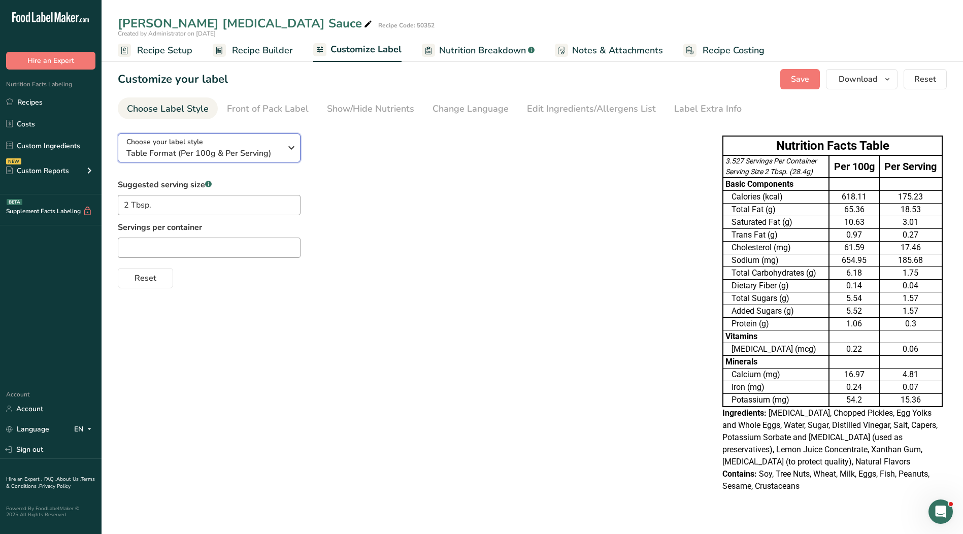
click at [258, 140] on div "Choose your label style Table Format (Per 100g & Per Serving)" at bounding box center [203, 148] width 155 height 23
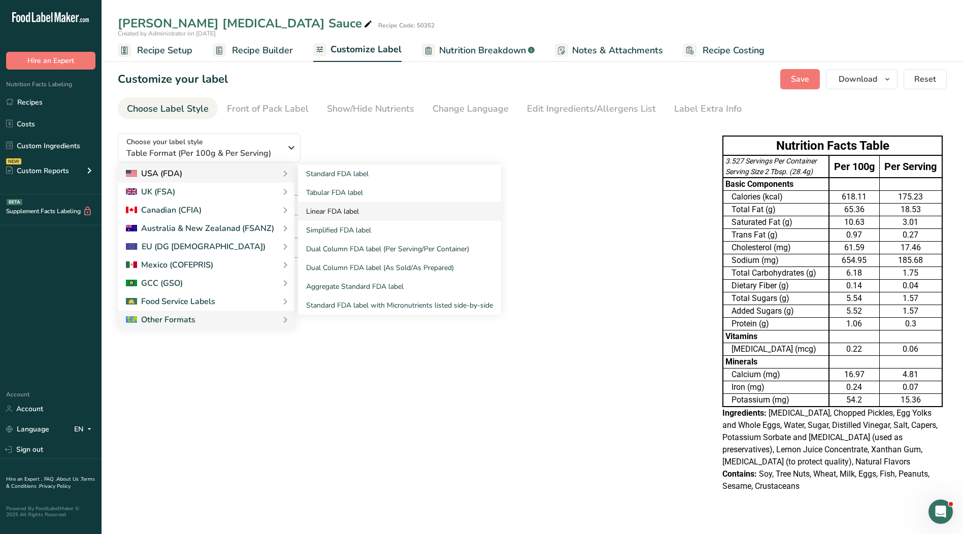
click at [361, 217] on link "Linear FDA label" at bounding box center [399, 211] width 203 height 19
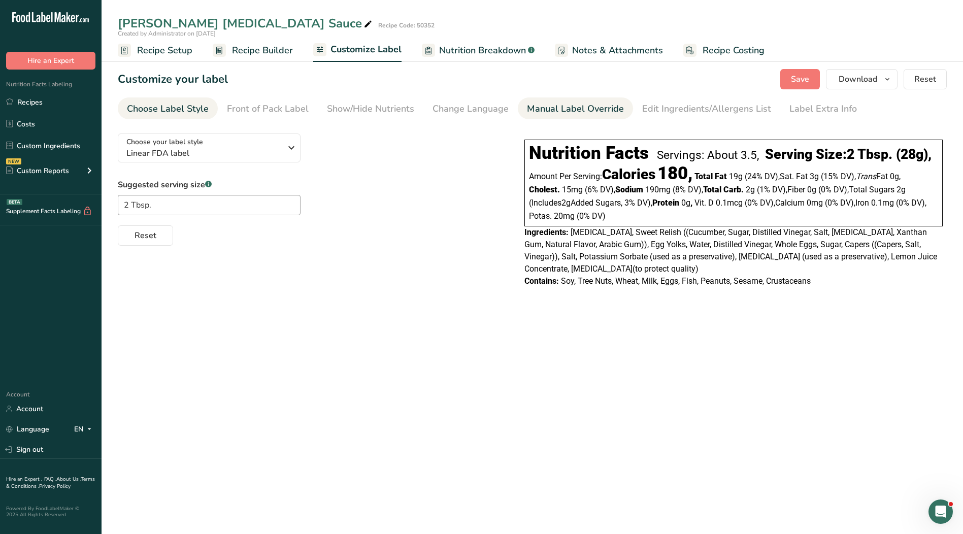
click at [587, 110] on div "Manual Label Override" at bounding box center [575, 109] width 97 height 14
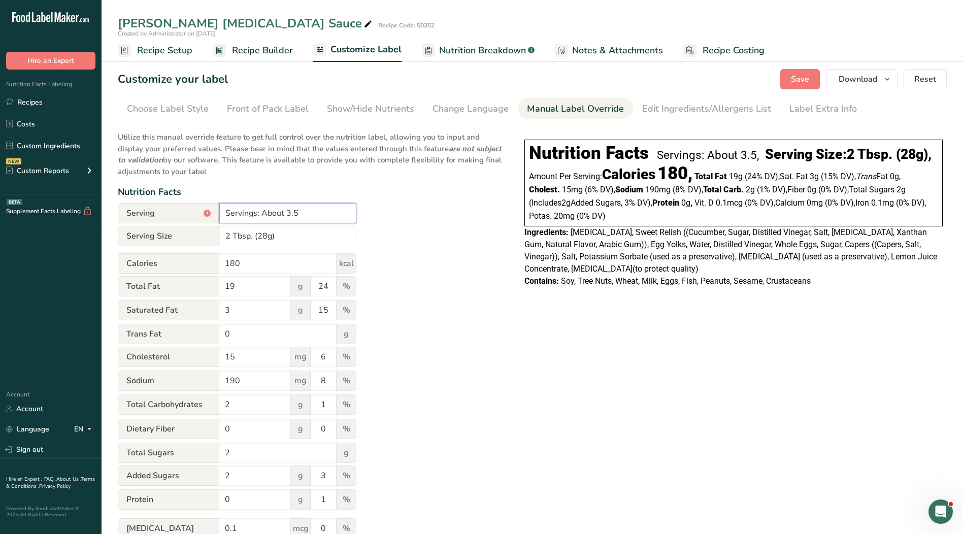
drag, startPoint x: 316, startPoint y: 214, endPoint x: 262, endPoint y: 214, distance: 53.8
click at [262, 214] on input "Servings: About 3.5" at bounding box center [287, 213] width 137 height 20
type input "Servings: 1"
drag, startPoint x: 276, startPoint y: 238, endPoint x: 186, endPoint y: 236, distance: 89.4
click at [186, 236] on div "Serving Size 2 Tbsp. (28g)" at bounding box center [237, 236] width 239 height 20
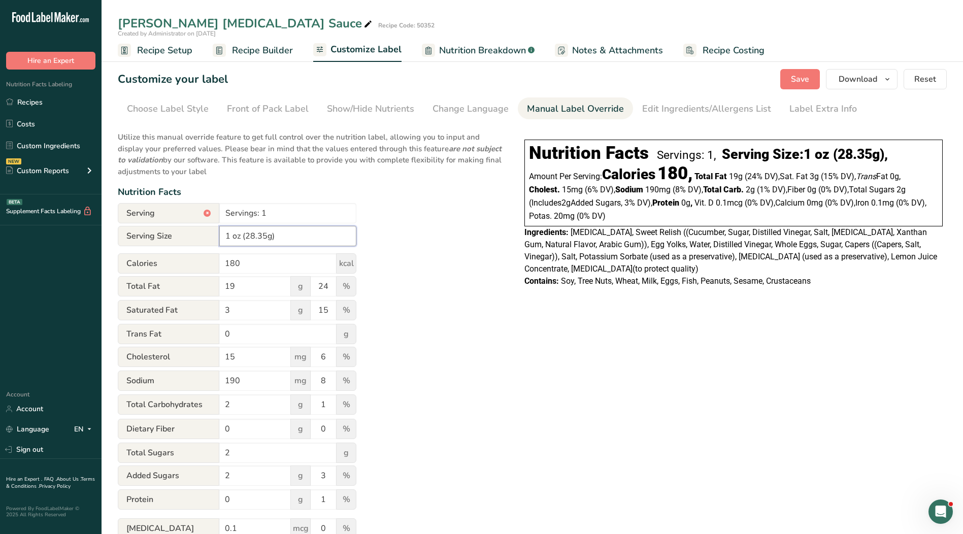
type input "1 oz (28.35g)"
click at [174, 49] on span "Recipe Setup" at bounding box center [164, 51] width 55 height 14
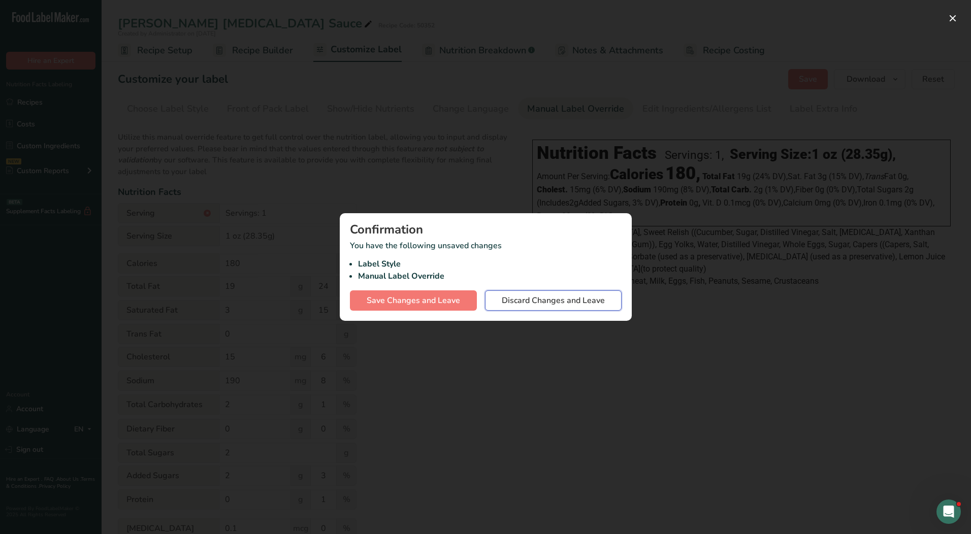
click at [563, 294] on button "Discard Changes and Leave" at bounding box center [553, 300] width 137 height 20
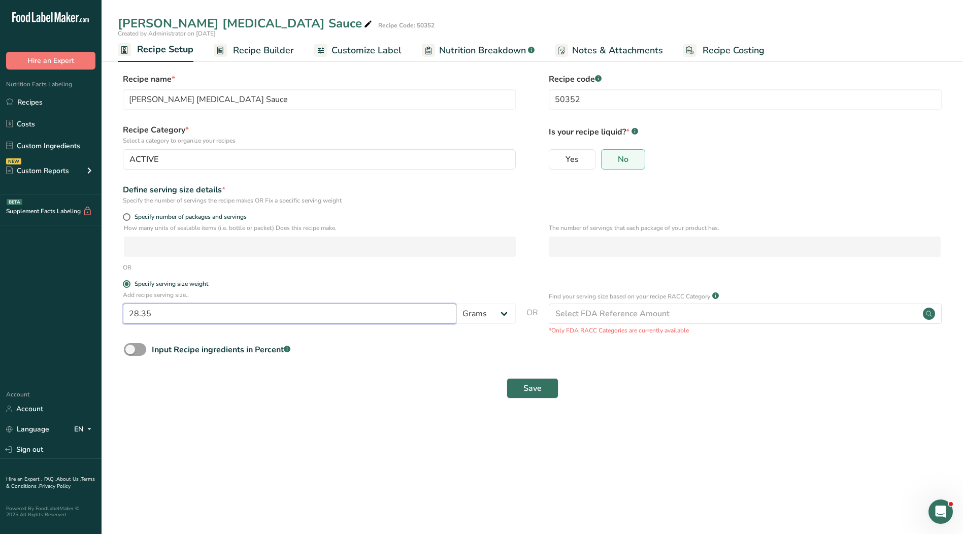
drag, startPoint x: 206, startPoint y: 317, endPoint x: 34, endPoint y: 313, distance: 172.2
click at [36, 313] on div ".a-20{fill:#fff;} Hire an Expert Nutrition Facts Labeling Recipes Costs Custom …" at bounding box center [481, 267] width 963 height 534
type input "30"
click at [535, 382] on span "Save" at bounding box center [533, 388] width 18 height 12
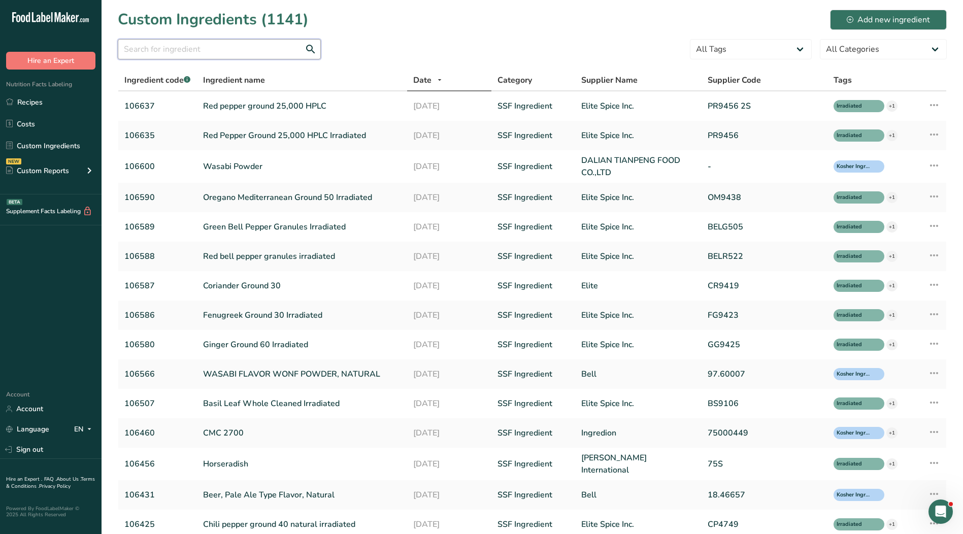
click at [167, 53] on input "text" at bounding box center [219, 49] width 203 height 20
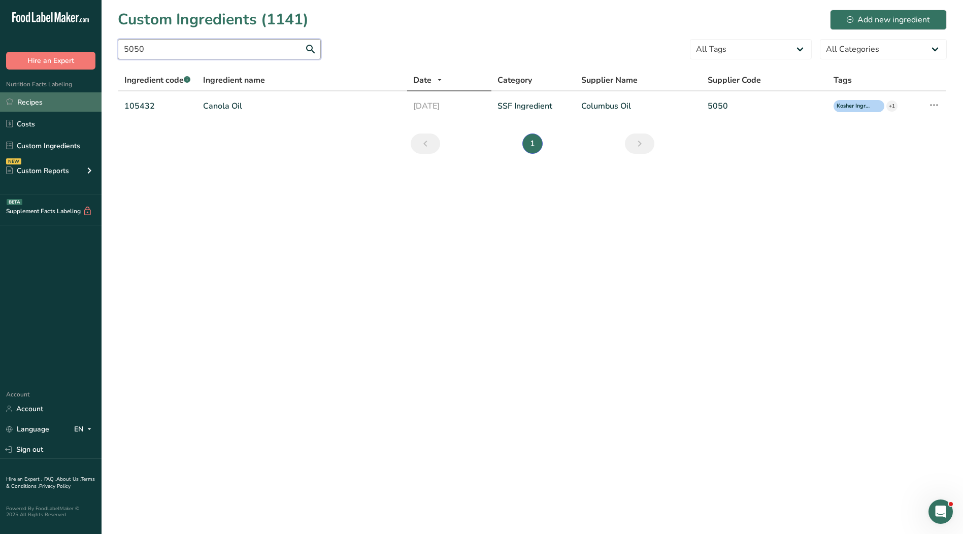
type input "5050"
click at [51, 101] on link "Recipes" at bounding box center [51, 101] width 102 height 19
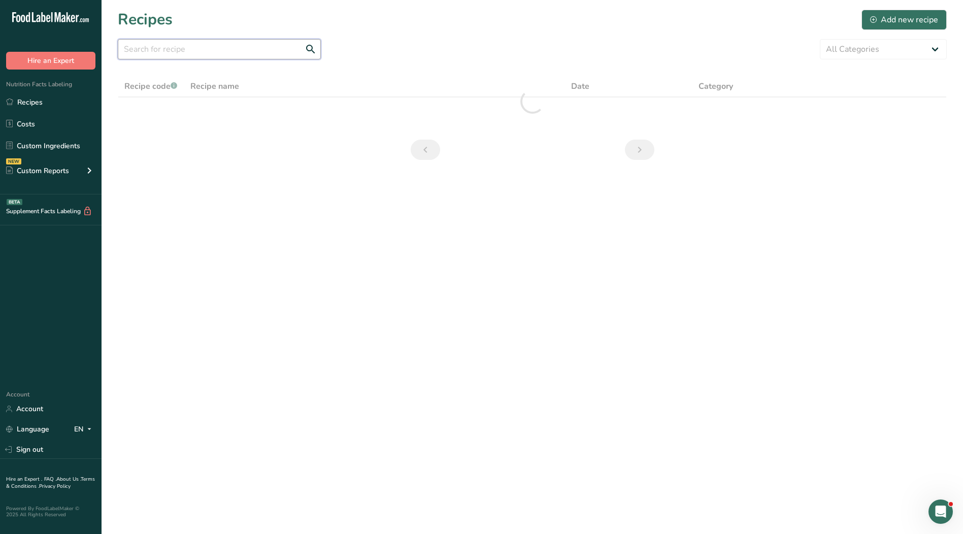
click at [173, 52] on input "text" at bounding box center [219, 49] width 203 height 20
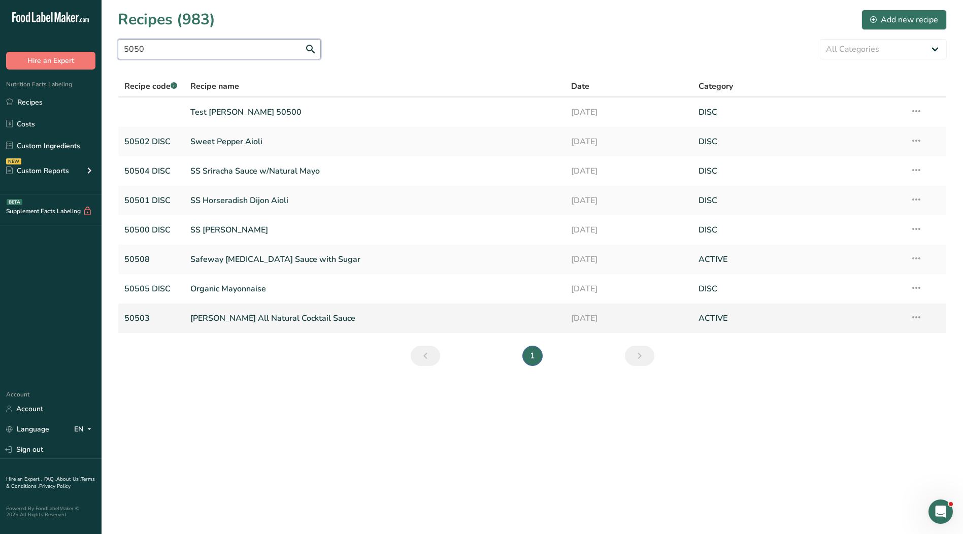
type input "5050"
click at [238, 321] on link "[PERSON_NAME] All Natural Cocktail Sauce" at bounding box center [374, 318] width 369 height 21
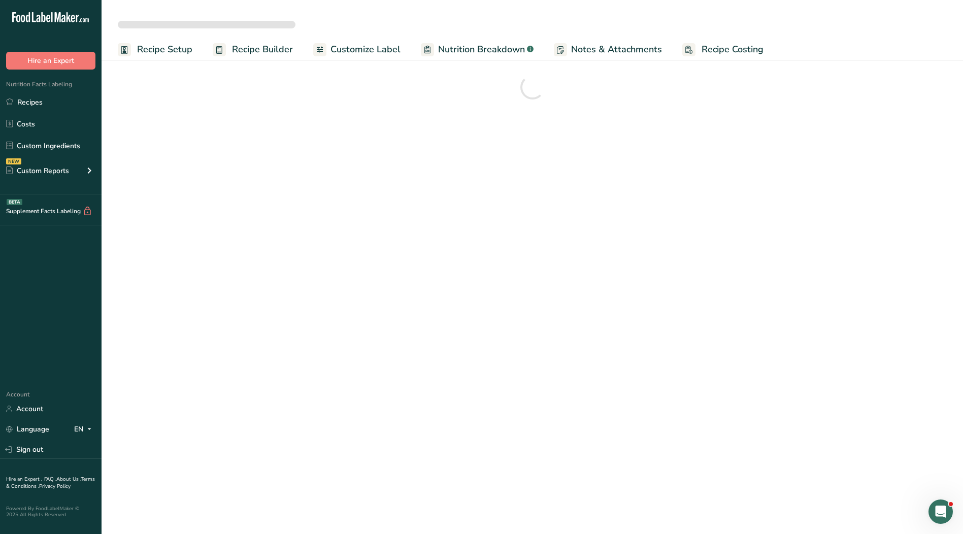
click at [147, 47] on span "Recipe Setup" at bounding box center [164, 50] width 55 height 14
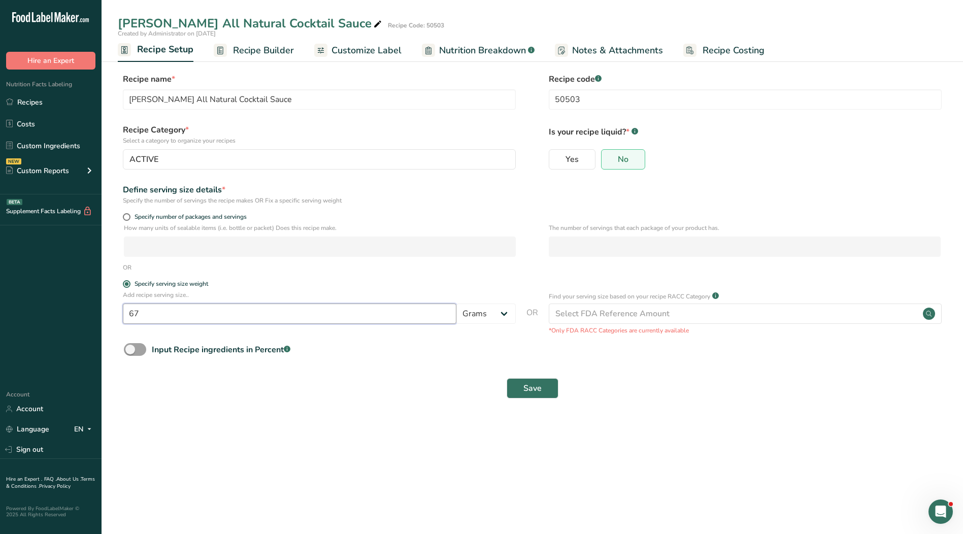
drag, startPoint x: 156, startPoint y: 316, endPoint x: -42, endPoint y: 295, distance: 199.2
click at [0, 295] on html ".a-20{fill:#fff;} Hire an Expert Nutrition Facts Labeling Recipes Costs Custom …" at bounding box center [481, 267] width 963 height 534
type input "113.4"
click at [545, 390] on button "Save" at bounding box center [533, 388] width 52 height 20
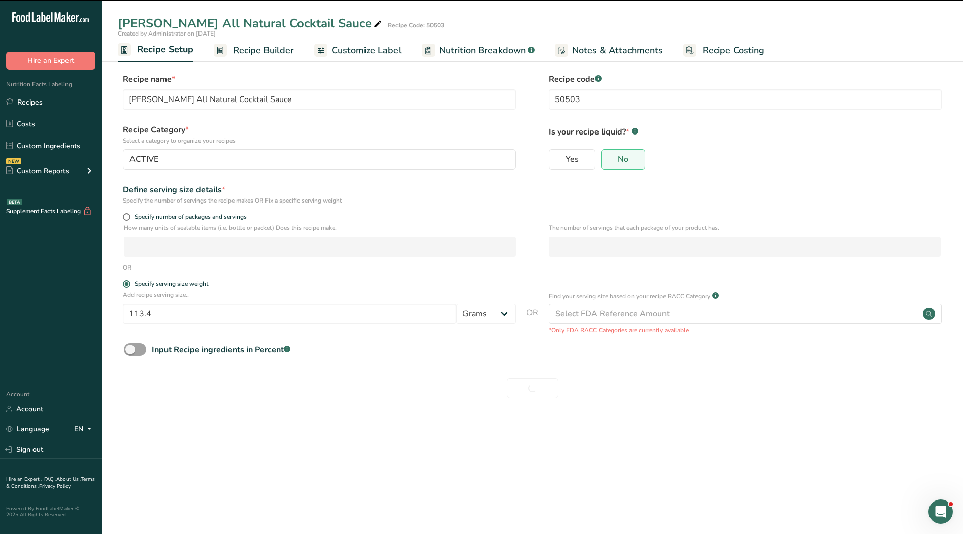
click at [367, 50] on span "Customize Label" at bounding box center [367, 51] width 70 height 14
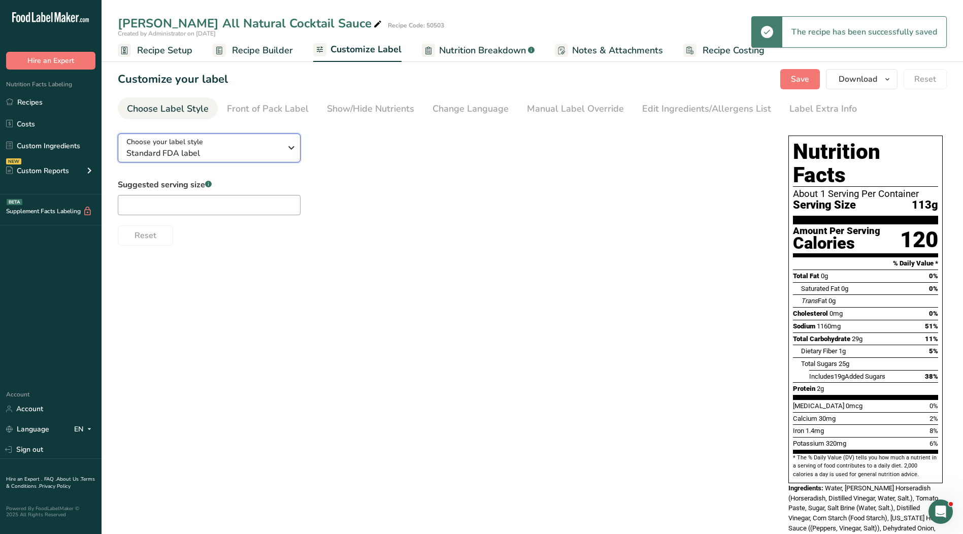
click at [206, 146] on div "Choose your label style Standard FDA label" at bounding box center [203, 148] width 155 height 23
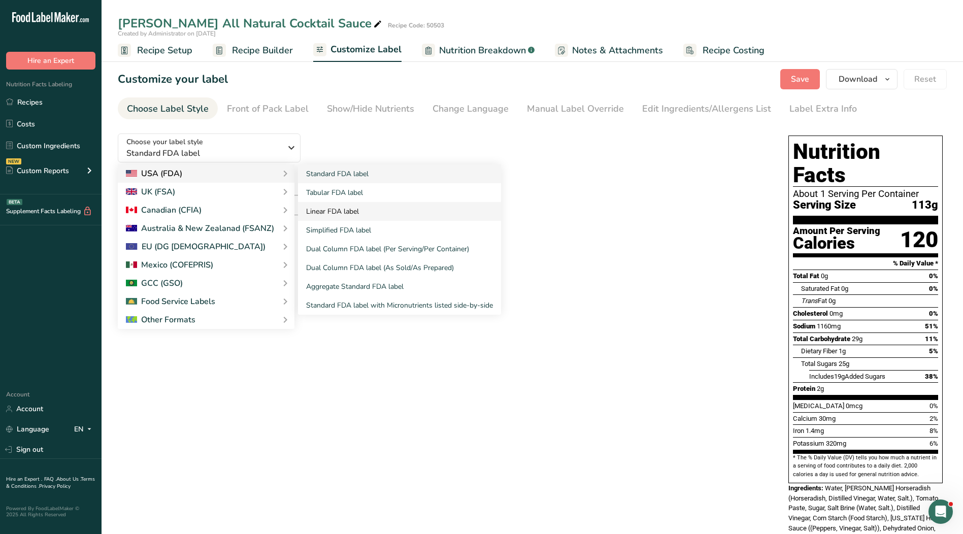
click at [323, 211] on link "Linear FDA label" at bounding box center [399, 211] width 203 height 19
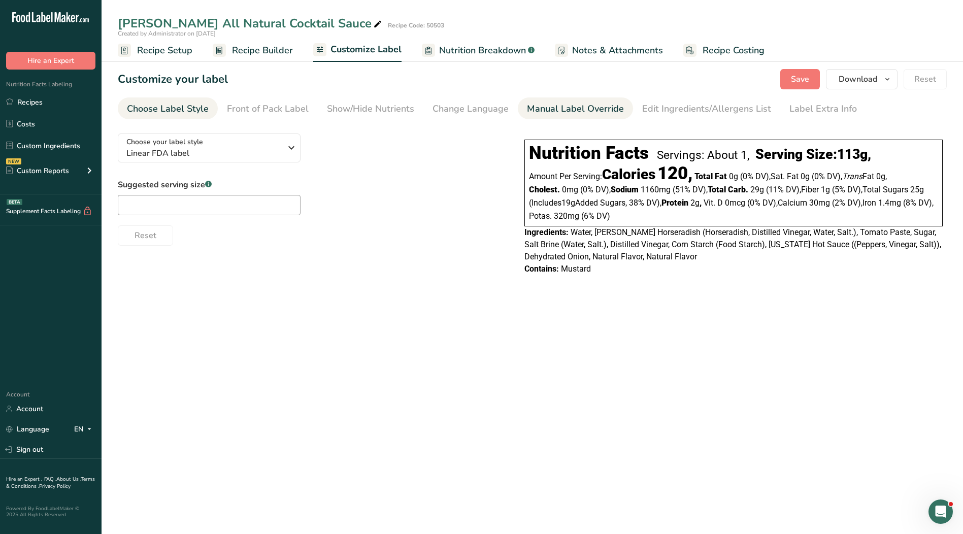
click at [555, 115] on div "Manual Label Override" at bounding box center [575, 109] width 97 height 14
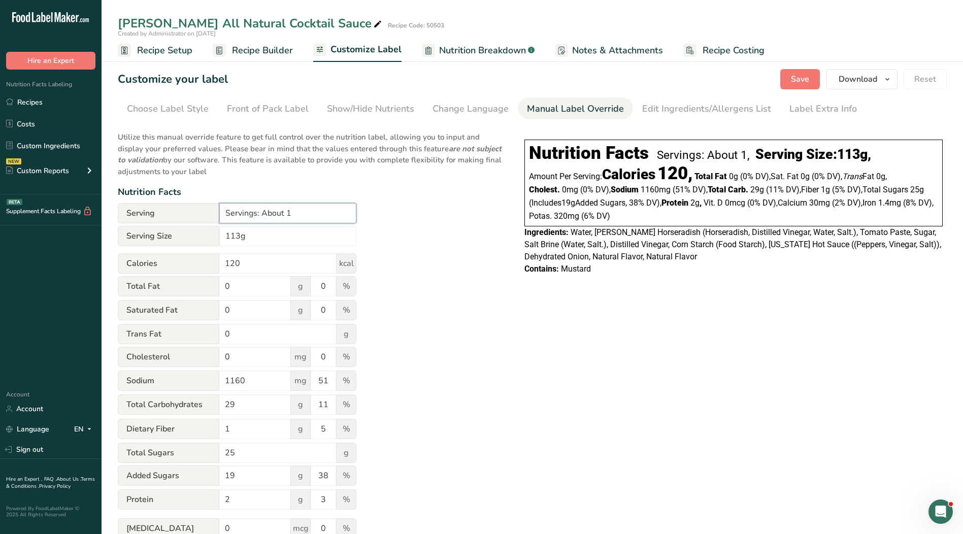
drag, startPoint x: 283, startPoint y: 212, endPoint x: 263, endPoint y: 211, distance: 20.9
click at [263, 211] on input "Servings: About 1" at bounding box center [287, 213] width 137 height 20
type input "Servings: 1"
click at [225, 238] on input "113g" at bounding box center [287, 236] width 137 height 20
click at [259, 235] on input "4 oz (113g" at bounding box center [287, 236] width 137 height 20
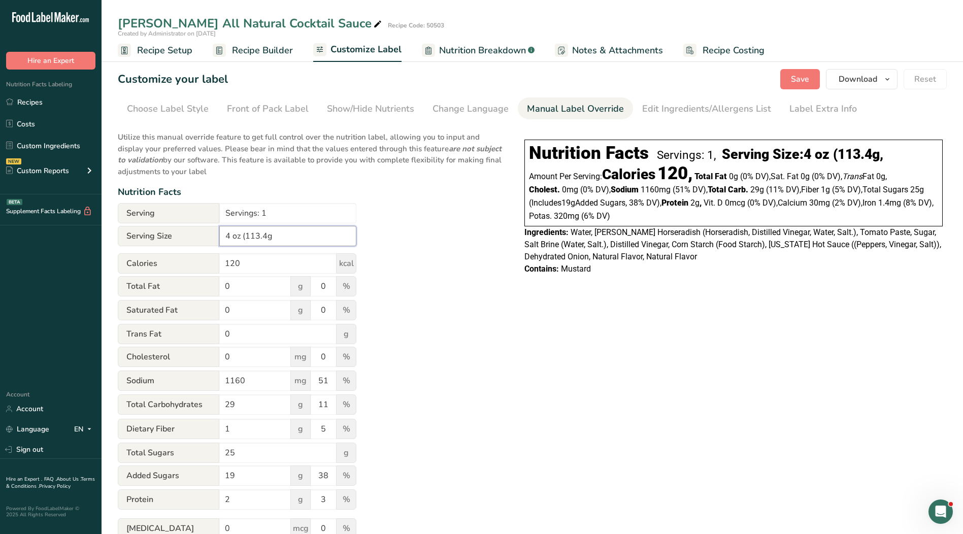
click at [295, 236] on input "4 oz (113.4g" at bounding box center [287, 236] width 137 height 20
type input "4 oz (113.4g)"
